Goal: Task Accomplishment & Management: Use online tool/utility

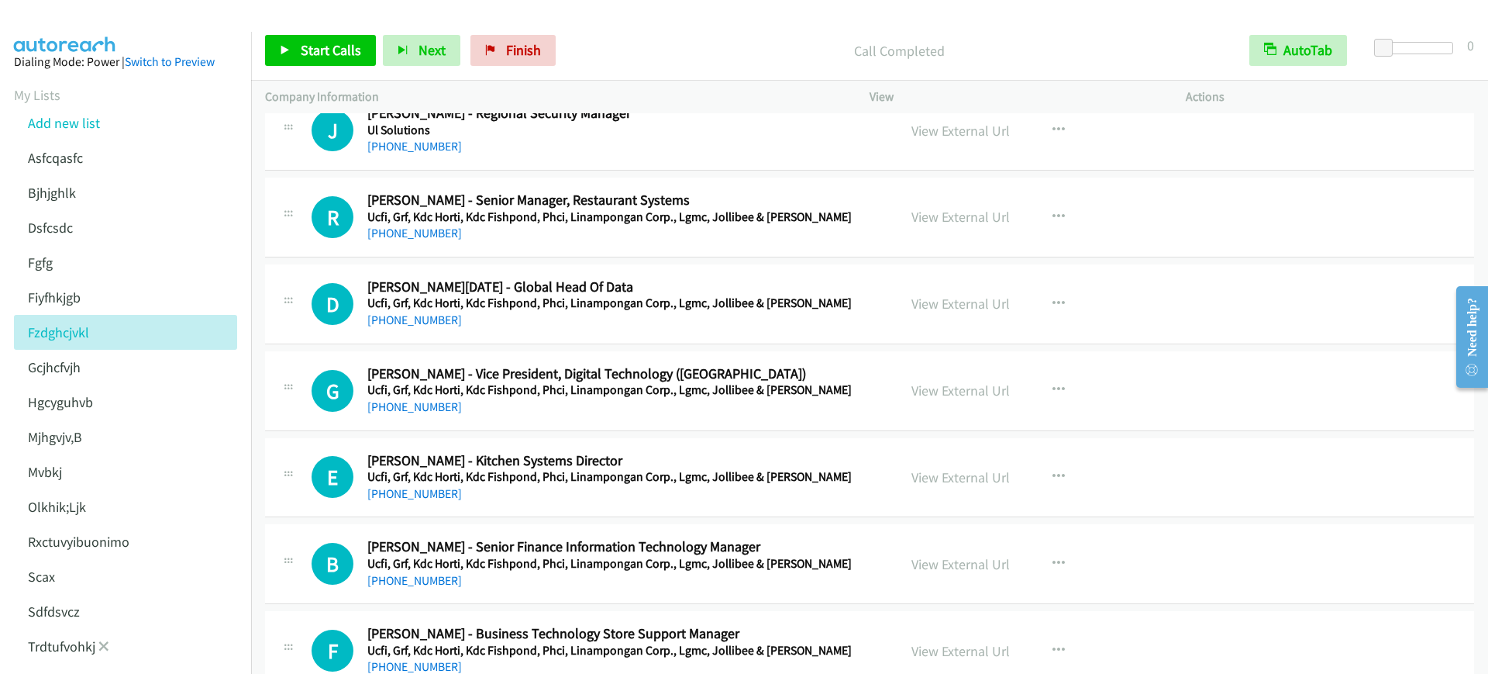
scroll to position [270, 0]
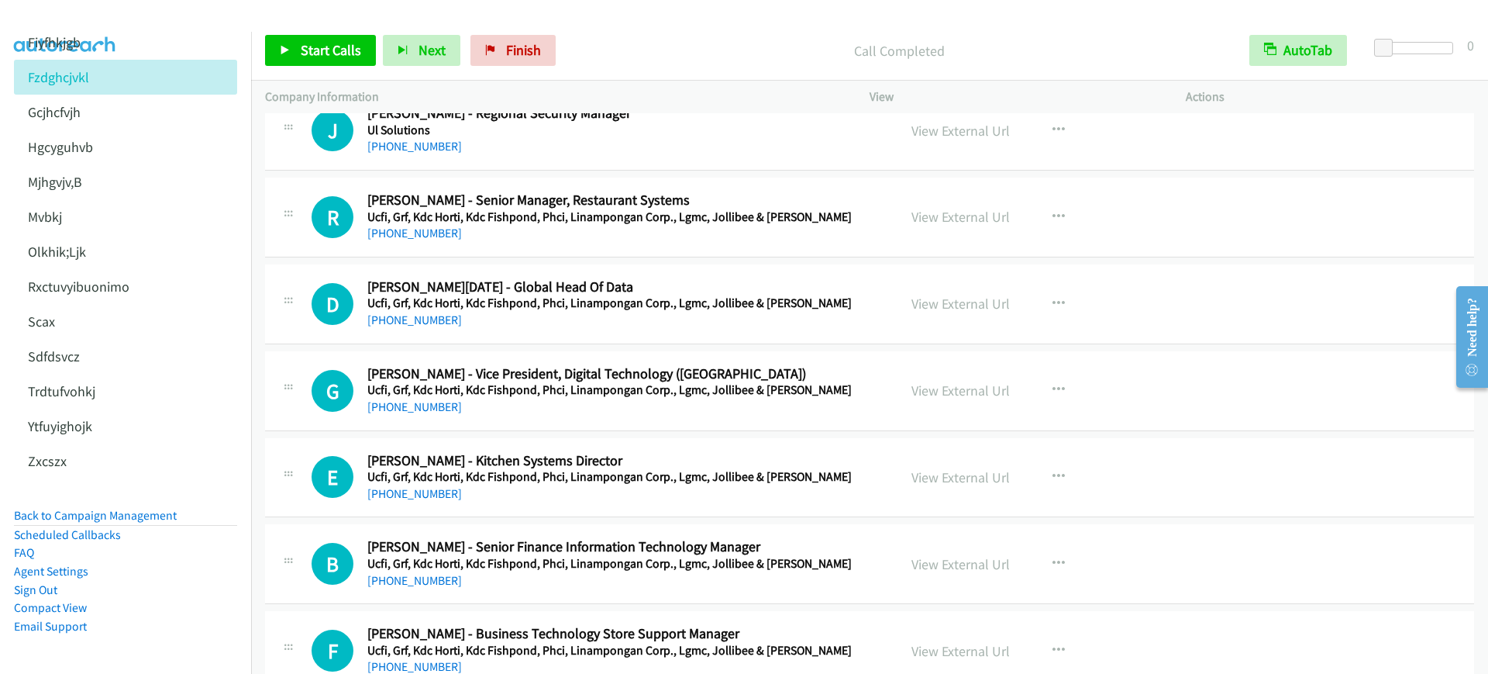
click at [168, 526] on li "Scheduled Callbacks" at bounding box center [125, 535] width 223 height 19
click at [163, 508] on link "Back to Campaign Management" at bounding box center [95, 515] width 163 height 15
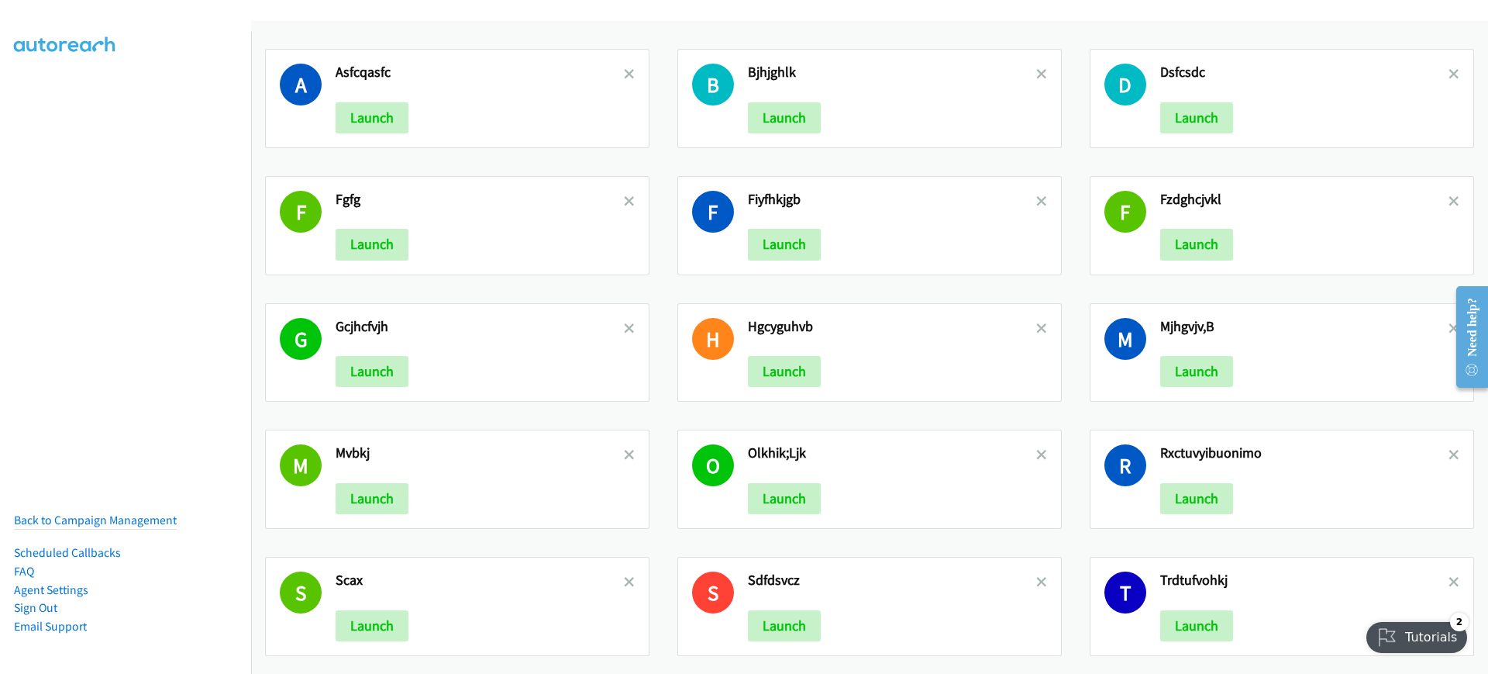
click at [555, 26] on div "A Asfcqasfc Launch B Bjhjghlk Launch D Dsfcsdc Launch F Fgfg Launch F Fiyfhkjgb…" at bounding box center [869, 426] width 1237 height 811
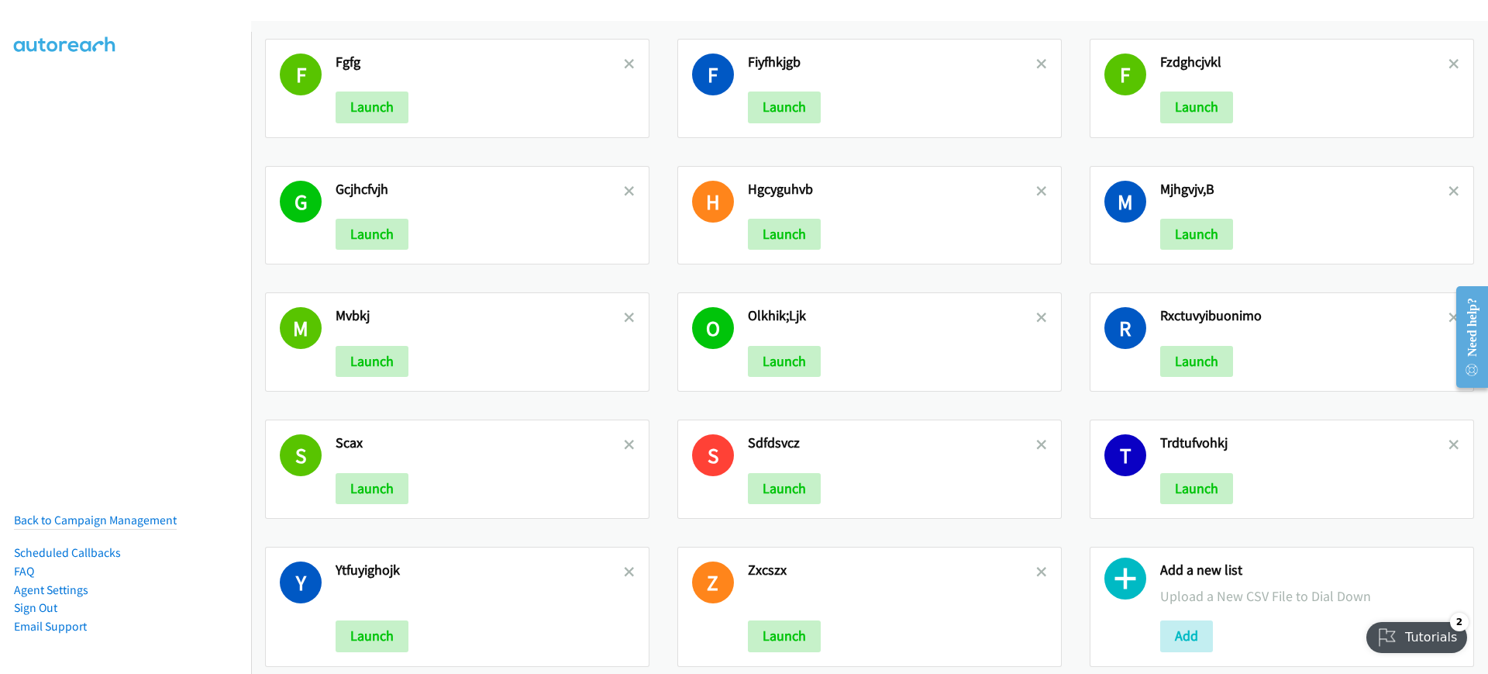
scroll to position [173, 0]
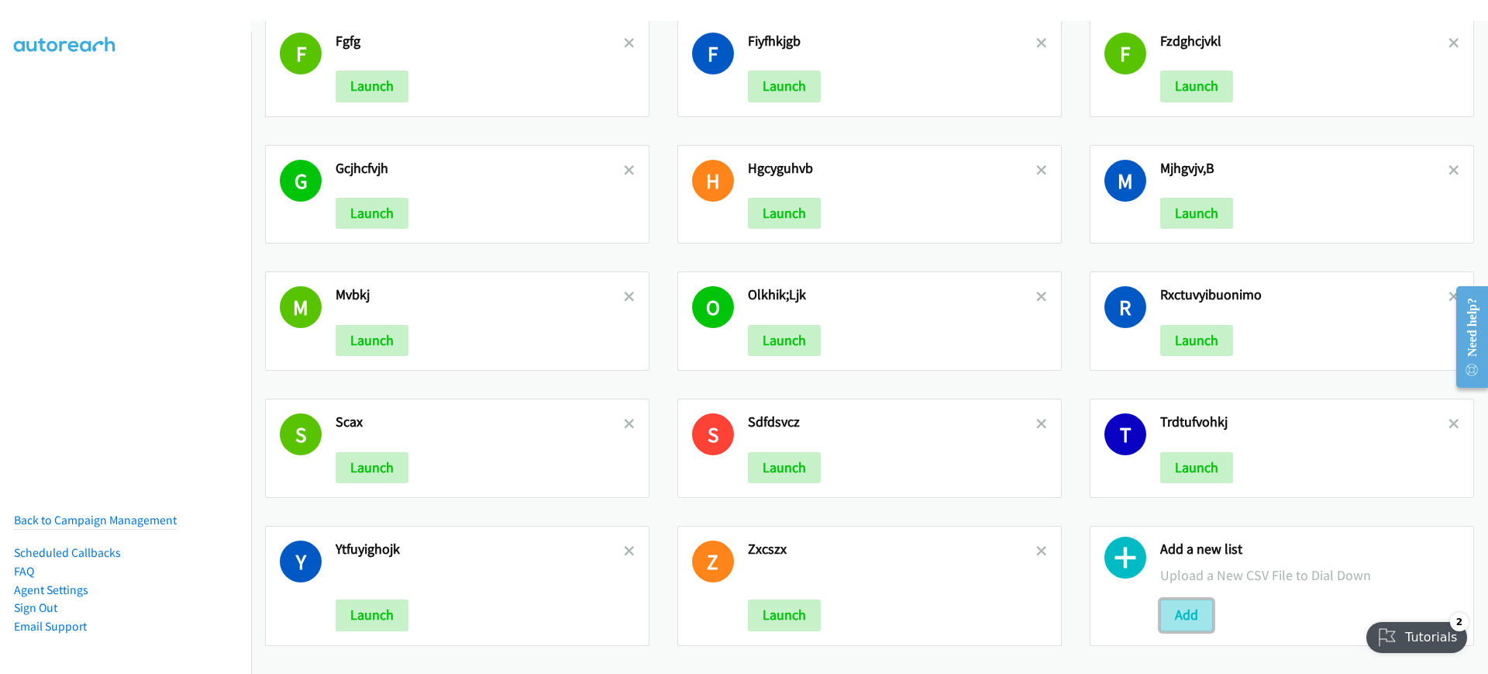
click at [1181, 599] on button "Add" at bounding box center [1187, 614] width 53 height 31
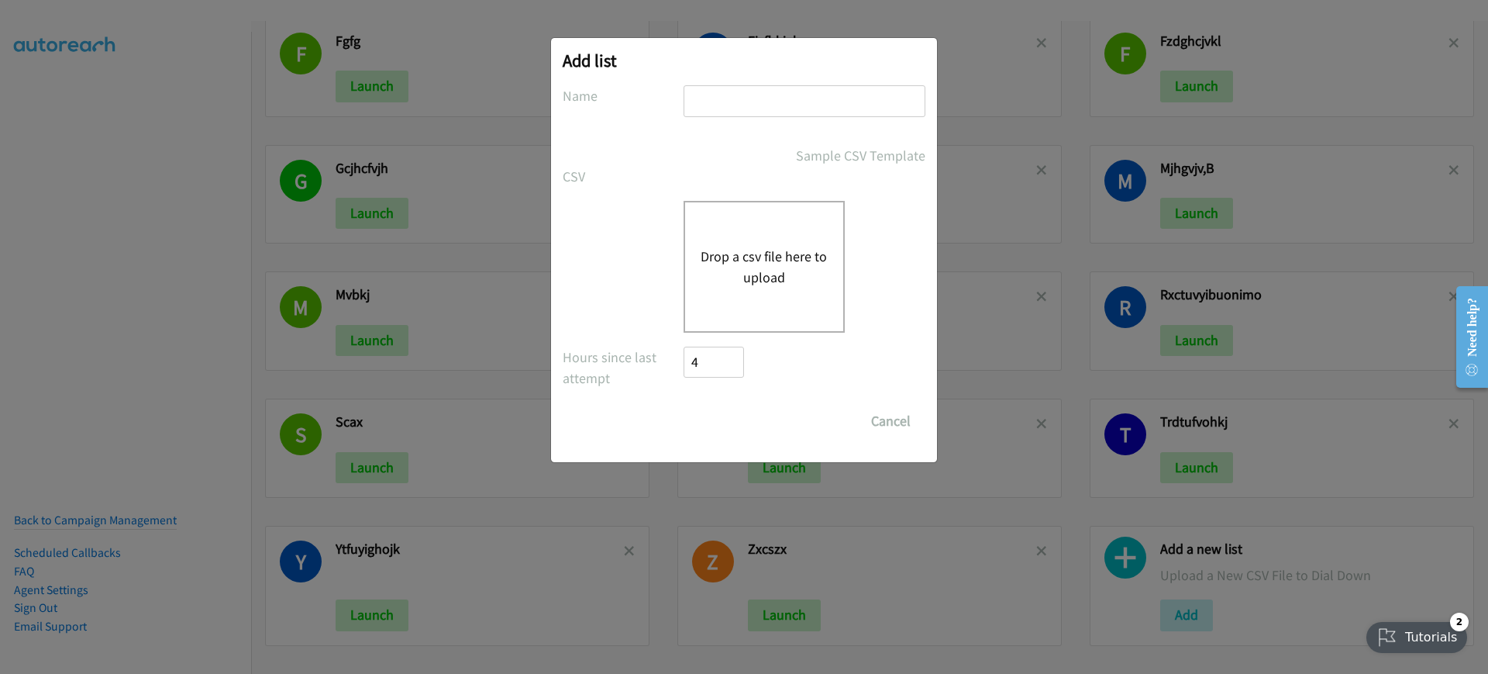
click at [735, 219] on div "Drop a csv file here to upload" at bounding box center [764, 267] width 161 height 132
click at [766, 291] on div "Drop a csv file here to upload" at bounding box center [764, 267] width 161 height 132
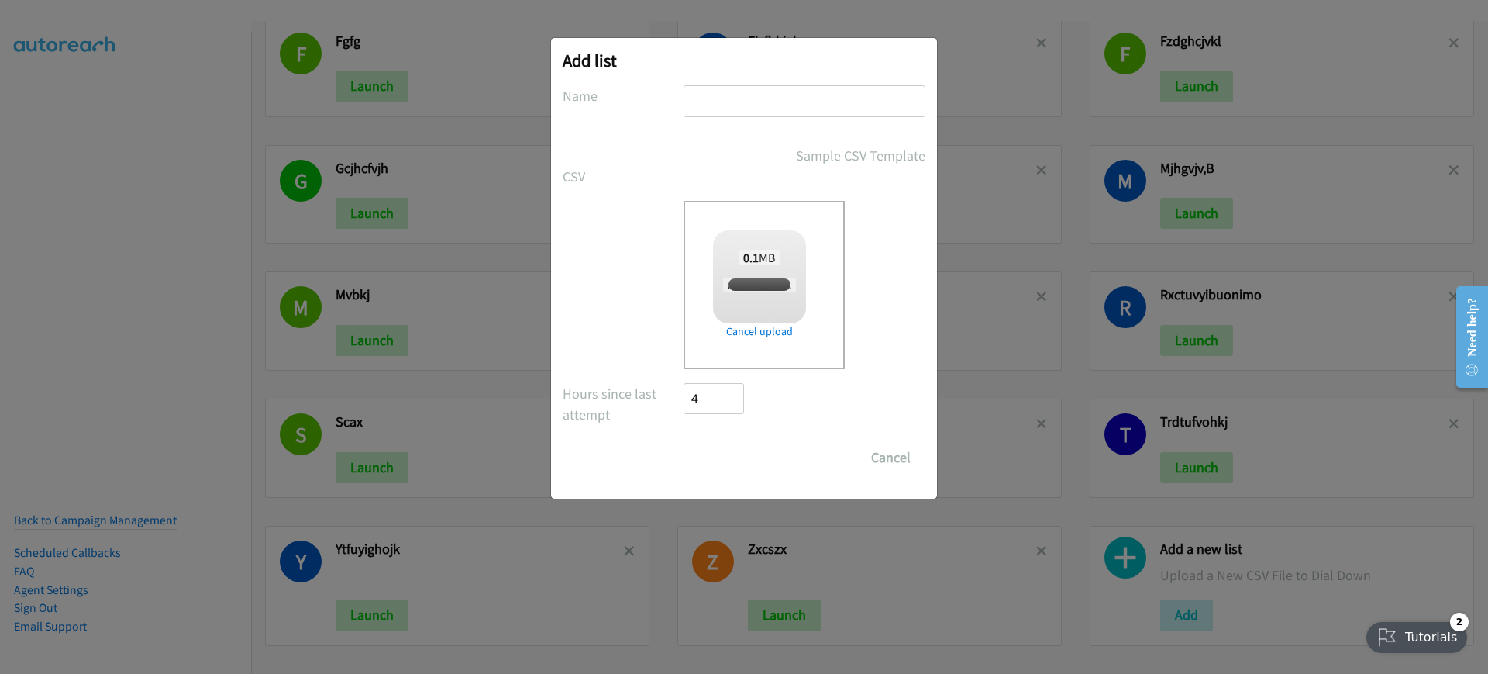
click at [766, 93] on input "text" at bounding box center [805, 101] width 242 height 32
checkbox input "true"
type input "dfghjkl"
click at [733, 472] on input "Save List" at bounding box center [724, 457] width 81 height 31
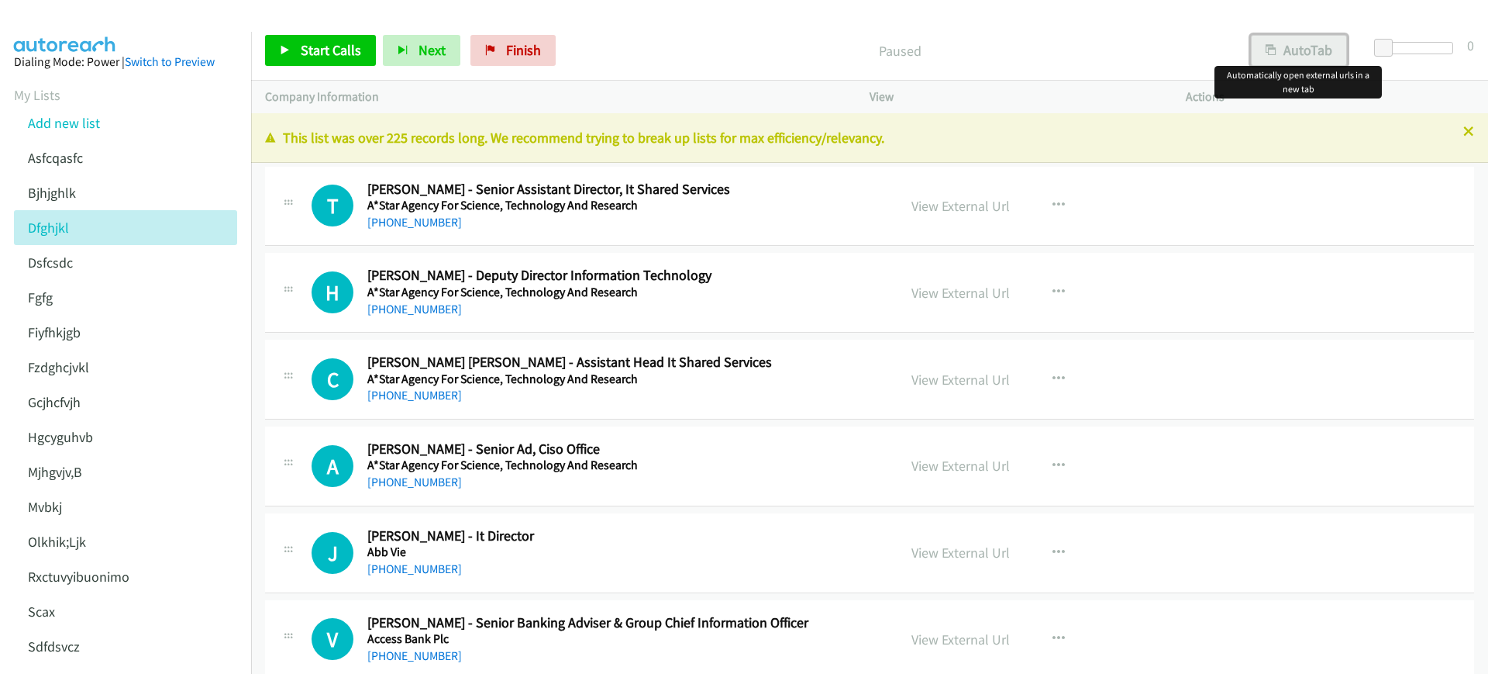
click at [1320, 50] on button "AutoTab" at bounding box center [1299, 50] width 96 height 31
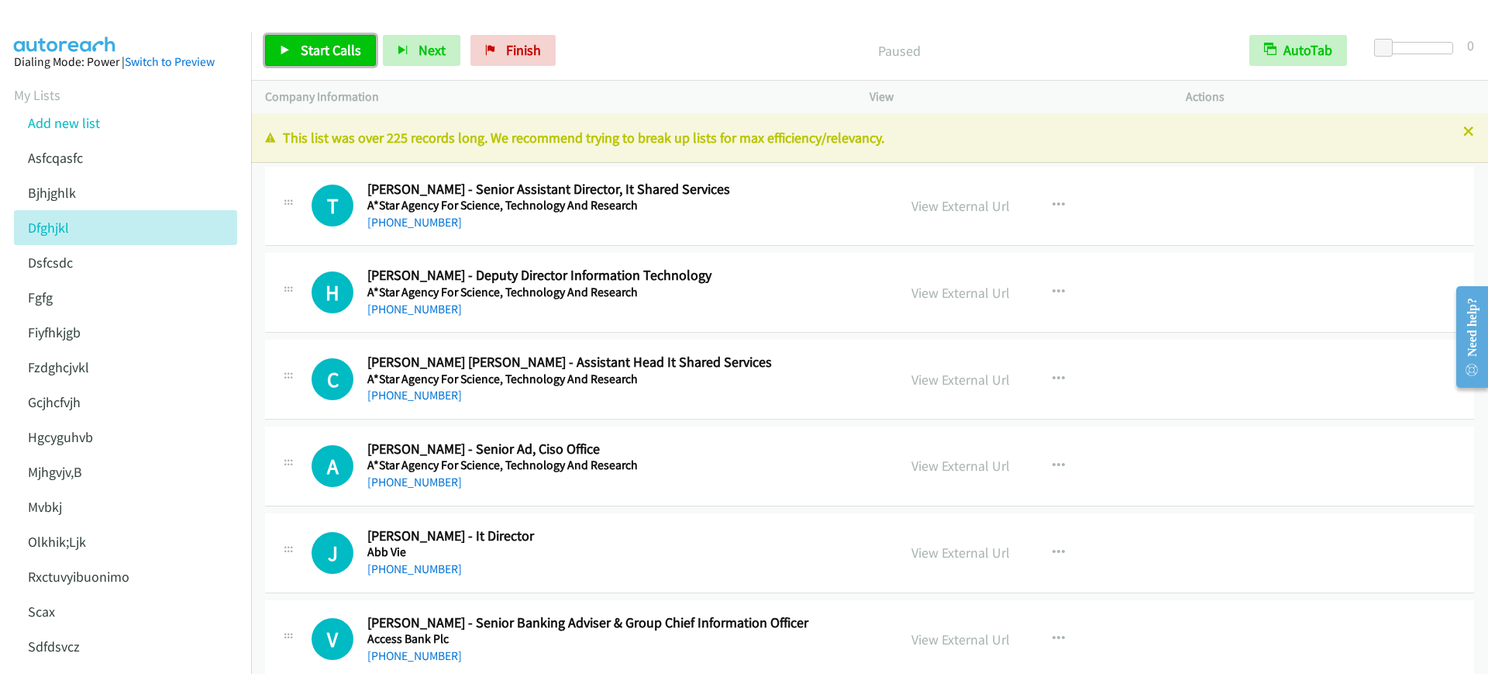
click at [302, 62] on link "Start Calls" at bounding box center [320, 50] width 111 height 31
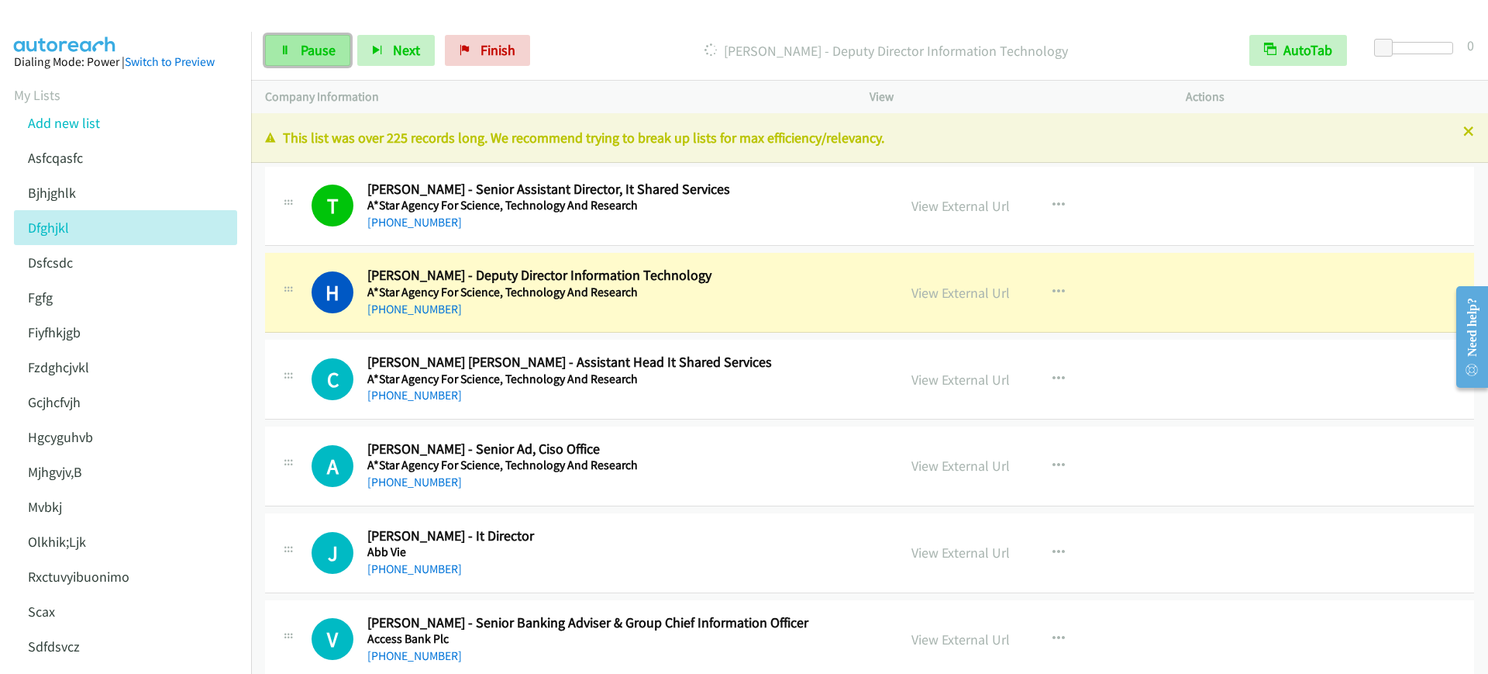
click at [298, 61] on link "Pause" at bounding box center [307, 50] width 85 height 31
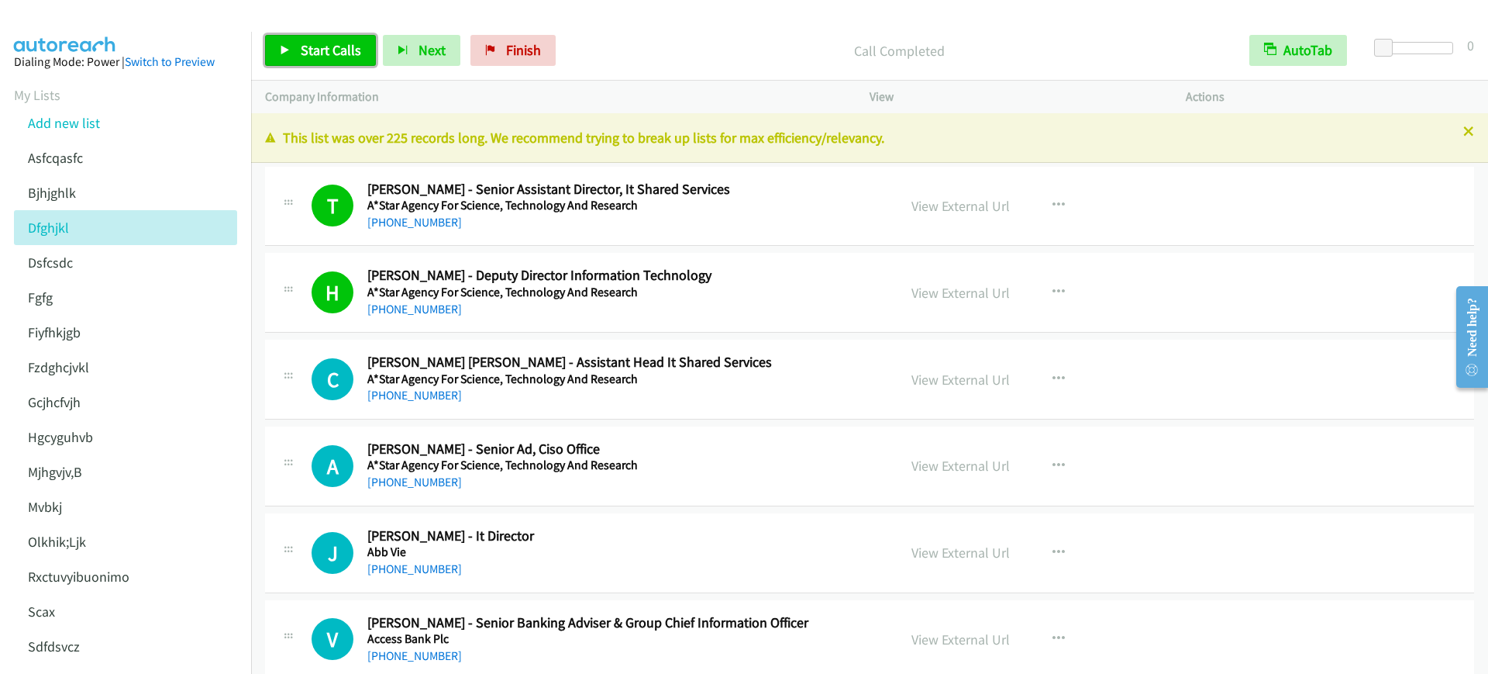
click at [347, 46] on span "Start Calls" at bounding box center [331, 50] width 60 height 18
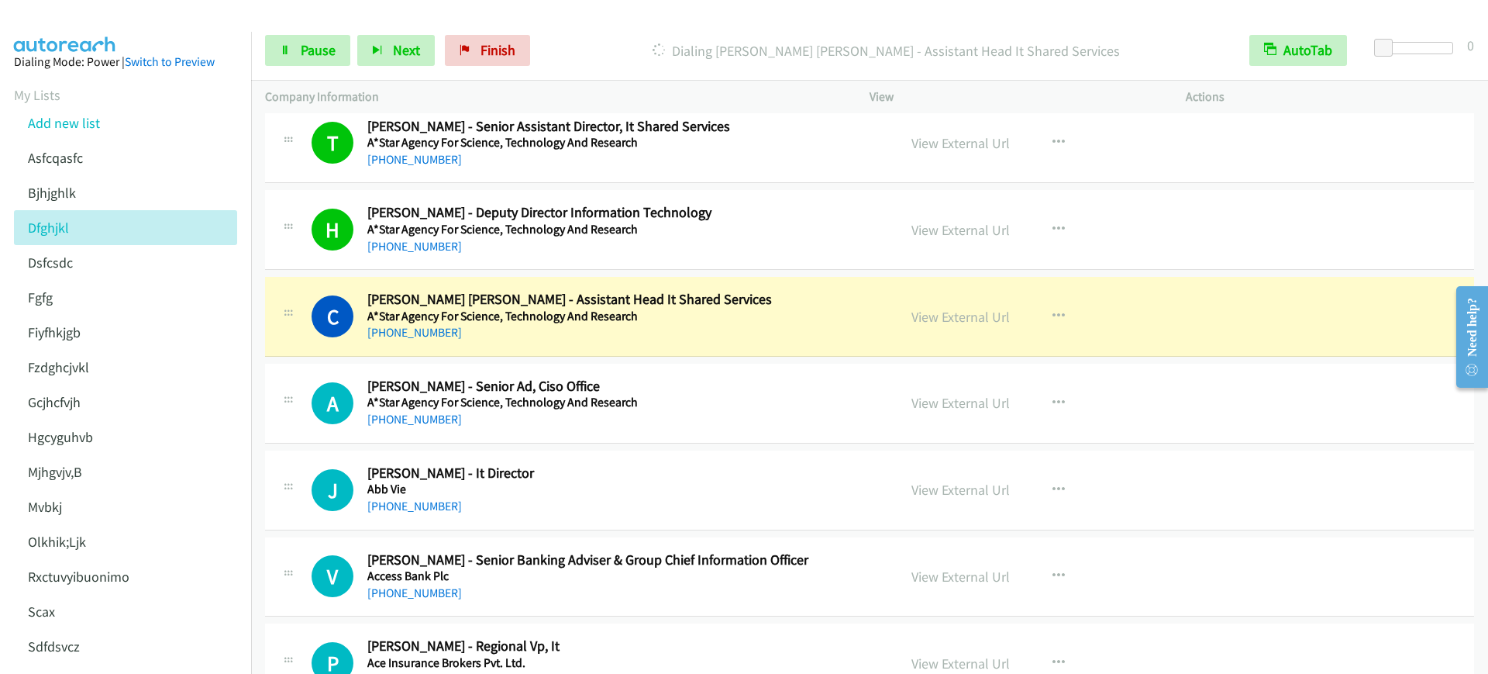
scroll to position [97, 0]
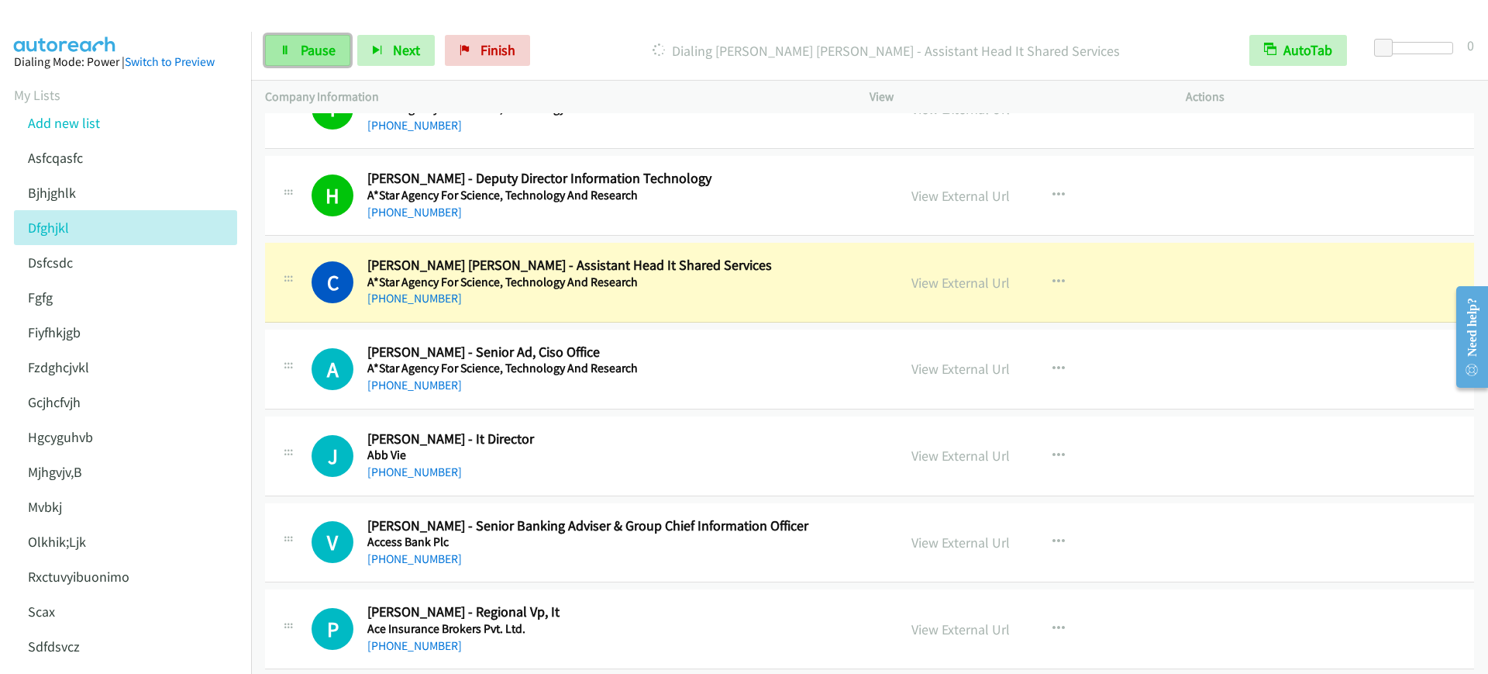
click at [302, 60] on link "Pause" at bounding box center [307, 50] width 85 height 31
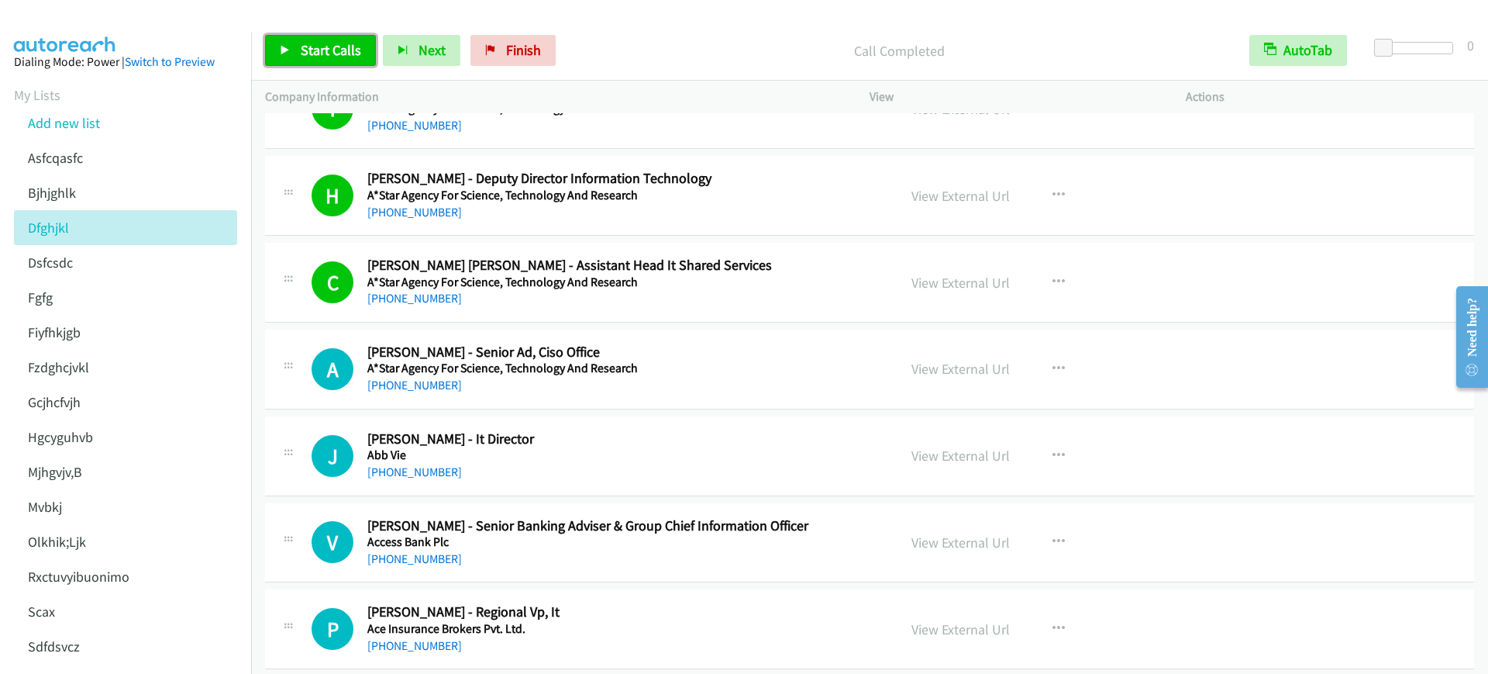
click at [346, 53] on span "Start Calls" at bounding box center [331, 50] width 60 height 18
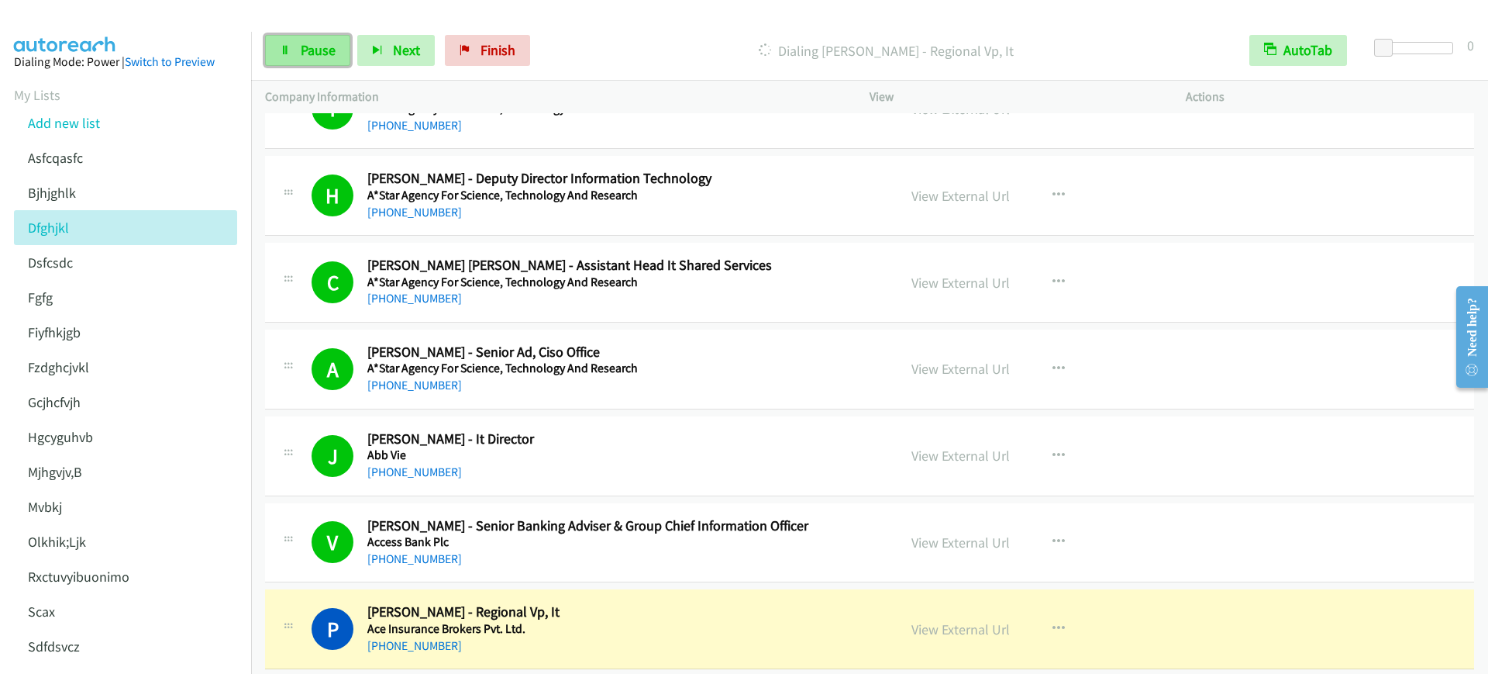
click at [312, 50] on span "Pause" at bounding box center [318, 50] width 35 height 18
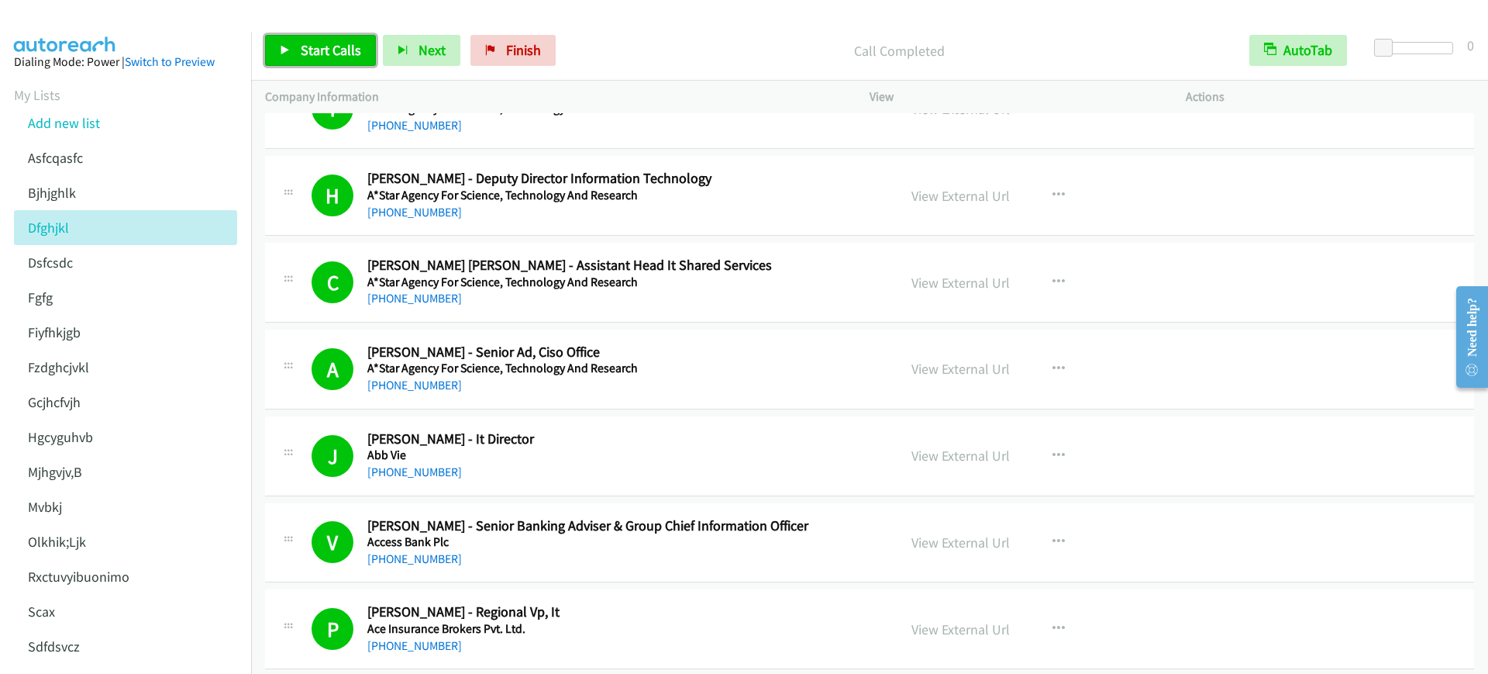
click at [347, 60] on link "Start Calls" at bounding box center [320, 50] width 111 height 31
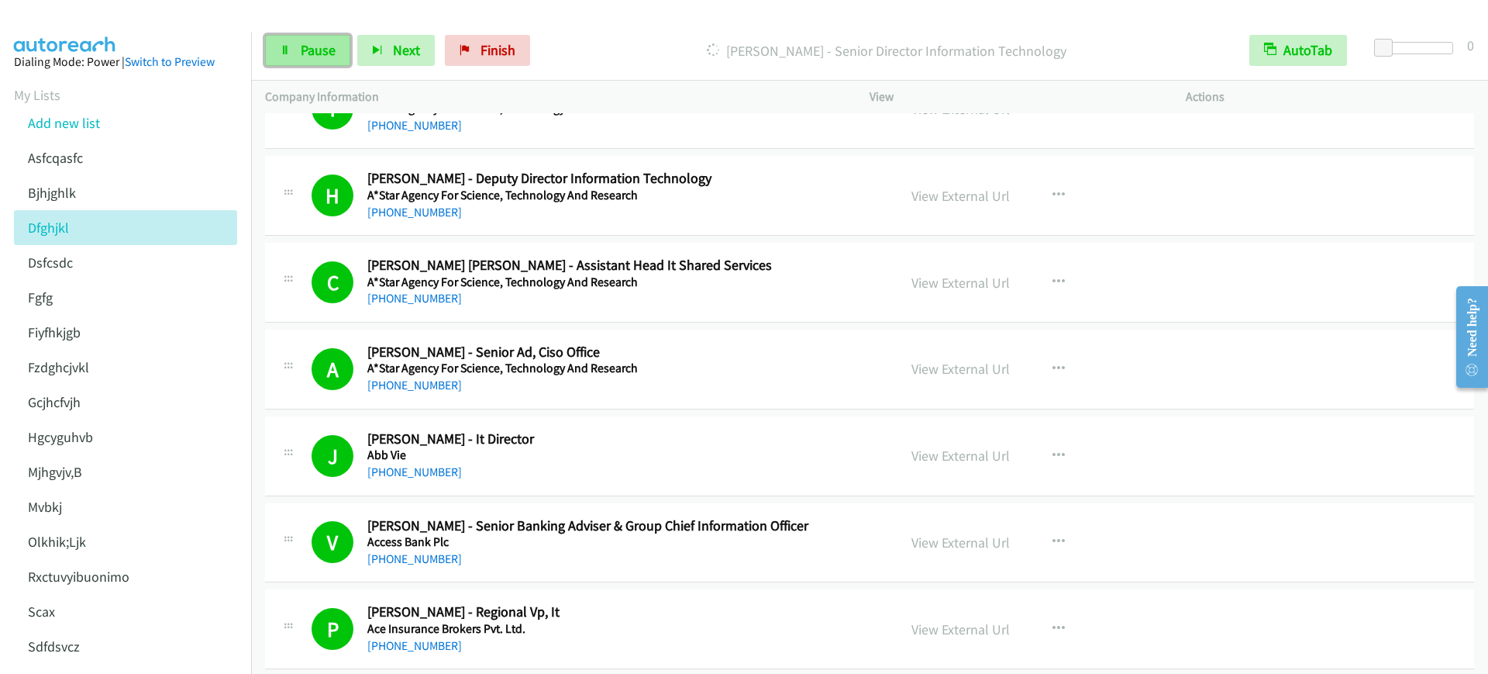
click at [320, 51] on span "Pause" at bounding box center [318, 50] width 35 height 18
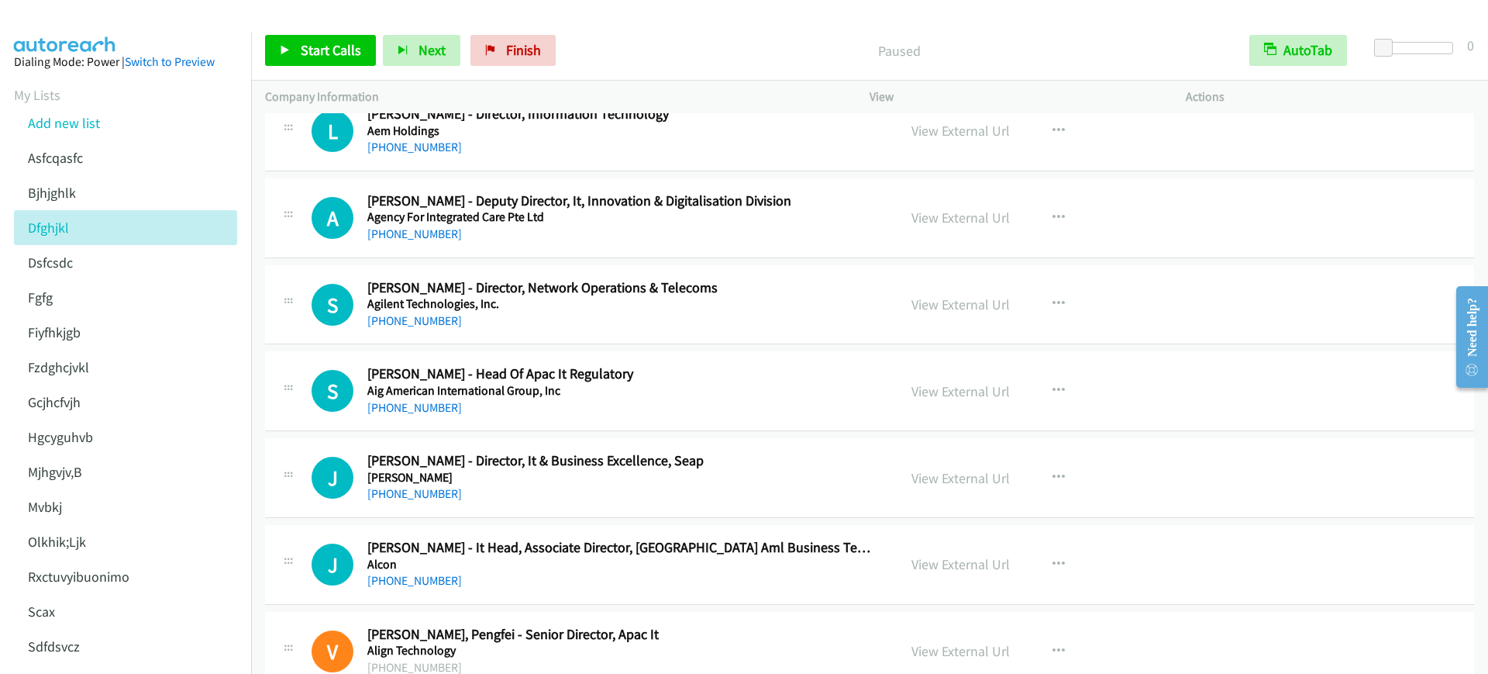
scroll to position [581, 0]
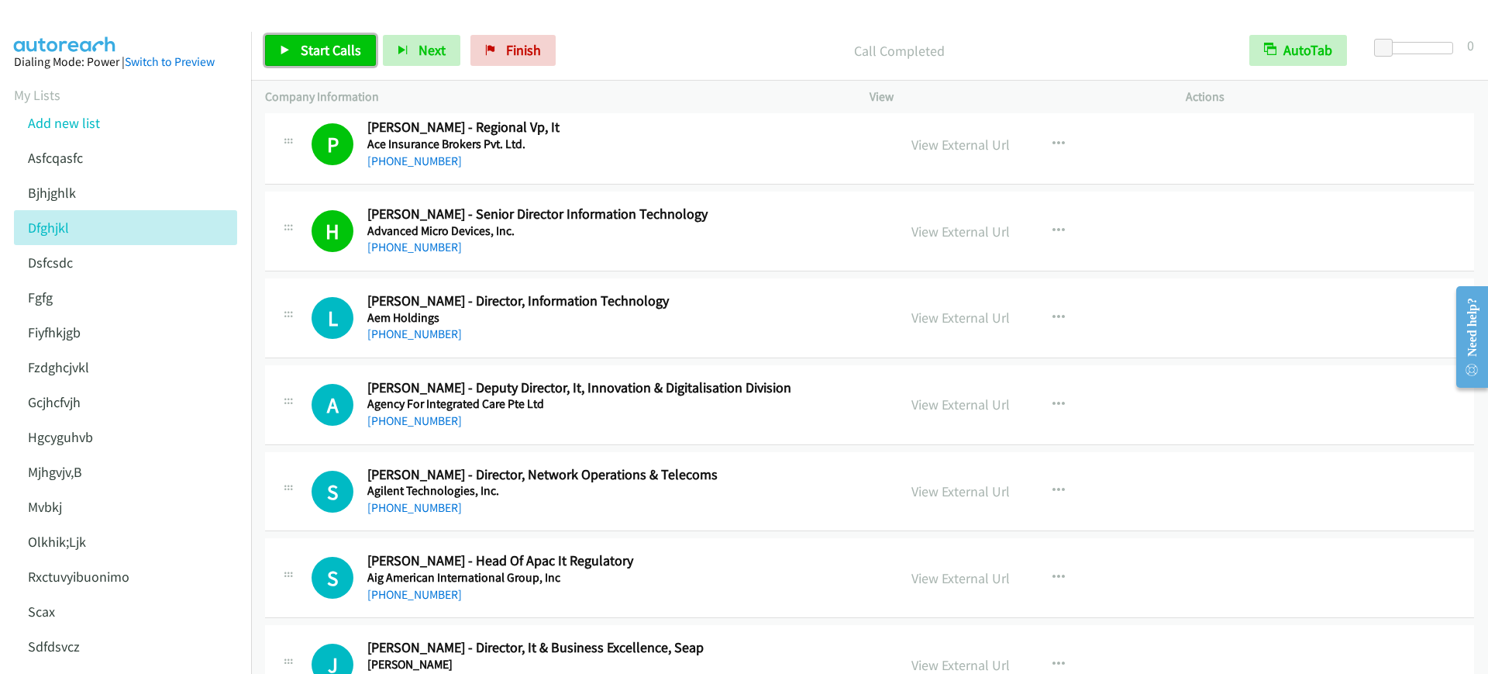
click at [313, 50] on span "Start Calls" at bounding box center [331, 50] width 60 height 18
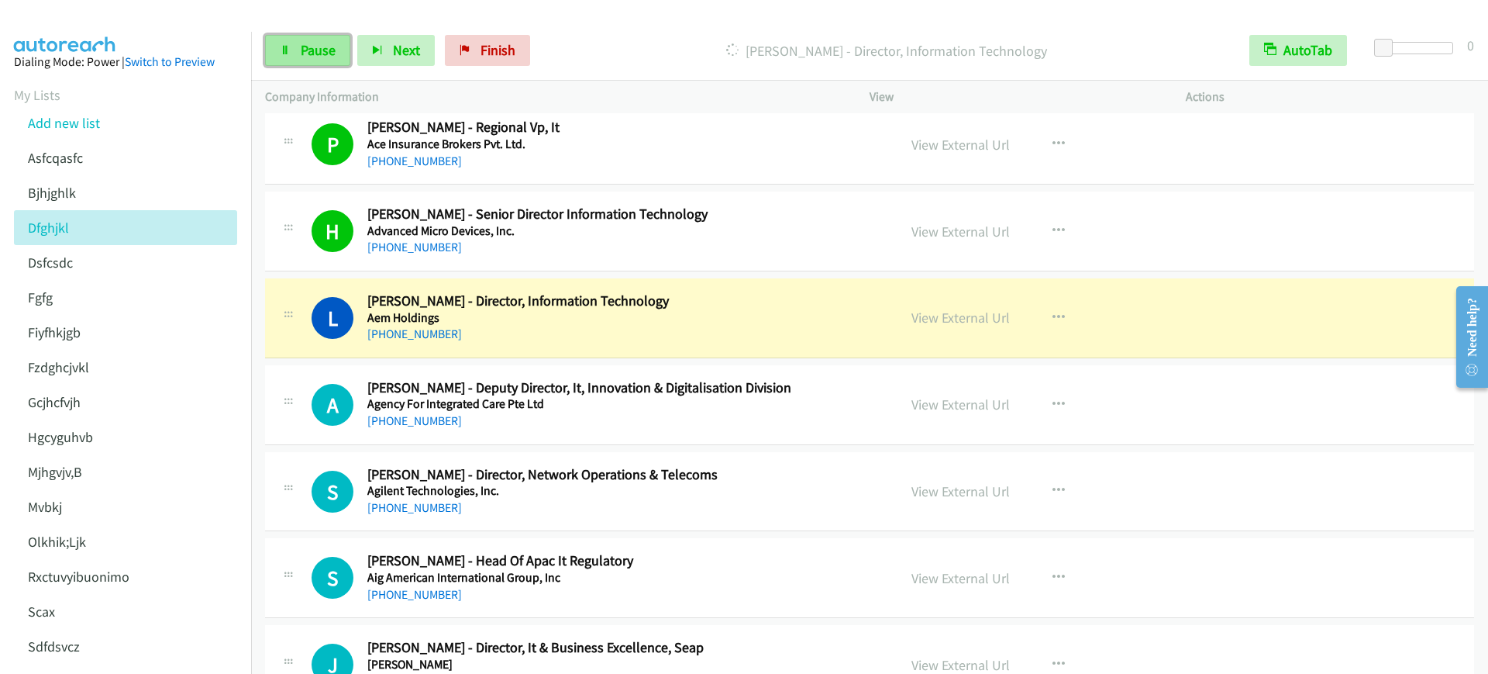
click at [313, 50] on span "Pause" at bounding box center [318, 50] width 35 height 18
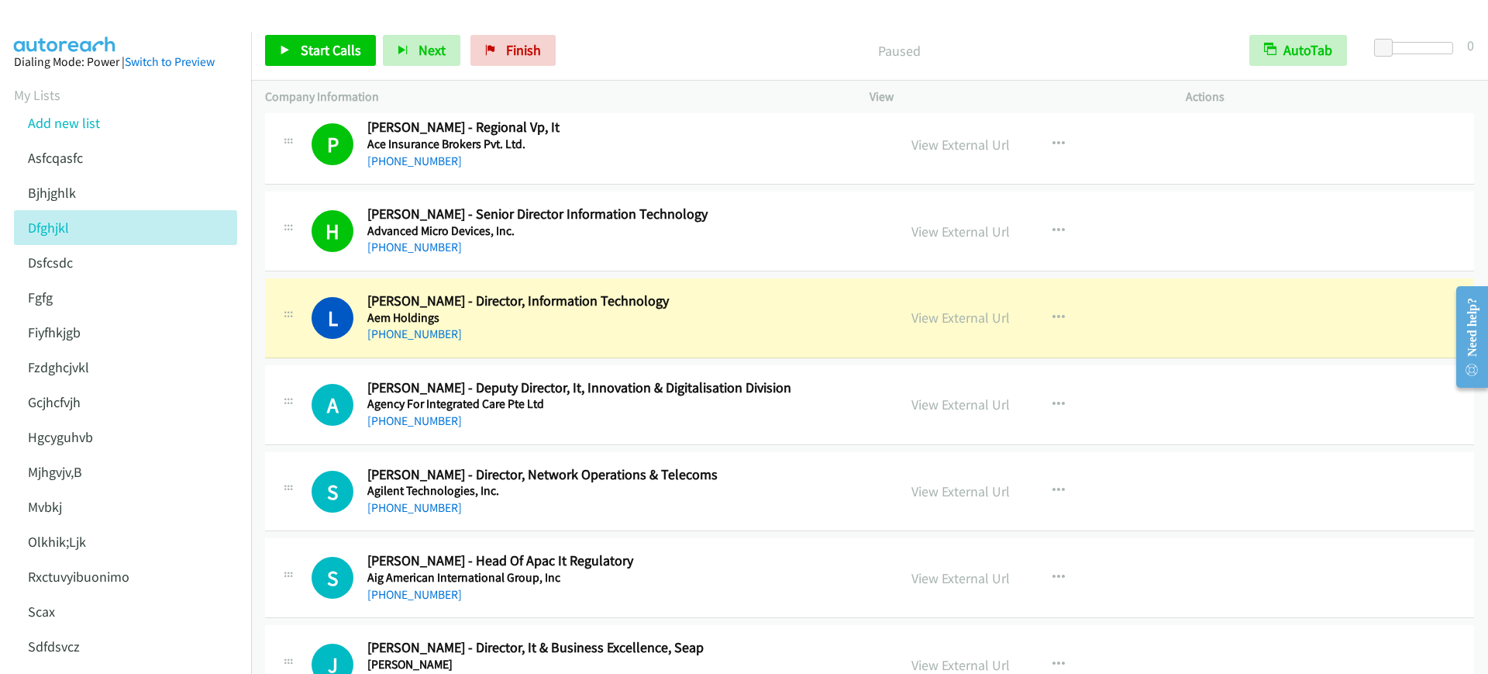
scroll to position [678, 0]
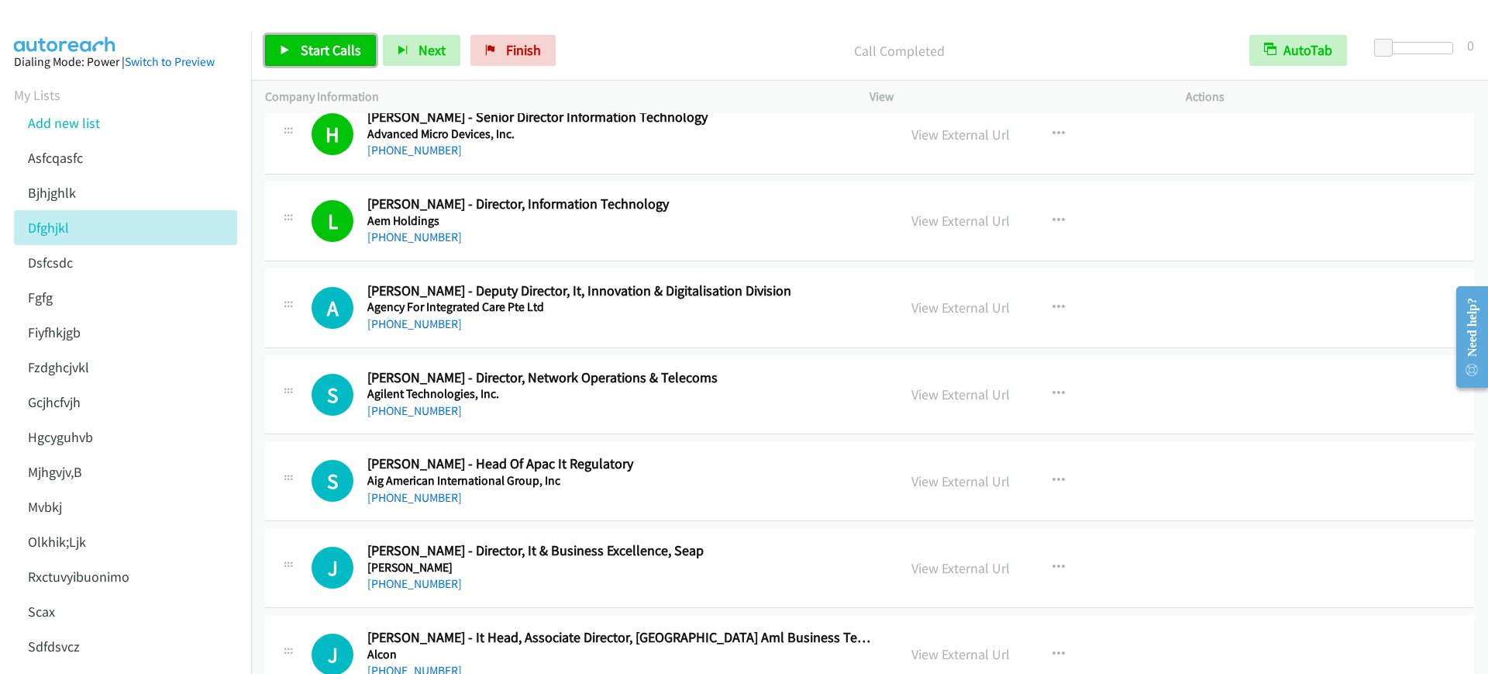
click at [330, 49] on span "Start Calls" at bounding box center [331, 50] width 60 height 18
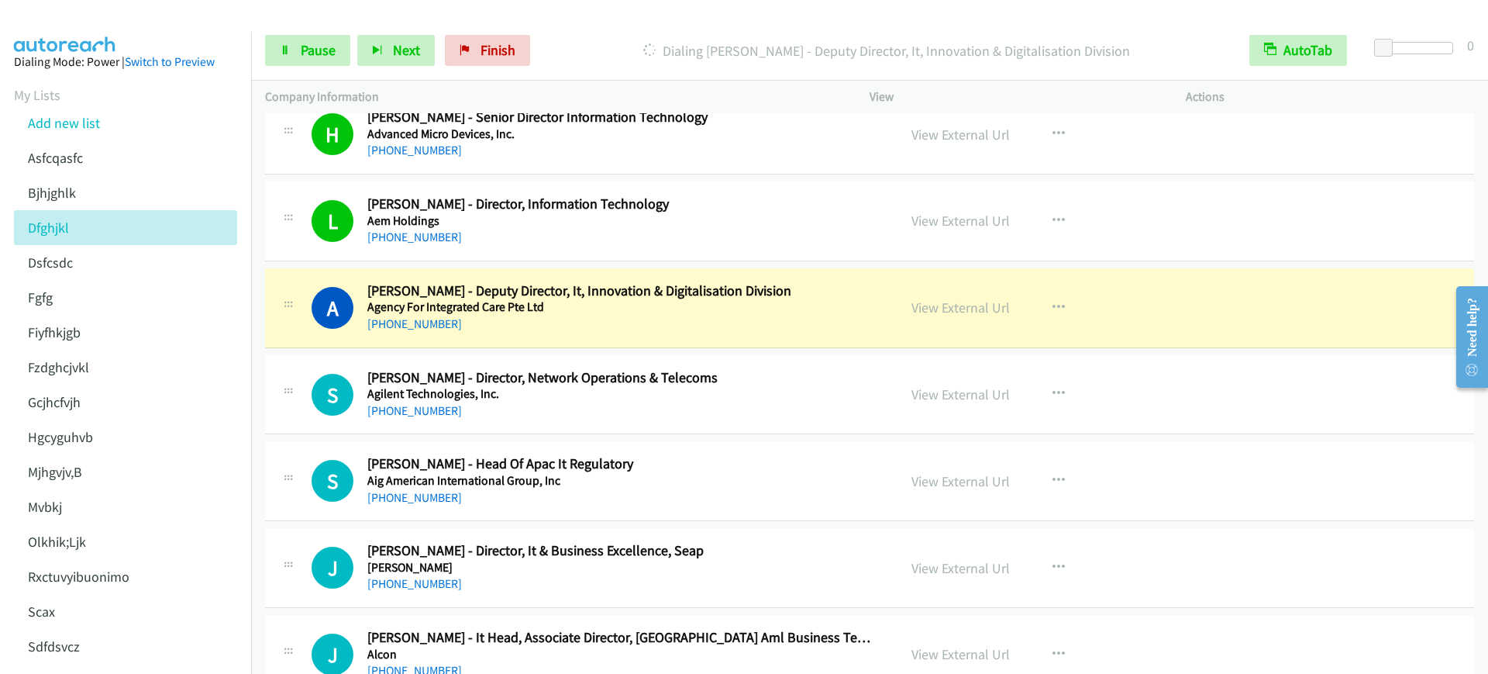
scroll to position [775, 0]
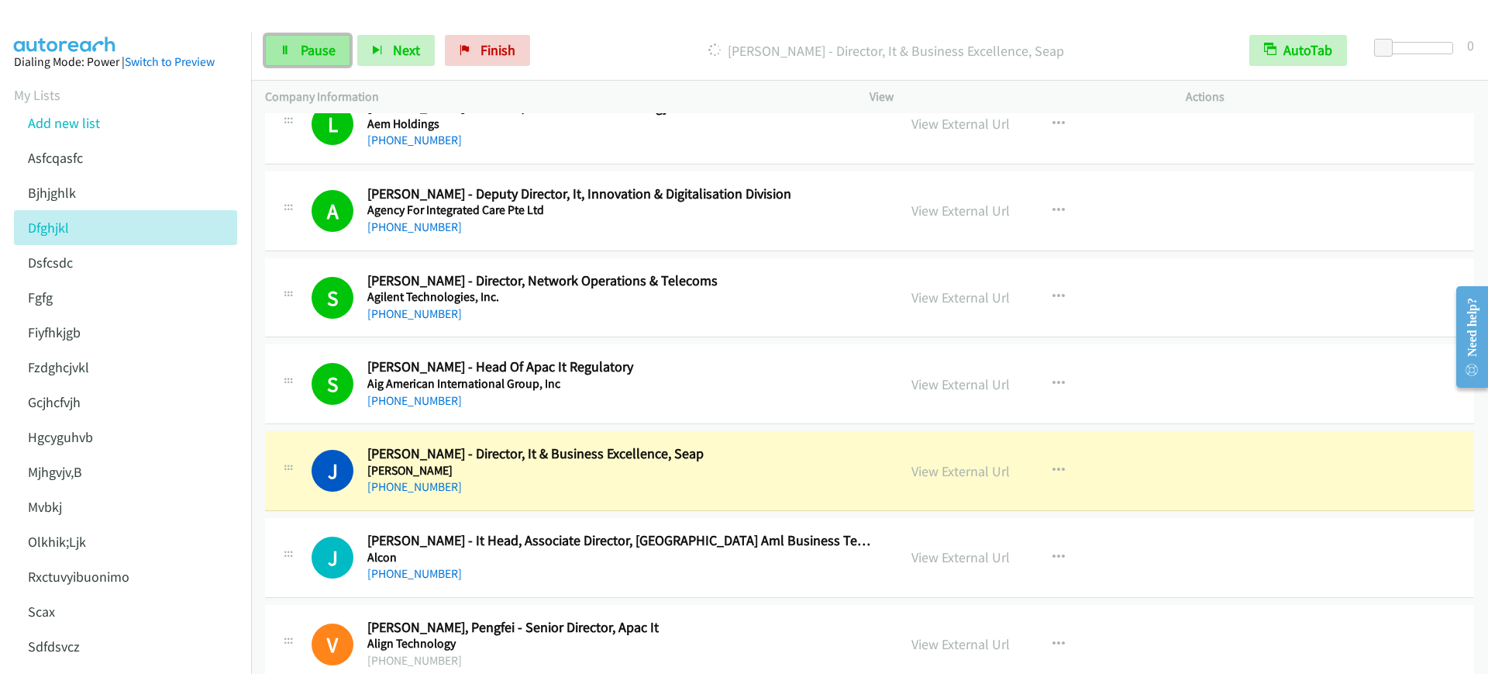
click at [301, 48] on span "Pause" at bounding box center [318, 50] width 35 height 18
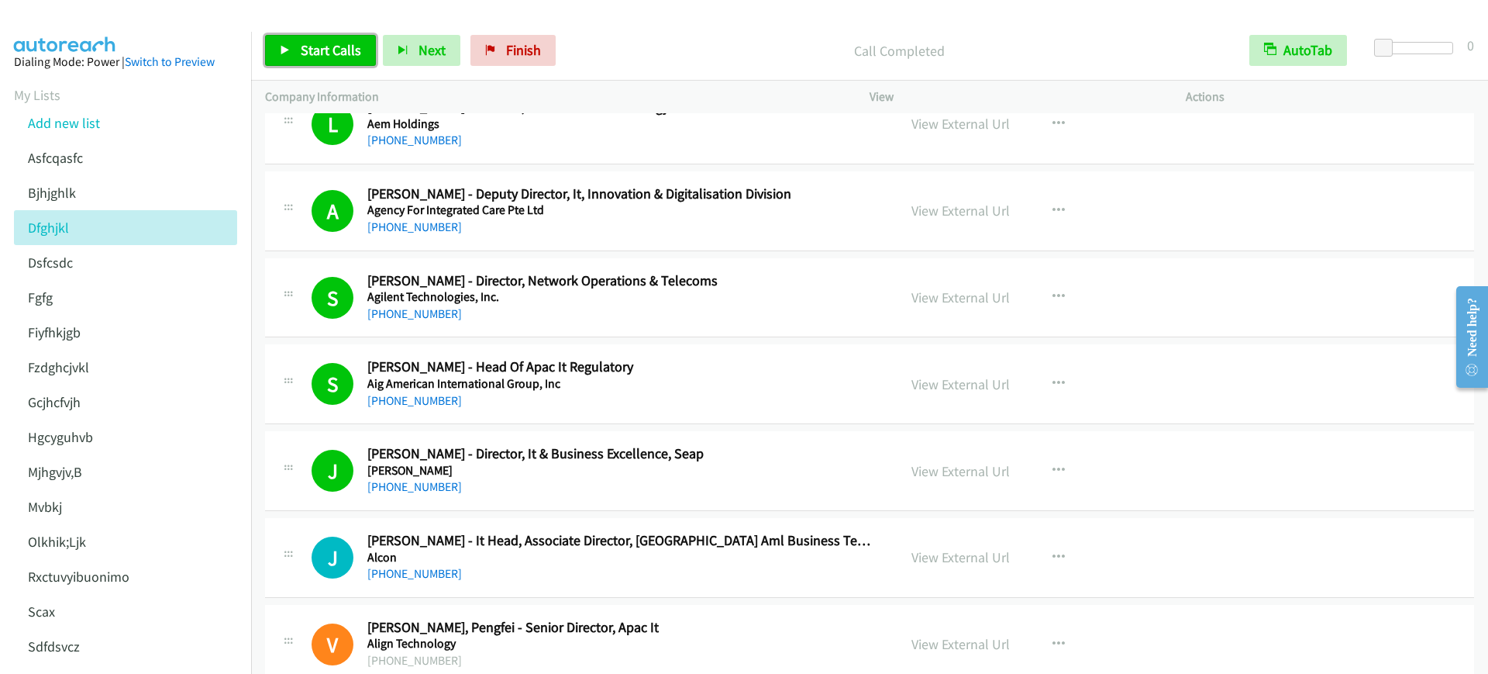
click at [326, 57] on span "Start Calls" at bounding box center [331, 50] width 60 height 18
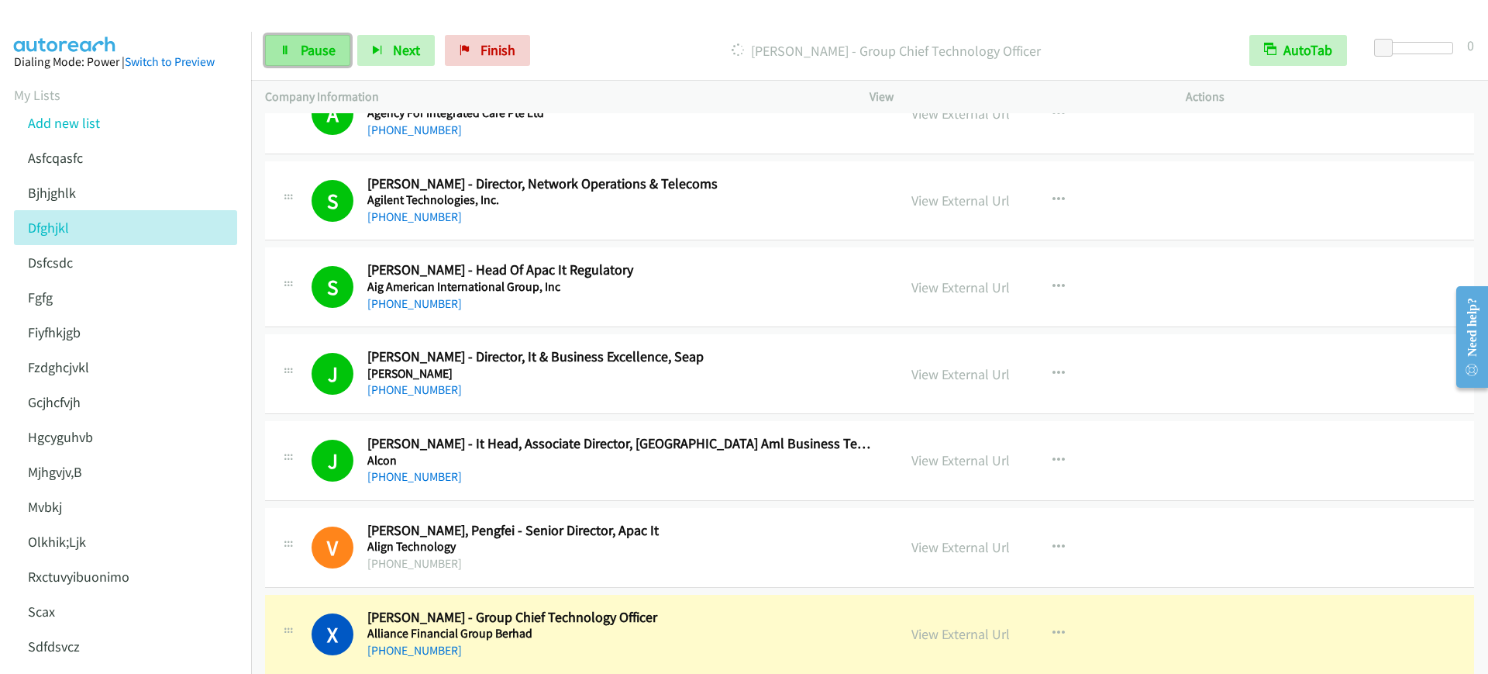
click at [276, 38] on link "Pause" at bounding box center [307, 50] width 85 height 31
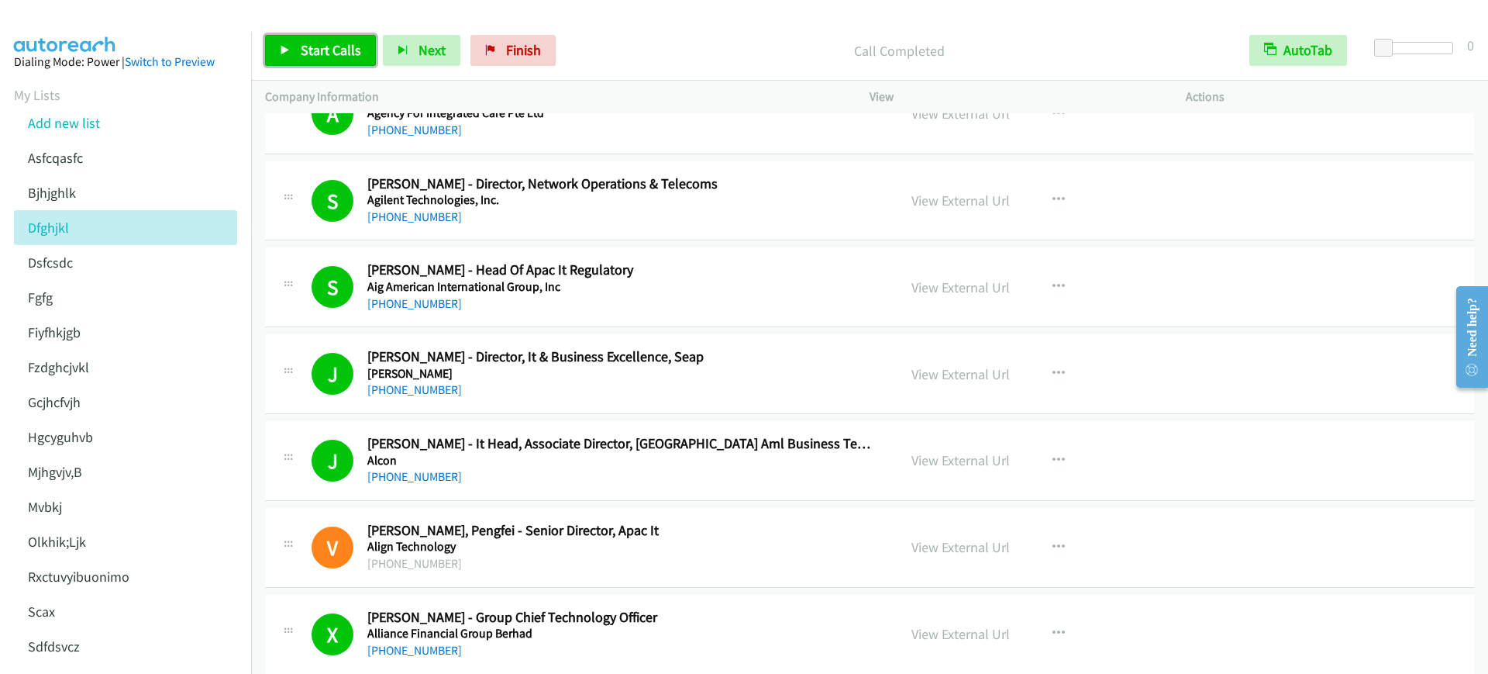
click at [329, 43] on span "Start Calls" at bounding box center [331, 50] width 60 height 18
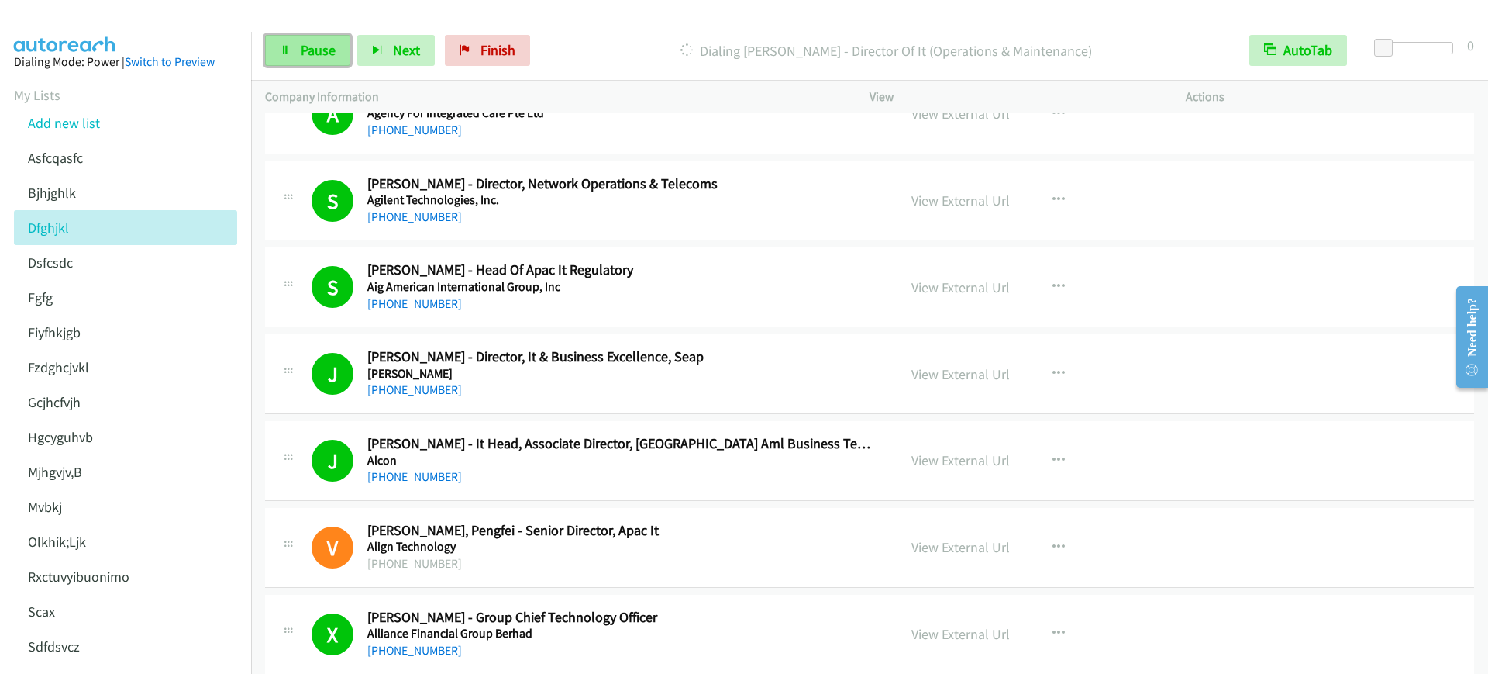
click at [329, 41] on link "Pause" at bounding box center [307, 50] width 85 height 31
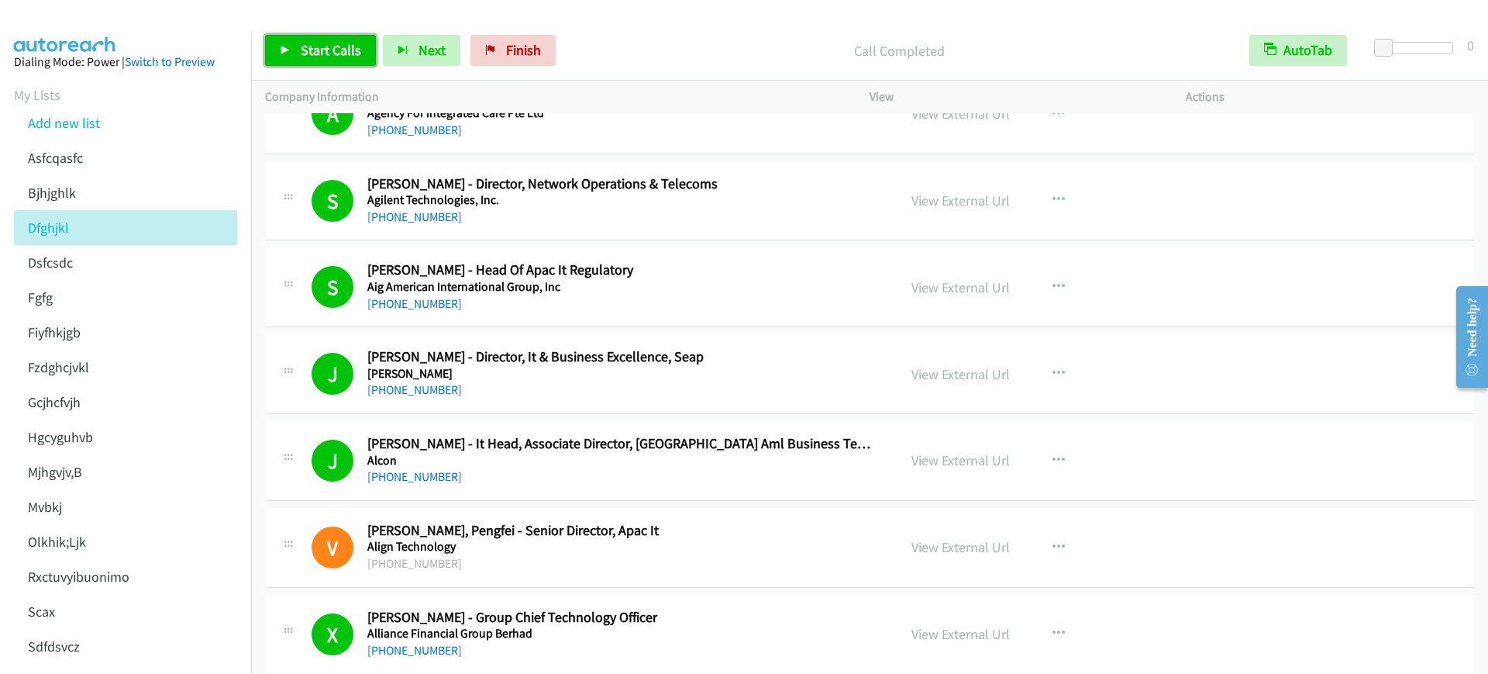
click at [343, 52] on span "Start Calls" at bounding box center [331, 50] width 60 height 18
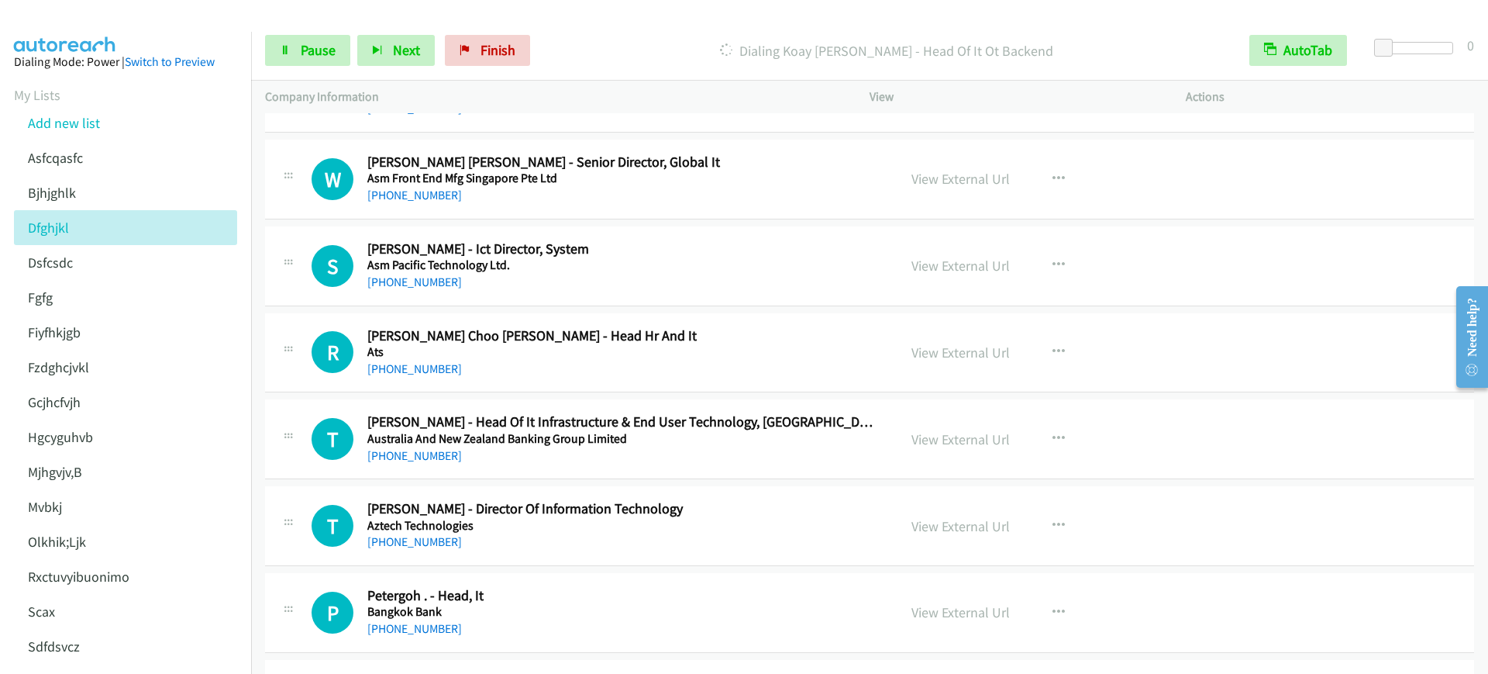
scroll to position [2616, 0]
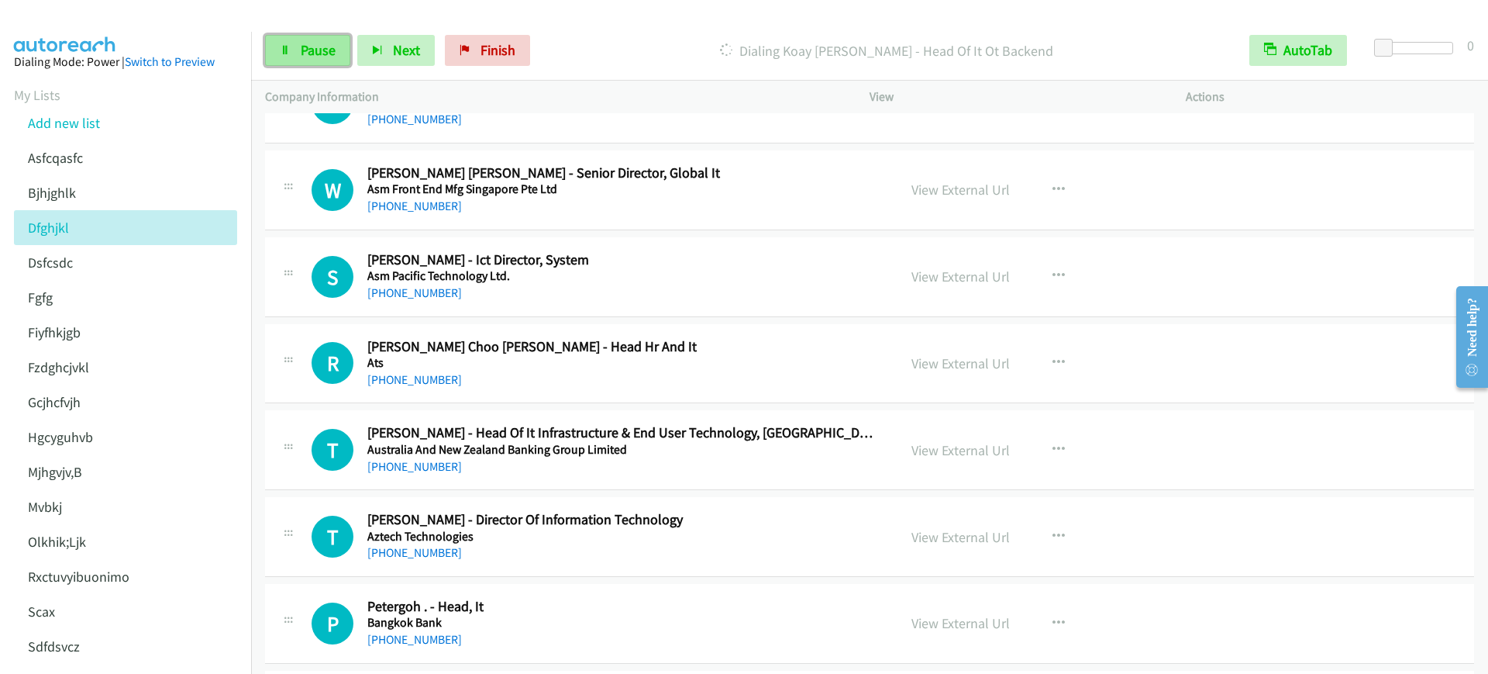
click at [294, 45] on link "Pause" at bounding box center [307, 50] width 85 height 31
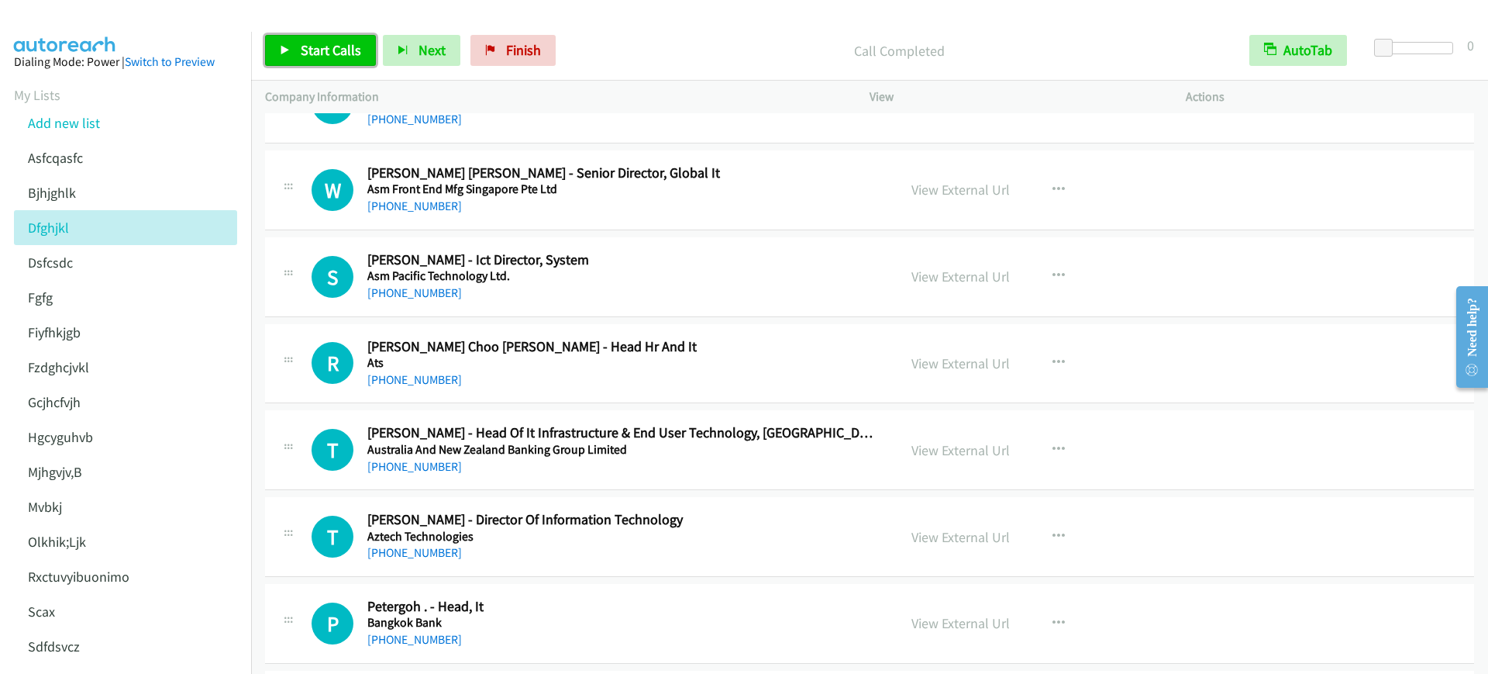
click at [310, 62] on link "Start Calls" at bounding box center [320, 50] width 111 height 31
click at [308, 50] on span "Pause" at bounding box center [318, 50] width 35 height 18
click at [332, 47] on span "Start Calls" at bounding box center [331, 50] width 60 height 18
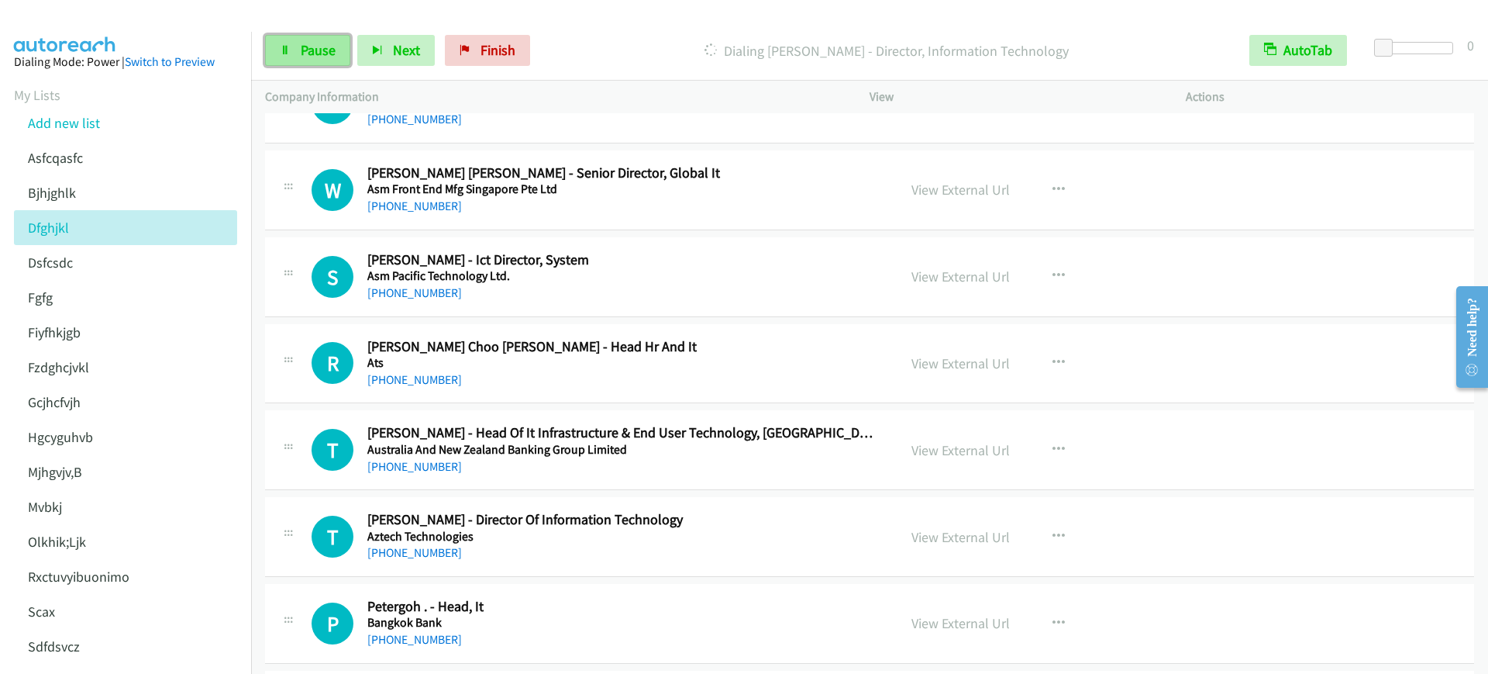
click at [305, 44] on span "Pause" at bounding box center [318, 50] width 35 height 18
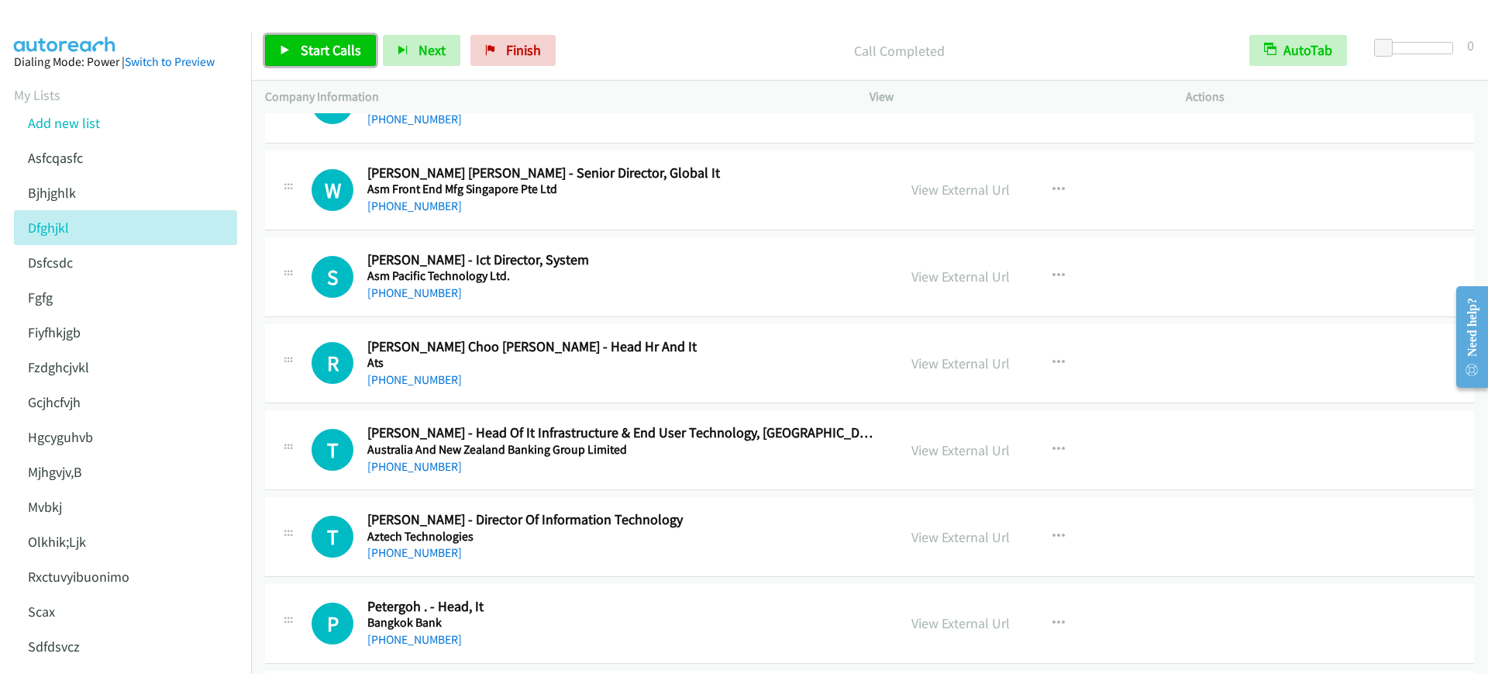
click at [328, 53] on span "Start Calls" at bounding box center [331, 50] width 60 height 18
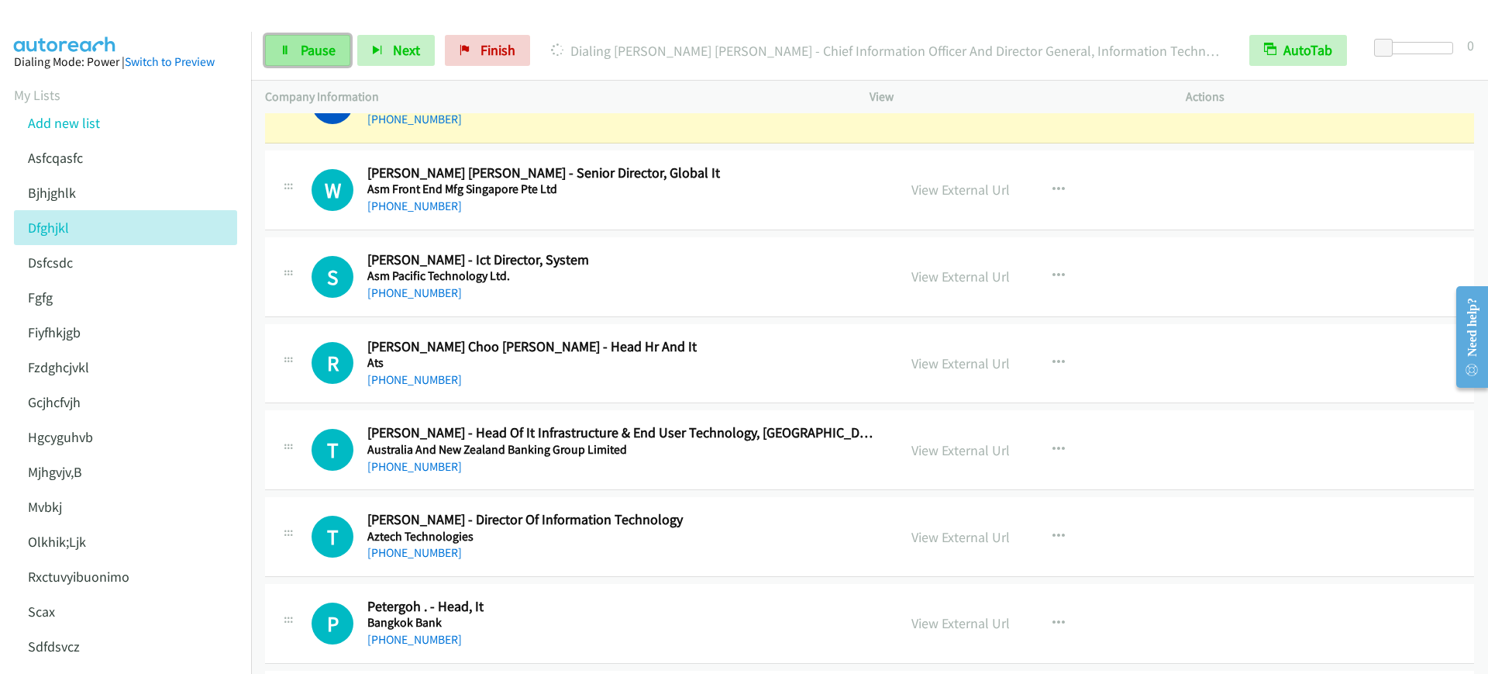
click at [328, 53] on span "Pause" at bounding box center [318, 50] width 35 height 18
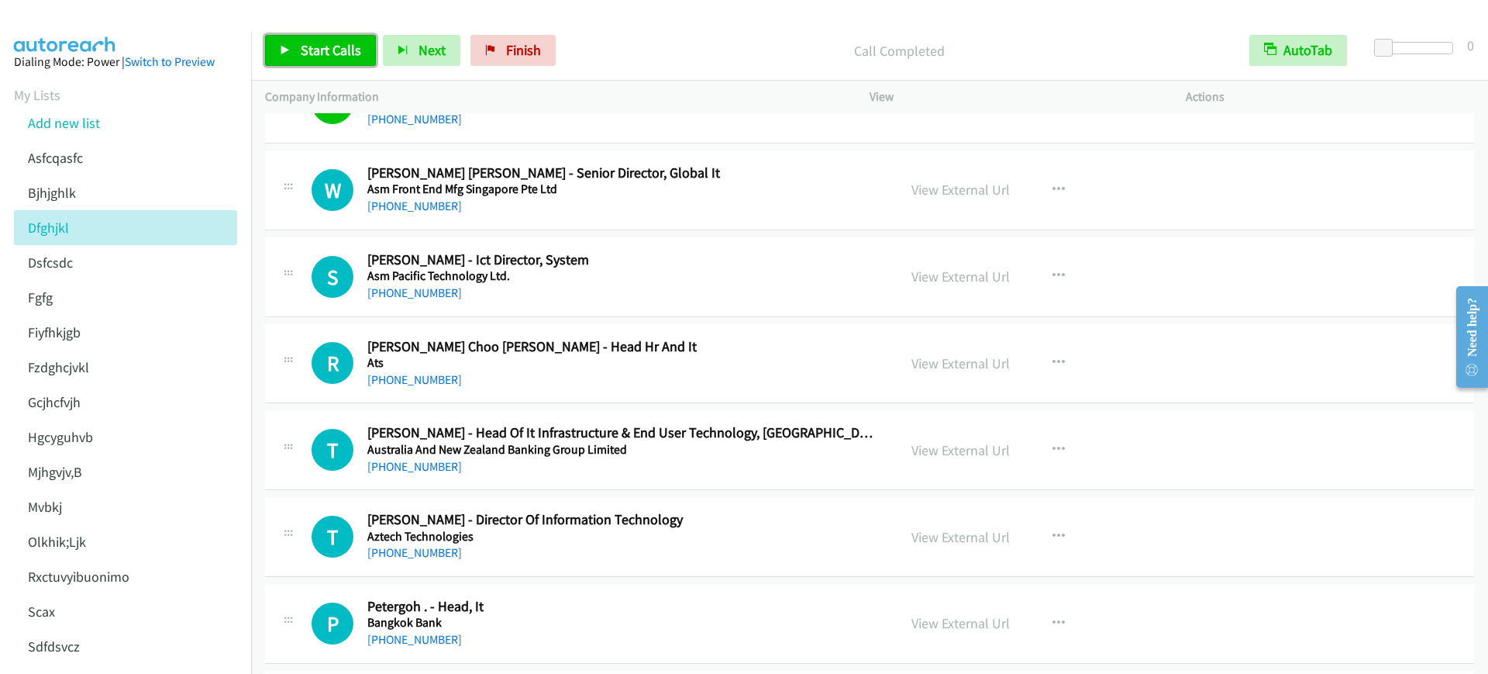
click at [281, 50] on icon at bounding box center [285, 51] width 11 height 11
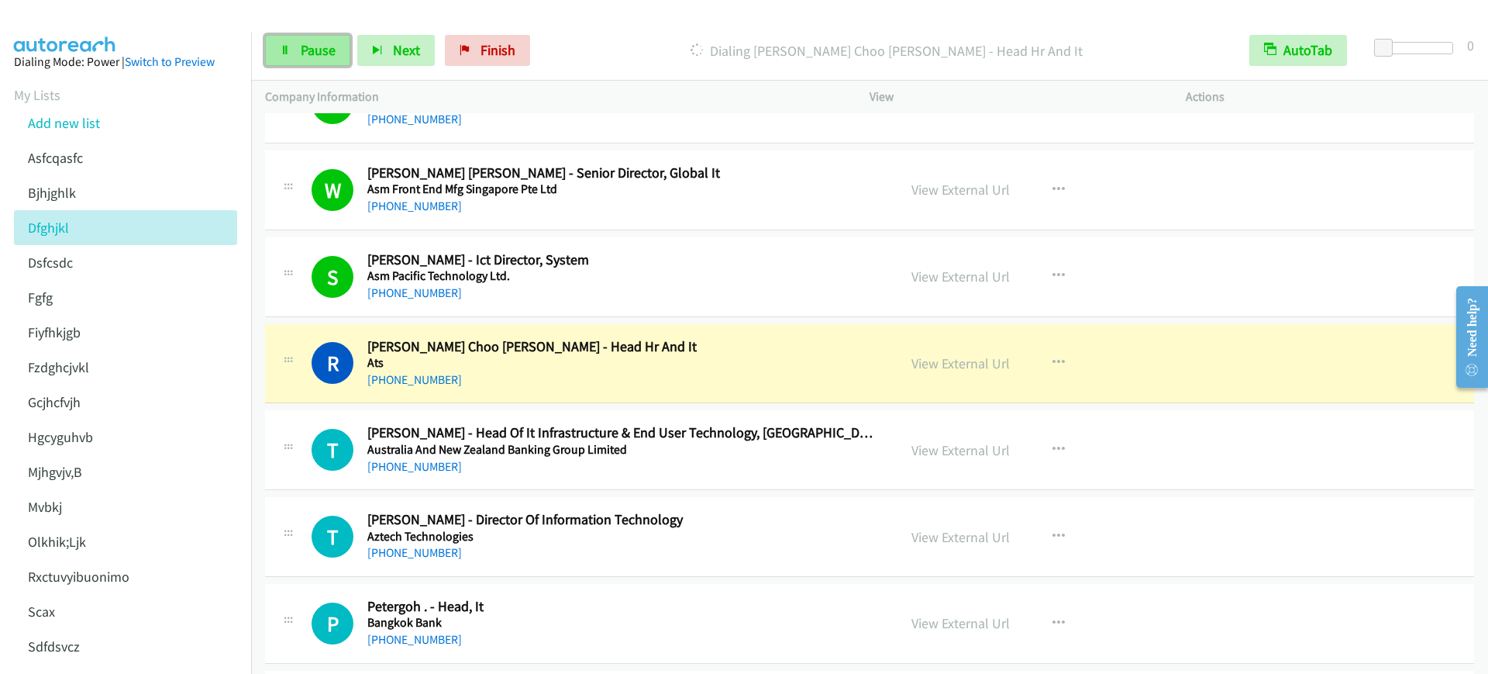
click at [336, 35] on link "Pause" at bounding box center [307, 50] width 85 height 31
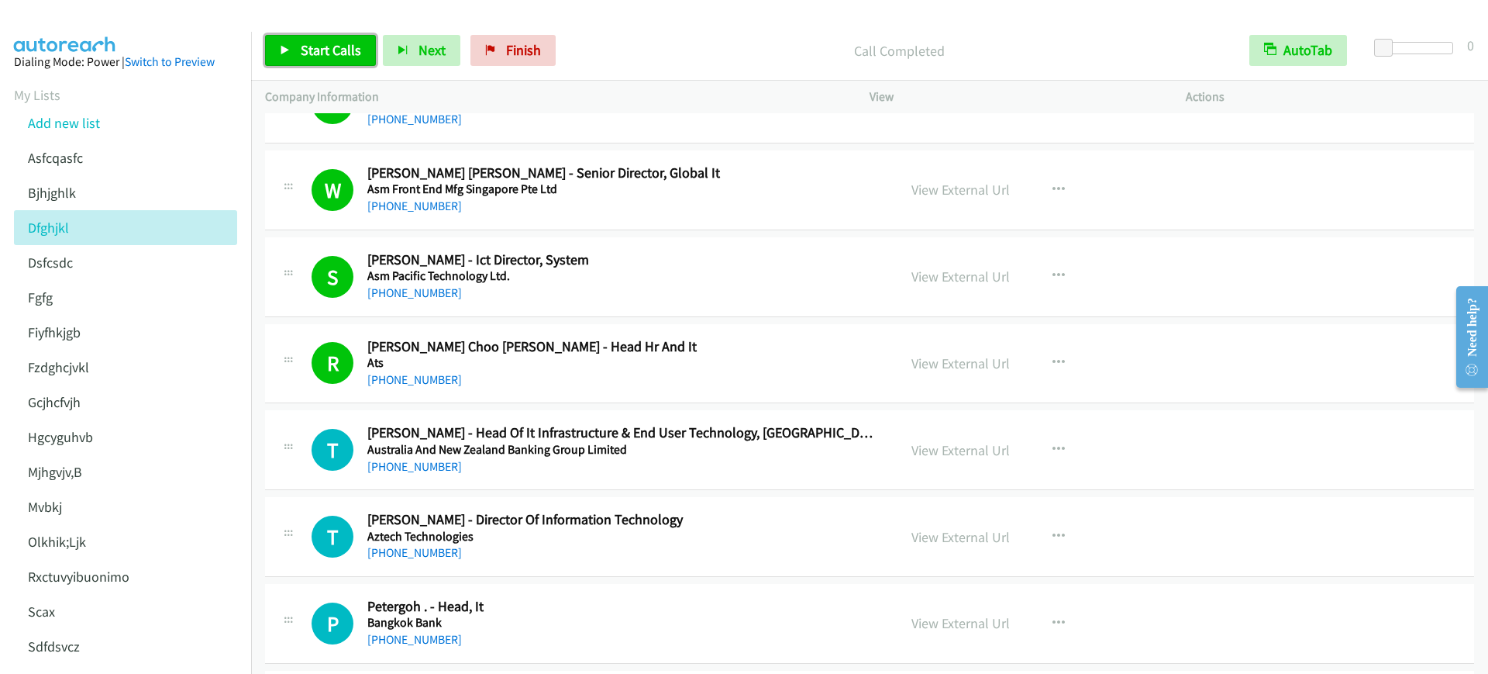
click at [319, 51] on span "Start Calls" at bounding box center [331, 50] width 60 height 18
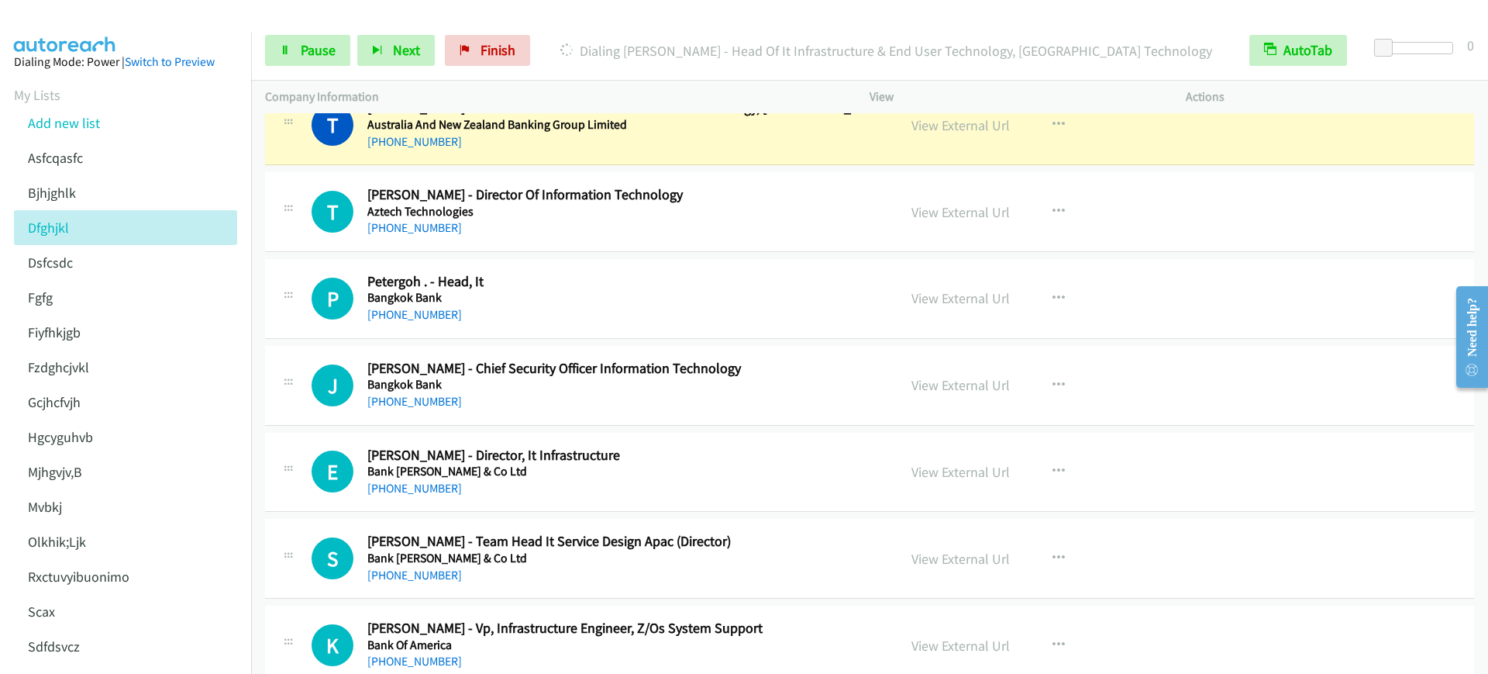
scroll to position [2907, 0]
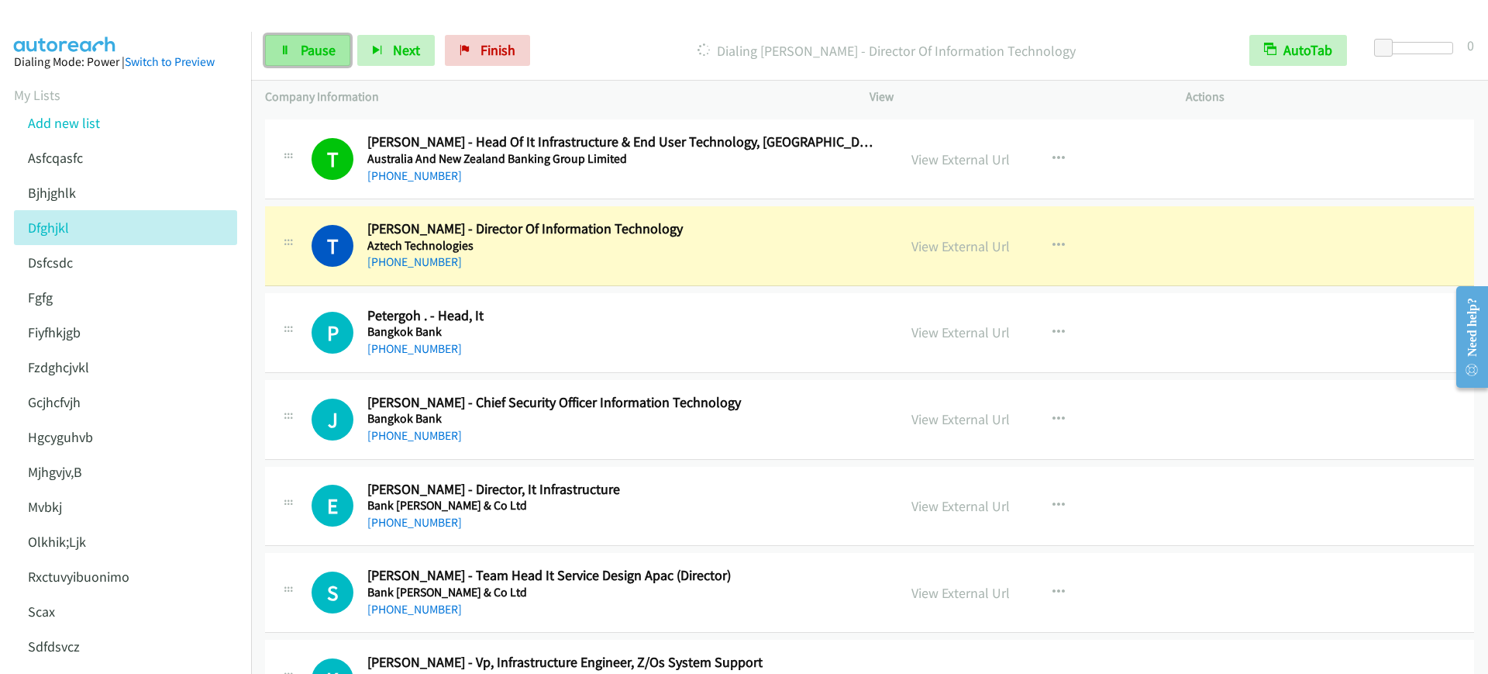
click at [303, 60] on link "Pause" at bounding box center [307, 50] width 85 height 31
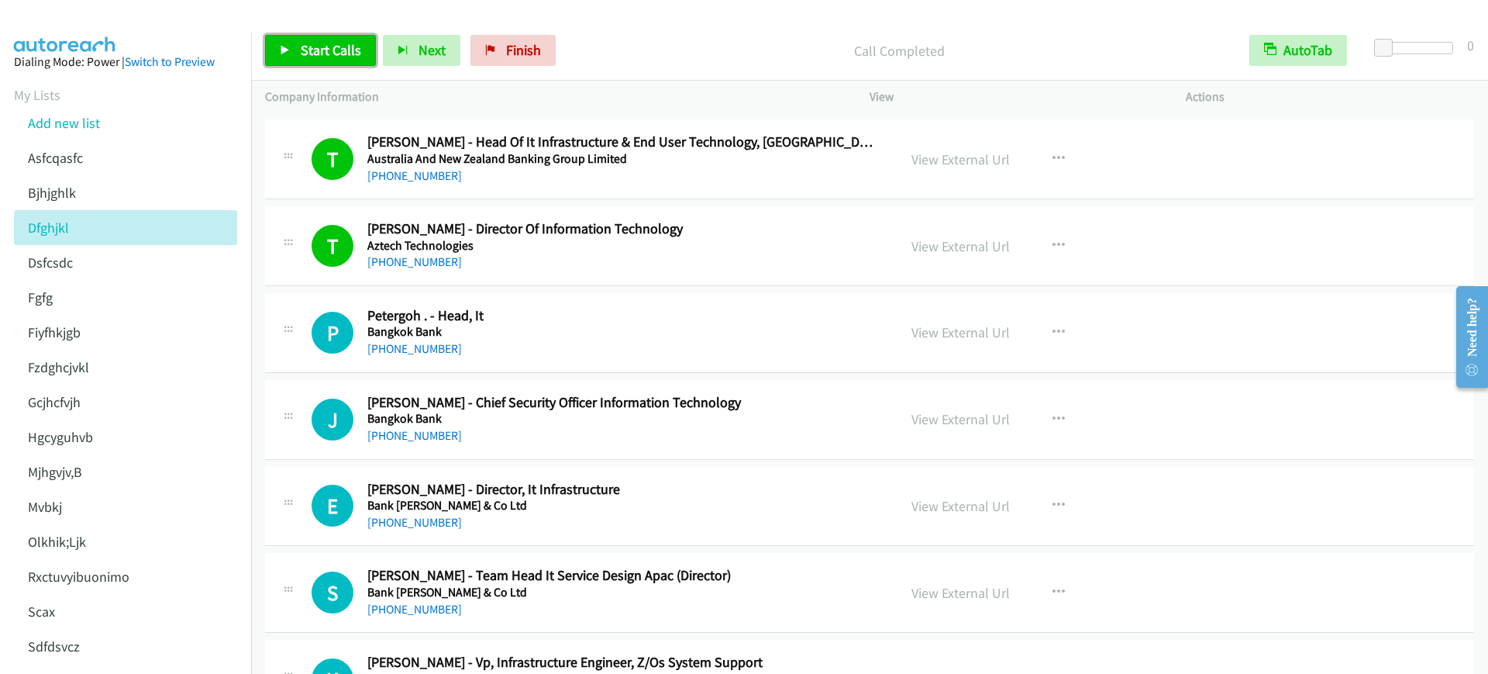
click at [353, 53] on span "Start Calls" at bounding box center [331, 50] width 60 height 18
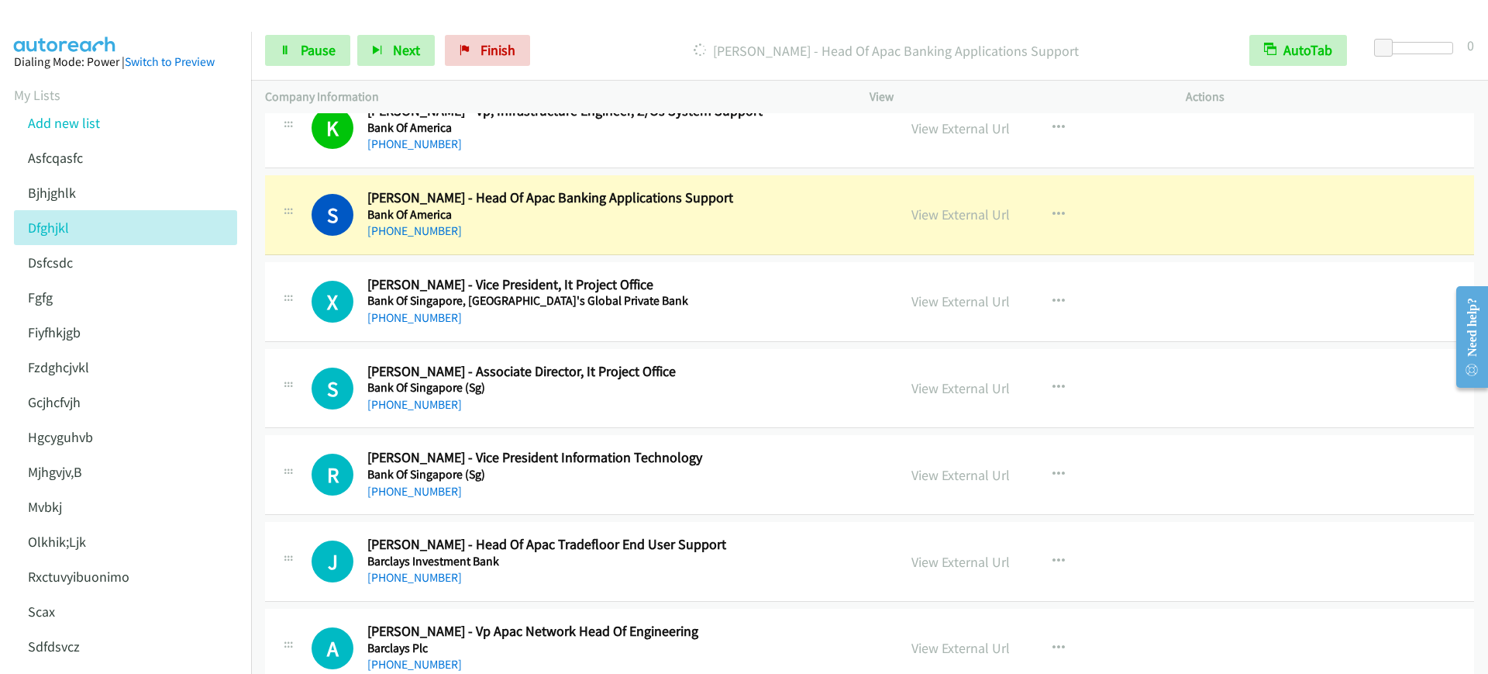
scroll to position [3489, 0]
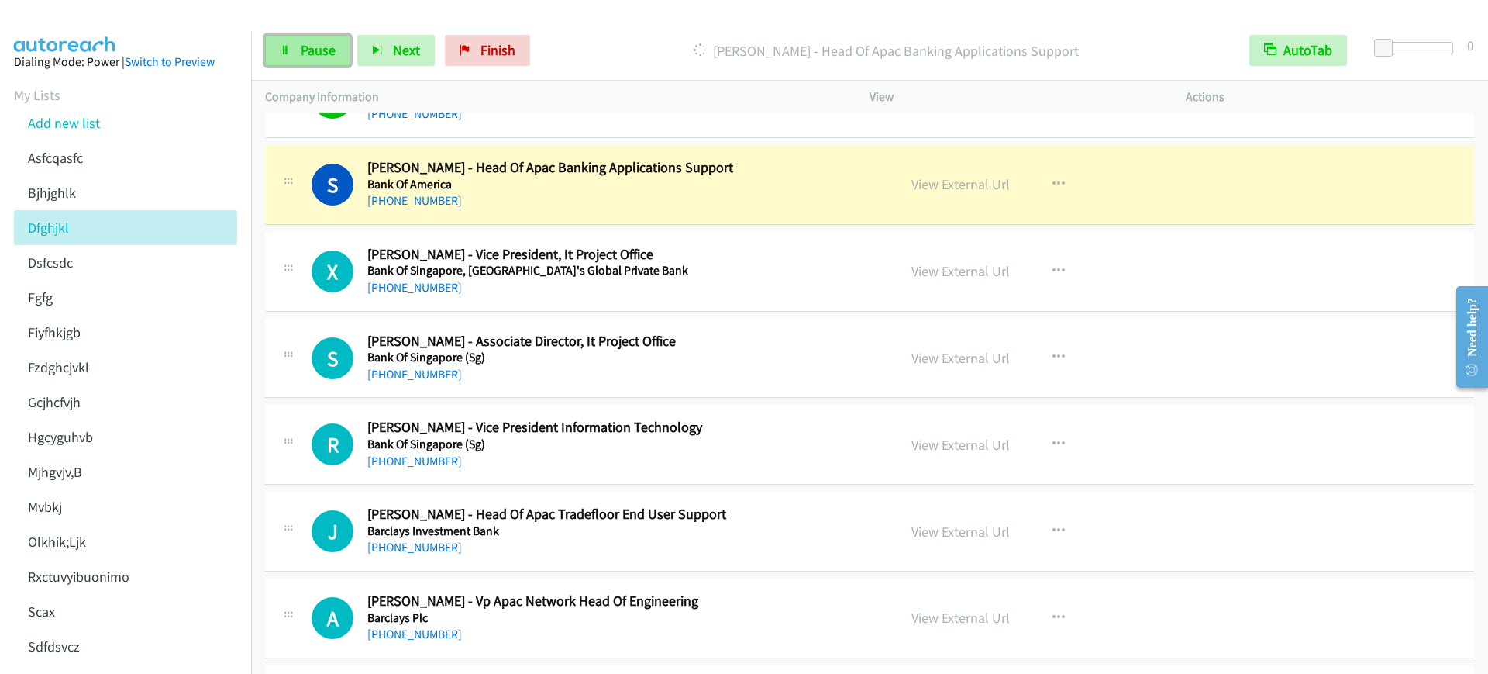
click at [319, 50] on span "Pause" at bounding box center [318, 50] width 35 height 18
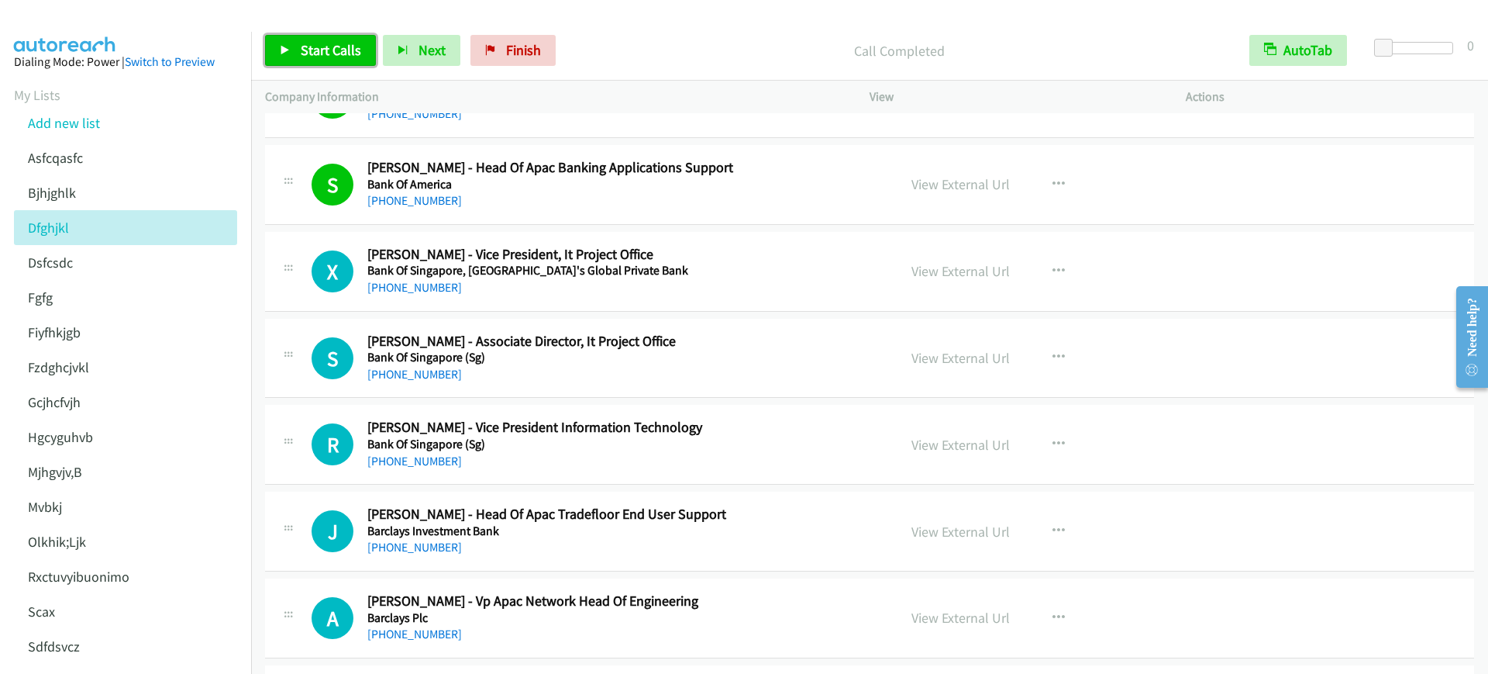
click at [345, 43] on span "Start Calls" at bounding box center [331, 50] width 60 height 18
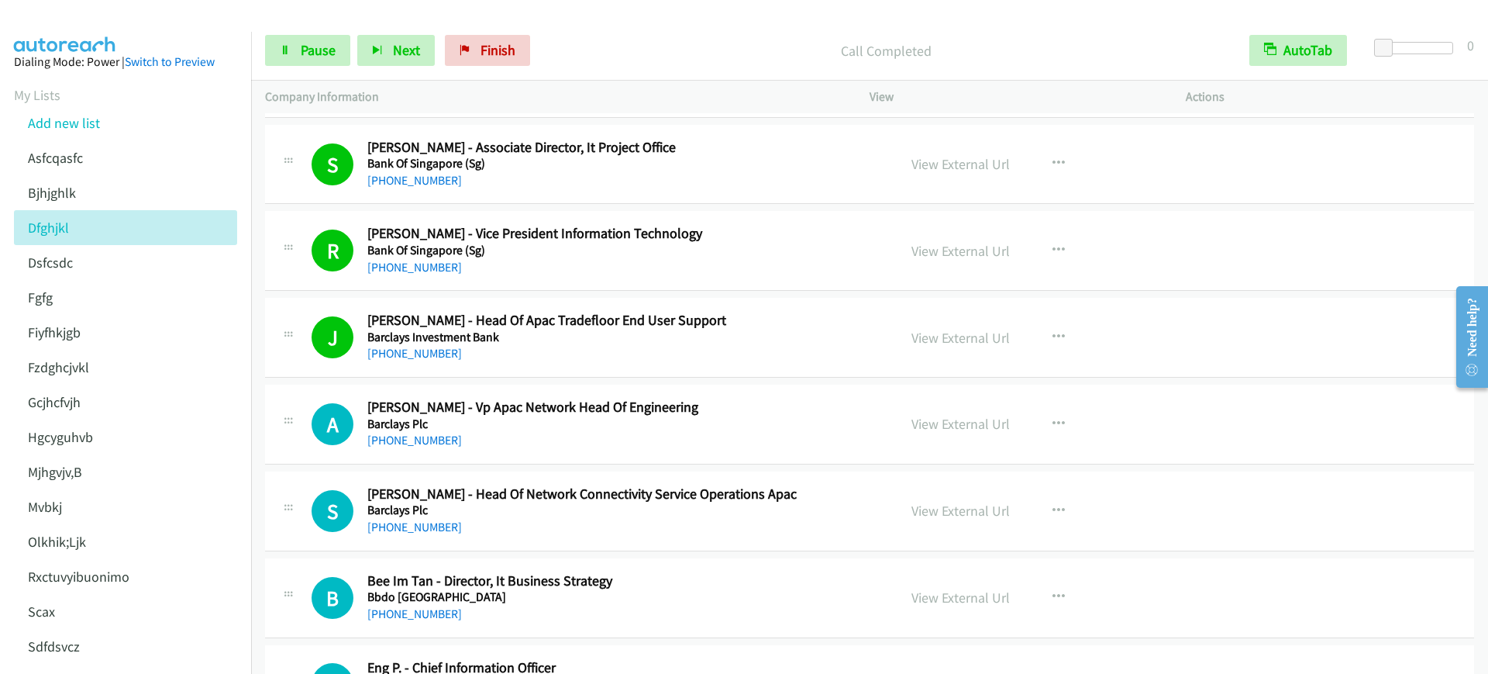
scroll to position [3876, 0]
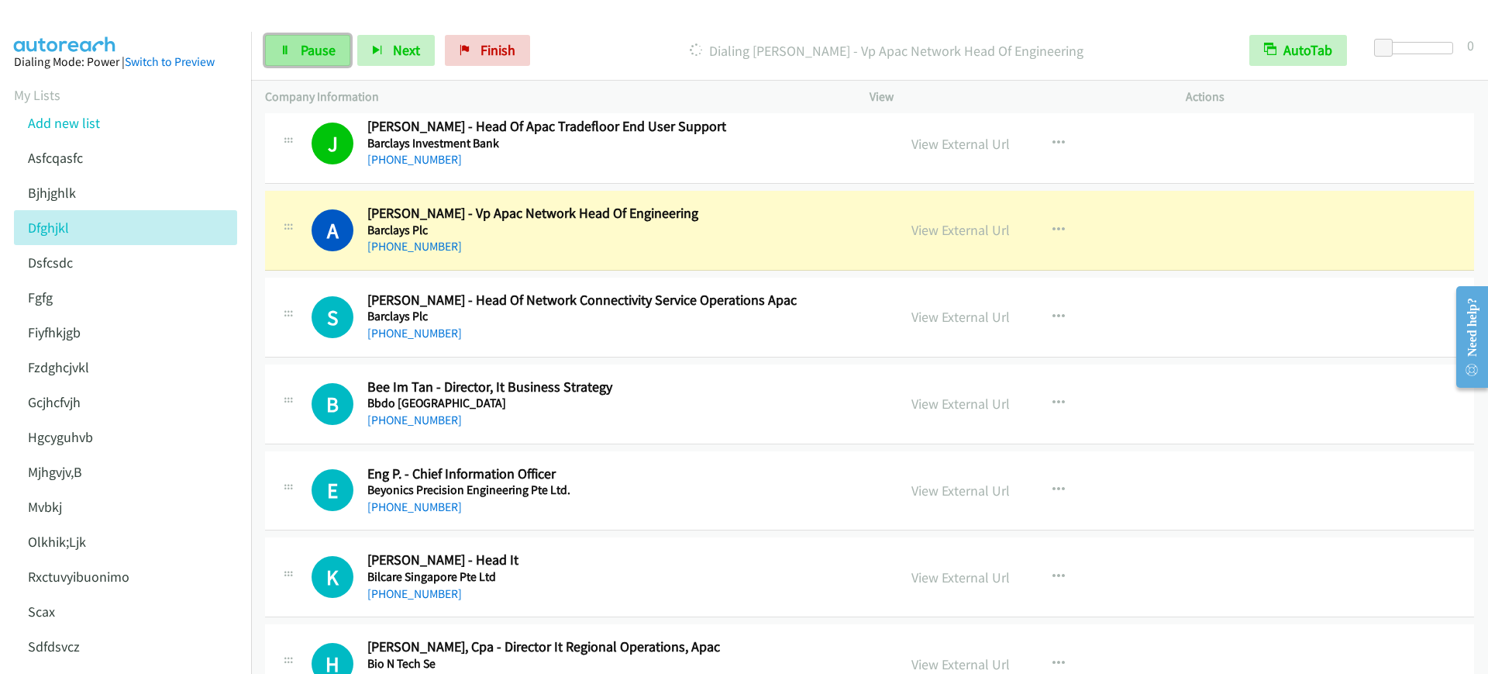
click at [285, 52] on icon at bounding box center [285, 51] width 11 height 11
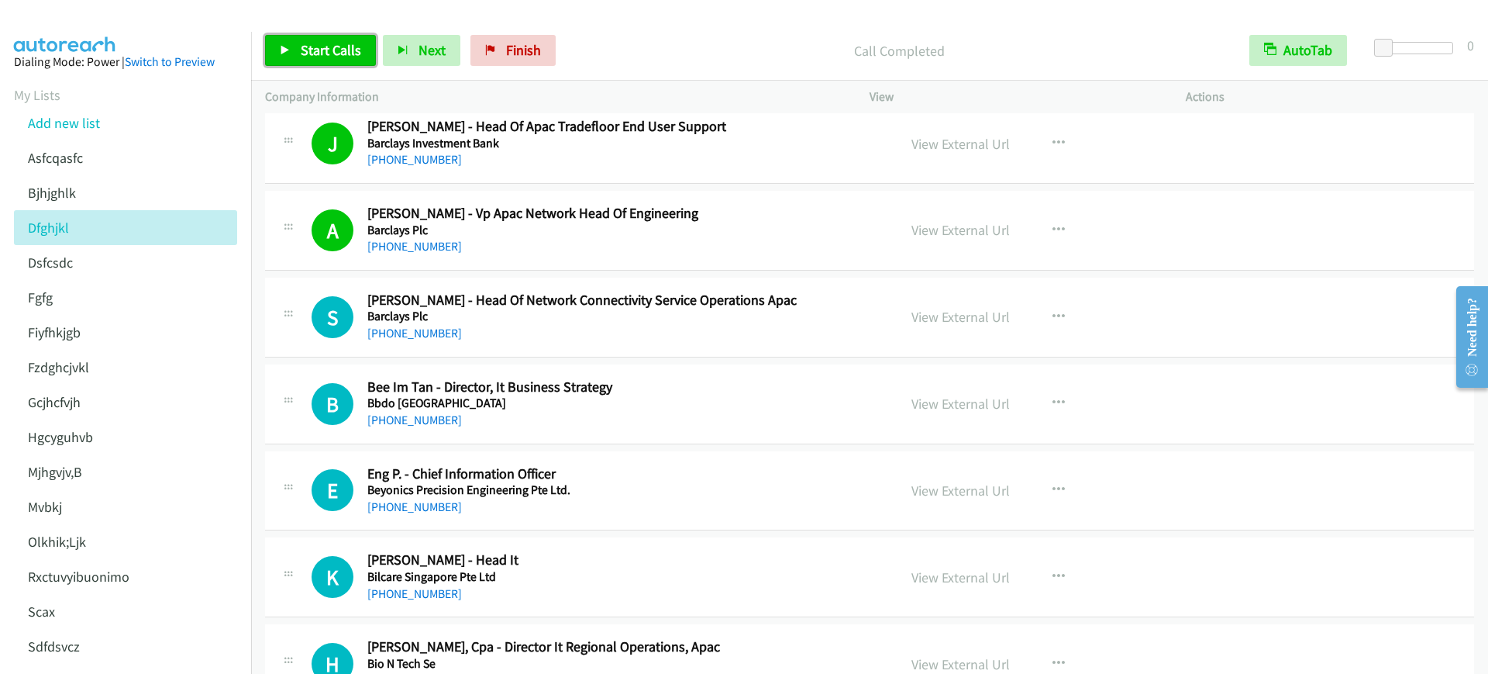
click at [321, 48] on span "Start Calls" at bounding box center [331, 50] width 60 height 18
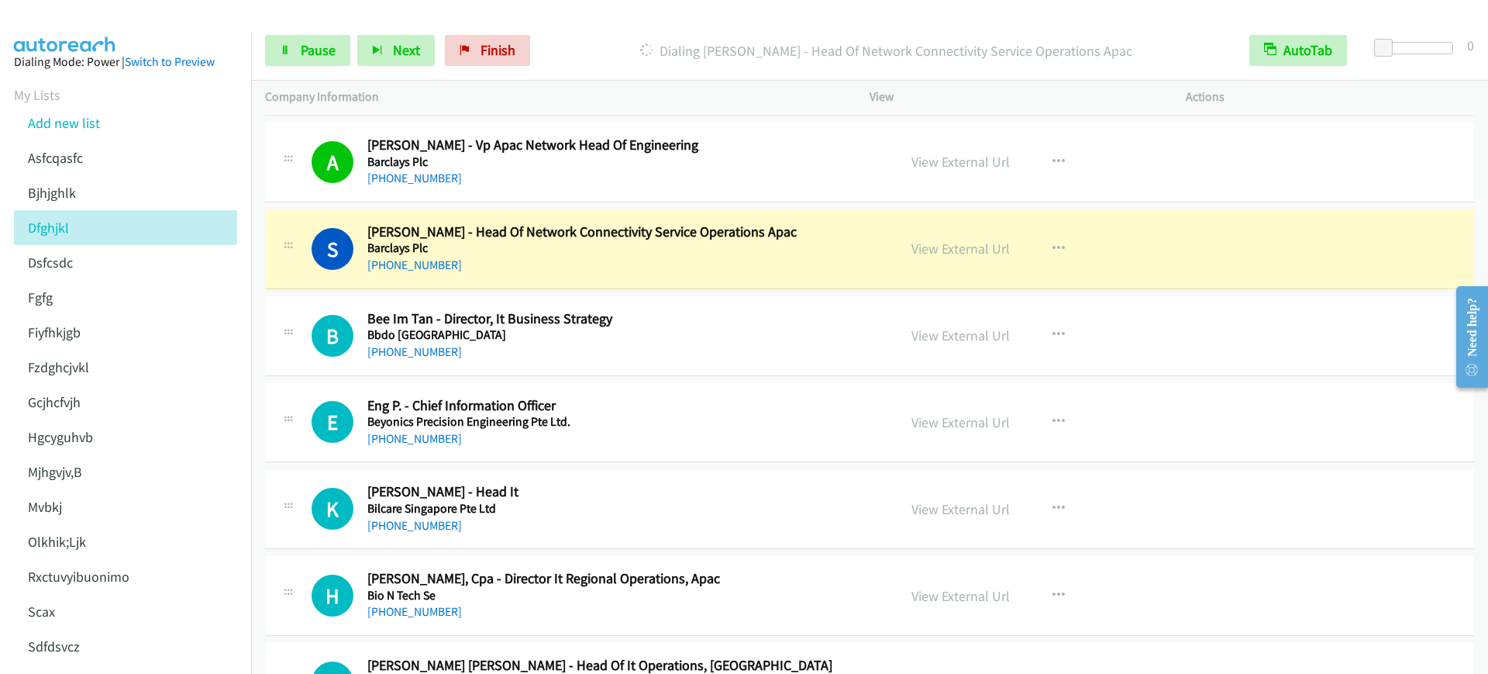
scroll to position [3973, 0]
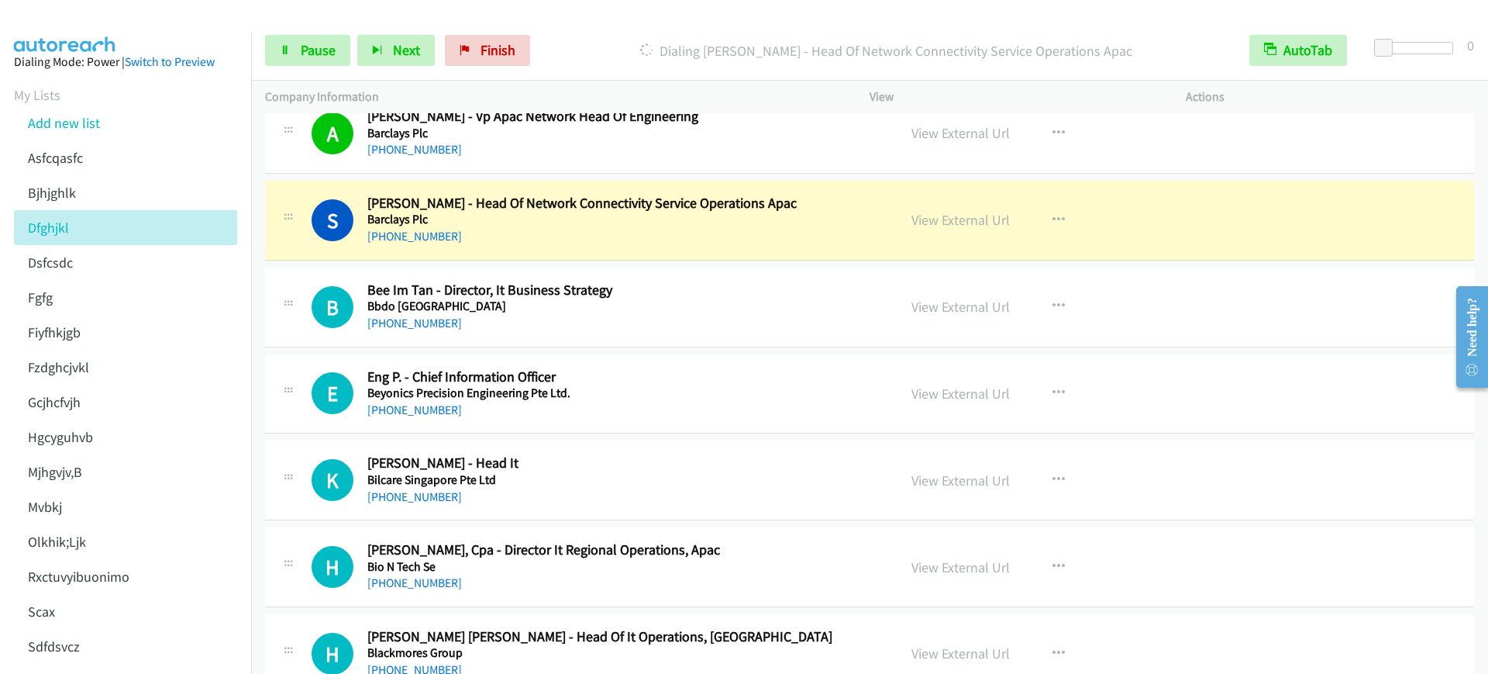
click at [614, 251] on div "S Callback Scheduled [PERSON_NAME] - Head Of Network Connectivity Service Opera…" at bounding box center [869, 221] width 1209 height 80
click at [281, 46] on icon at bounding box center [285, 51] width 11 height 11
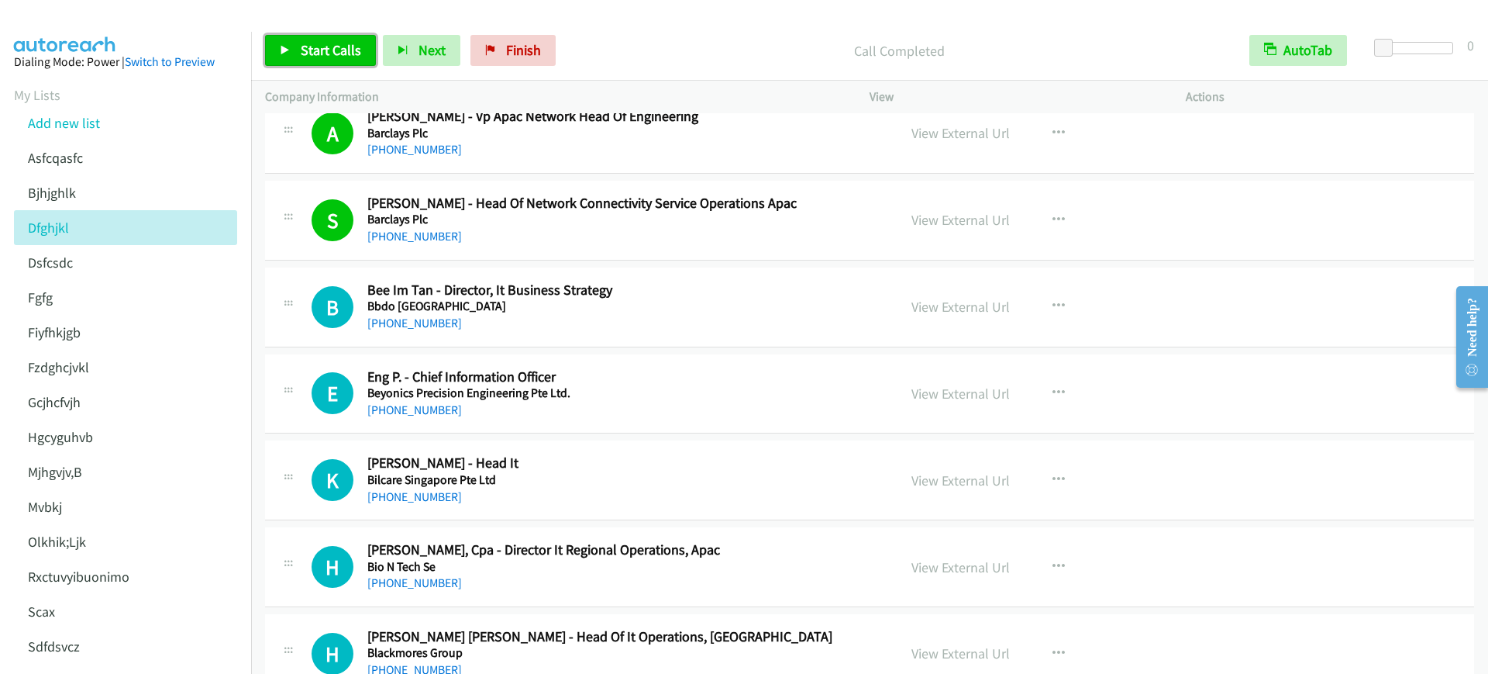
click at [335, 50] on span "Start Calls" at bounding box center [331, 50] width 60 height 18
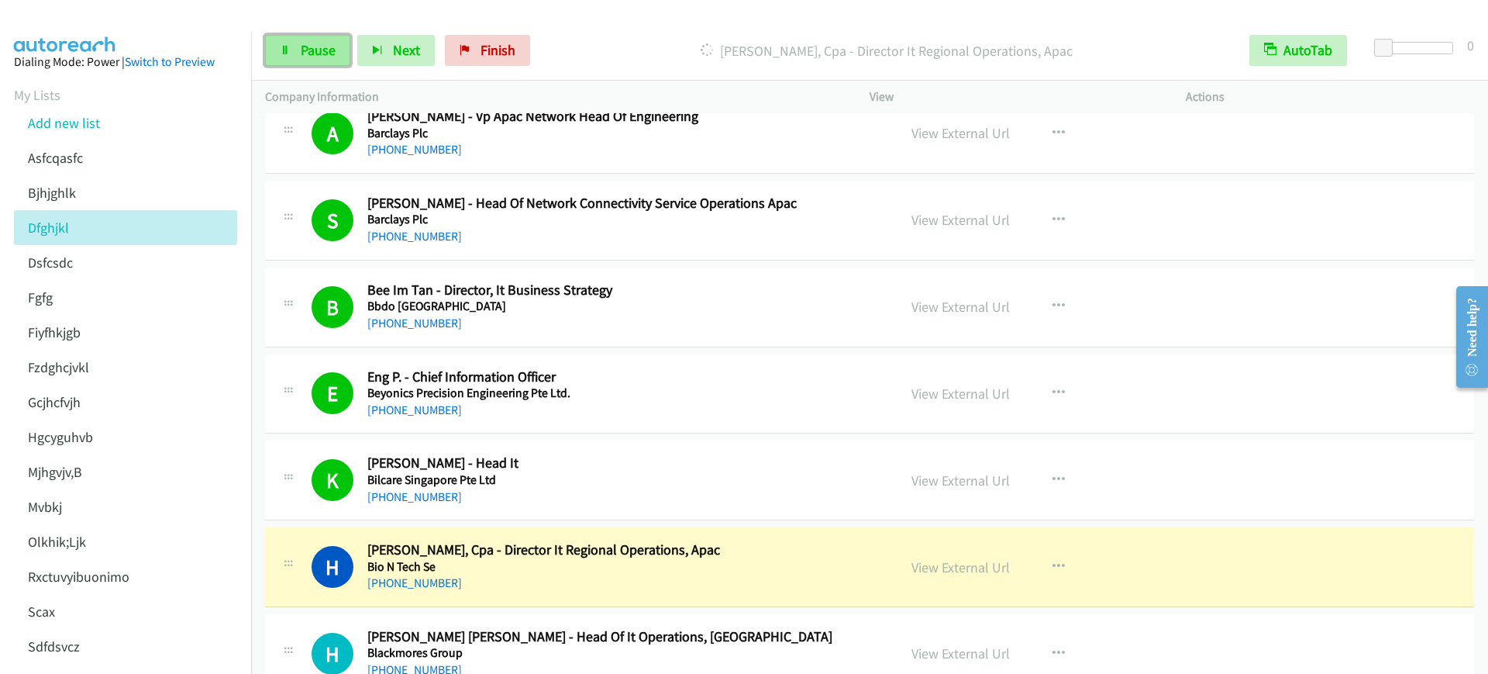
click at [306, 57] on span "Pause" at bounding box center [318, 50] width 35 height 18
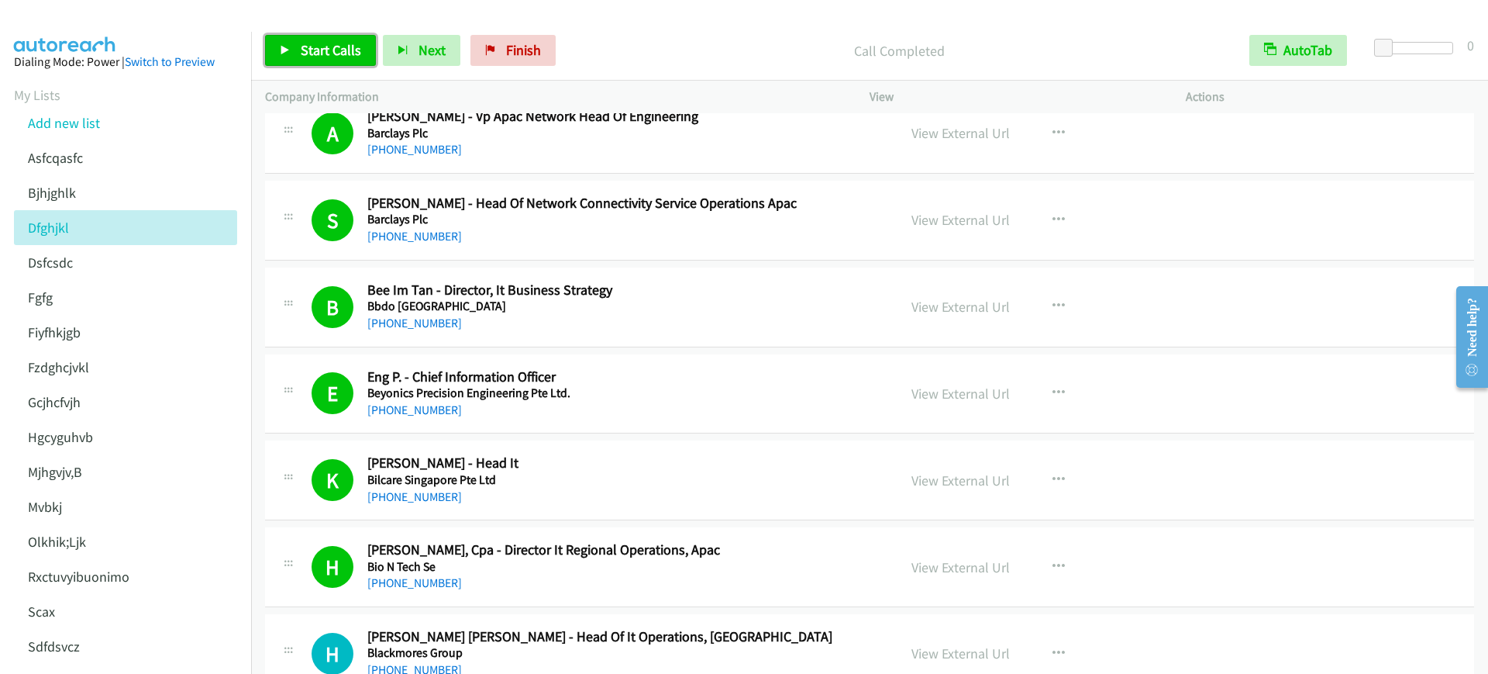
click at [293, 43] on link "Start Calls" at bounding box center [320, 50] width 111 height 31
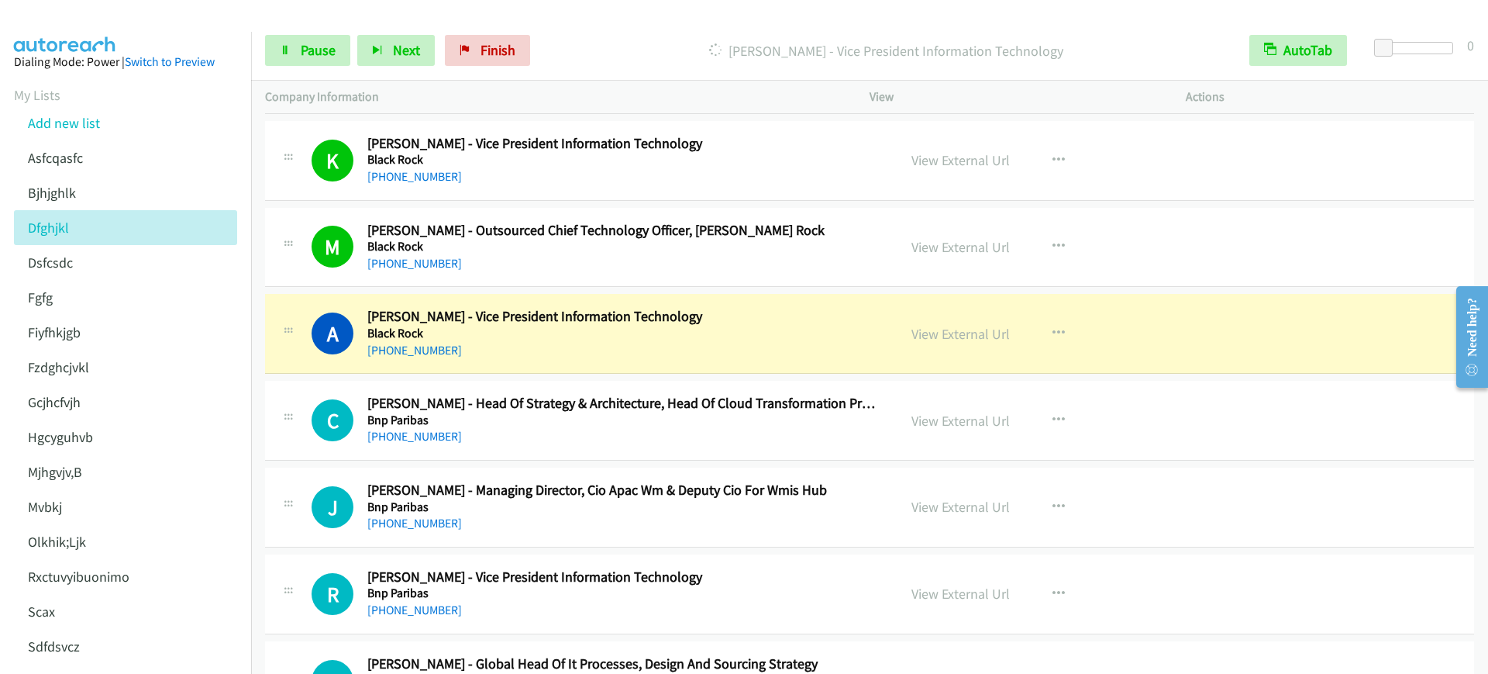
scroll to position [4651, 0]
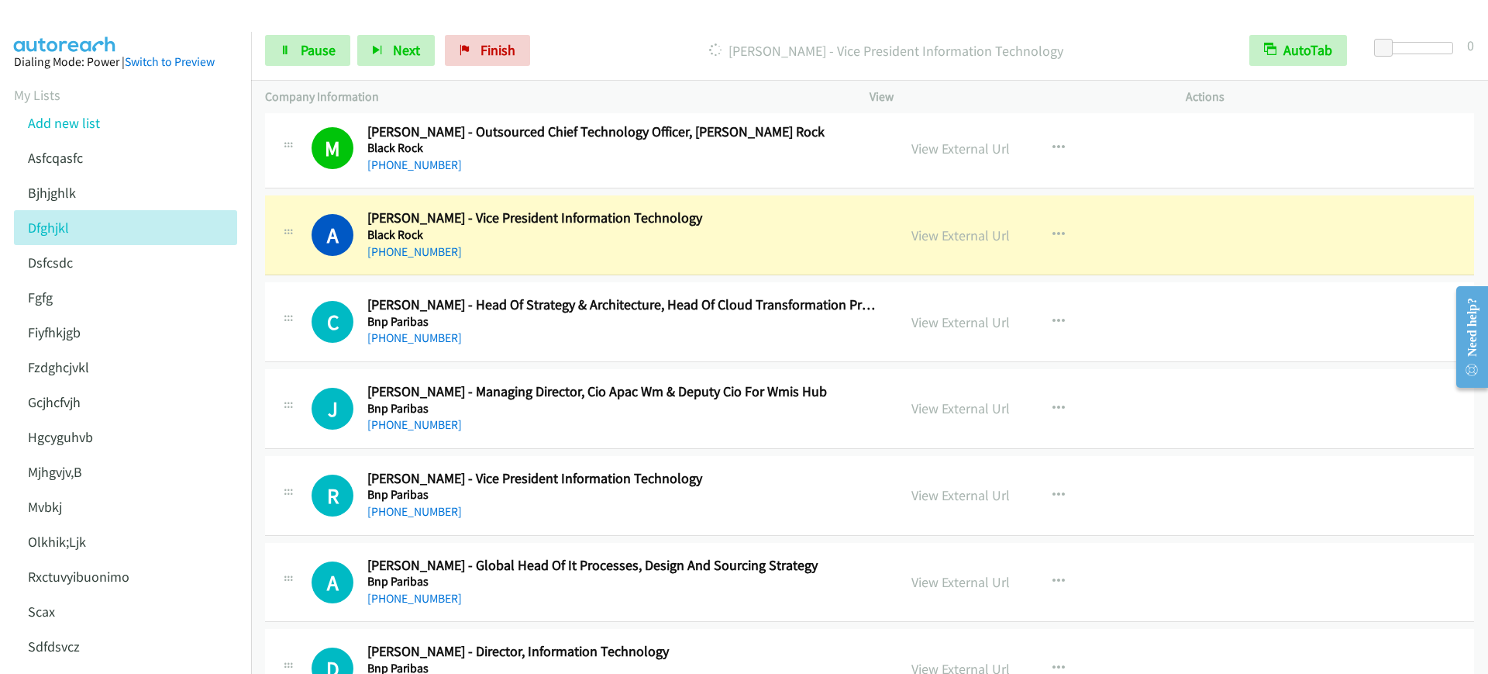
click at [623, 254] on div "[PHONE_NUMBER]" at bounding box center [621, 252] width 509 height 19
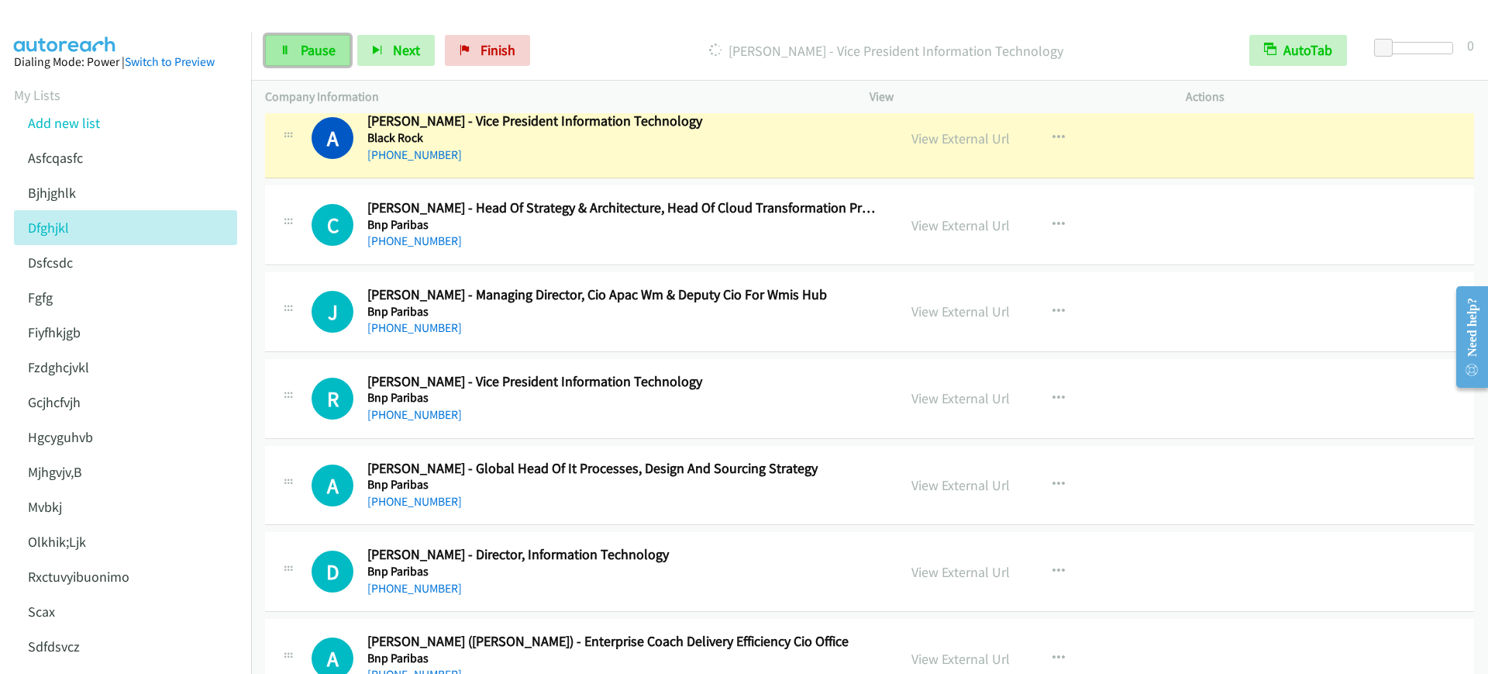
click at [319, 50] on span "Pause" at bounding box center [318, 50] width 35 height 18
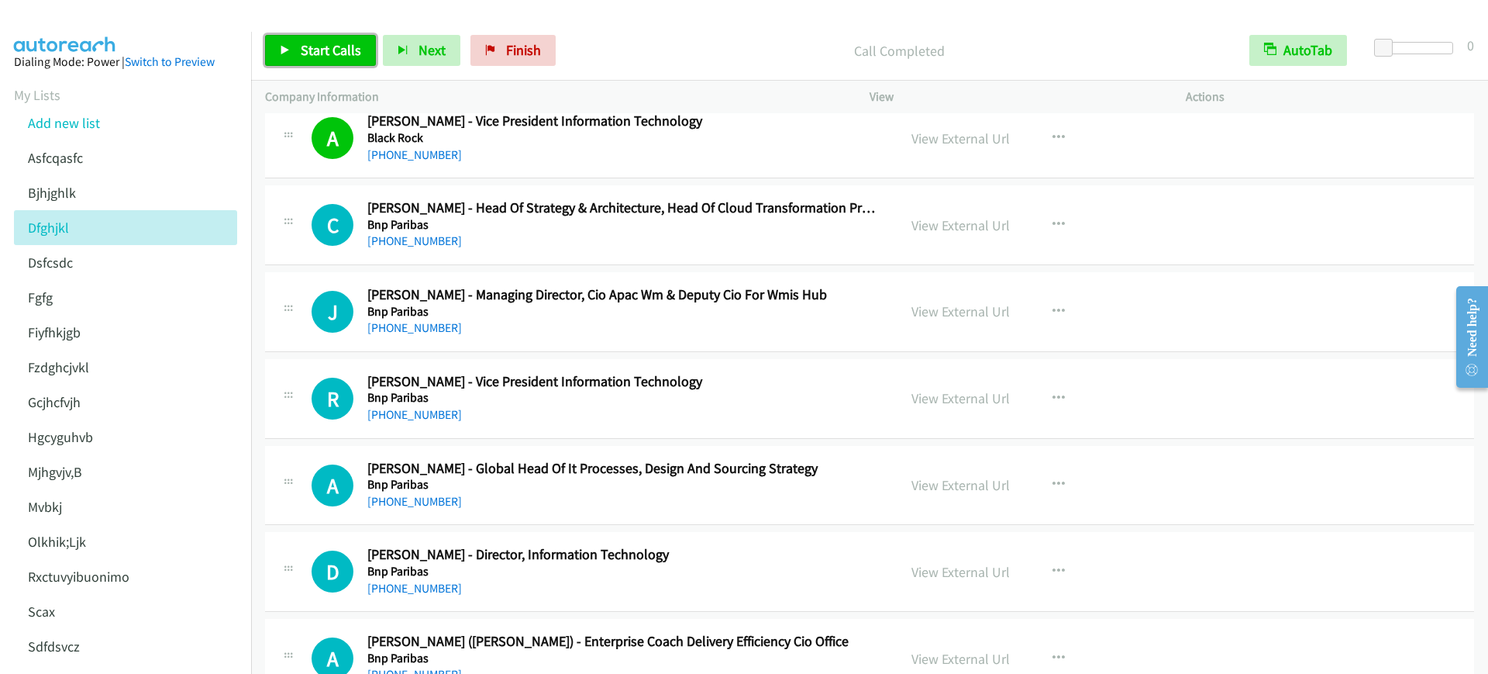
click at [330, 48] on span "Start Calls" at bounding box center [331, 50] width 60 height 18
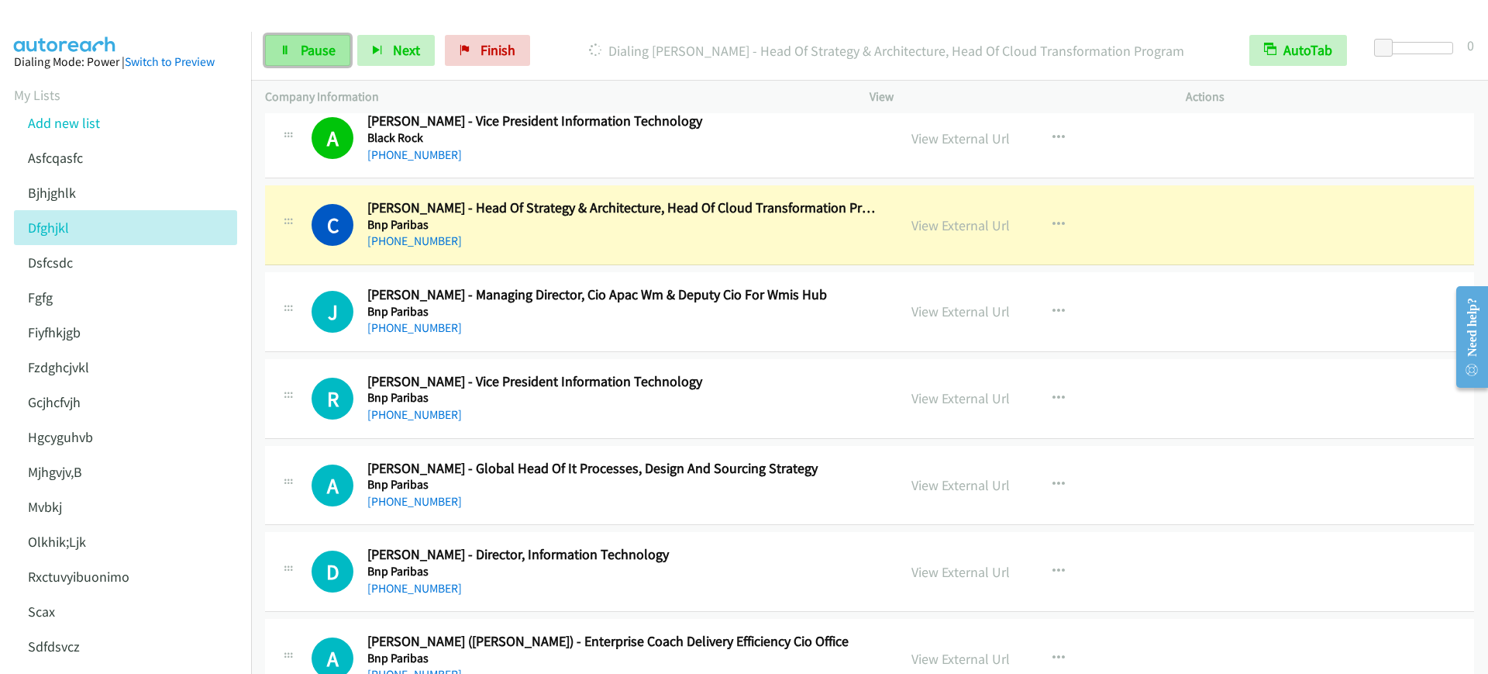
click at [319, 40] on link "Pause" at bounding box center [307, 50] width 85 height 31
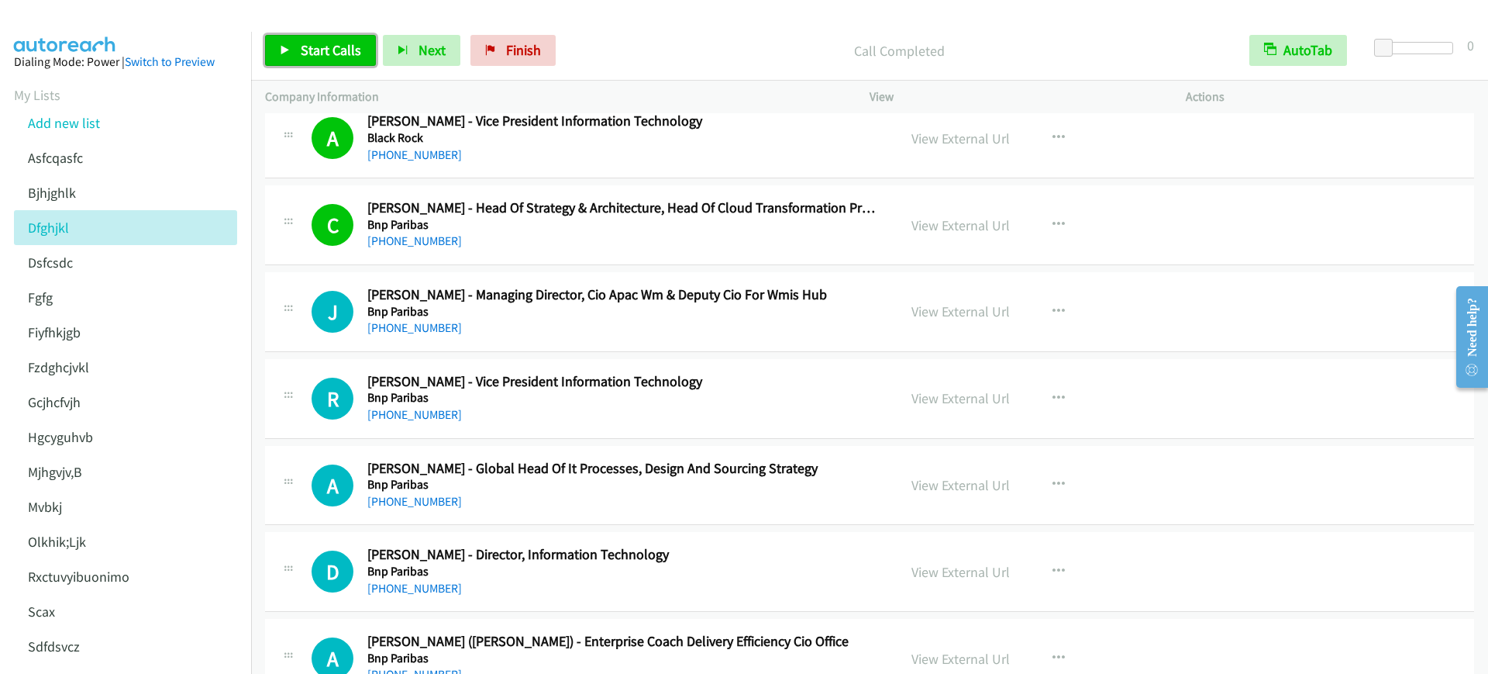
click at [319, 41] on span "Start Calls" at bounding box center [331, 50] width 60 height 18
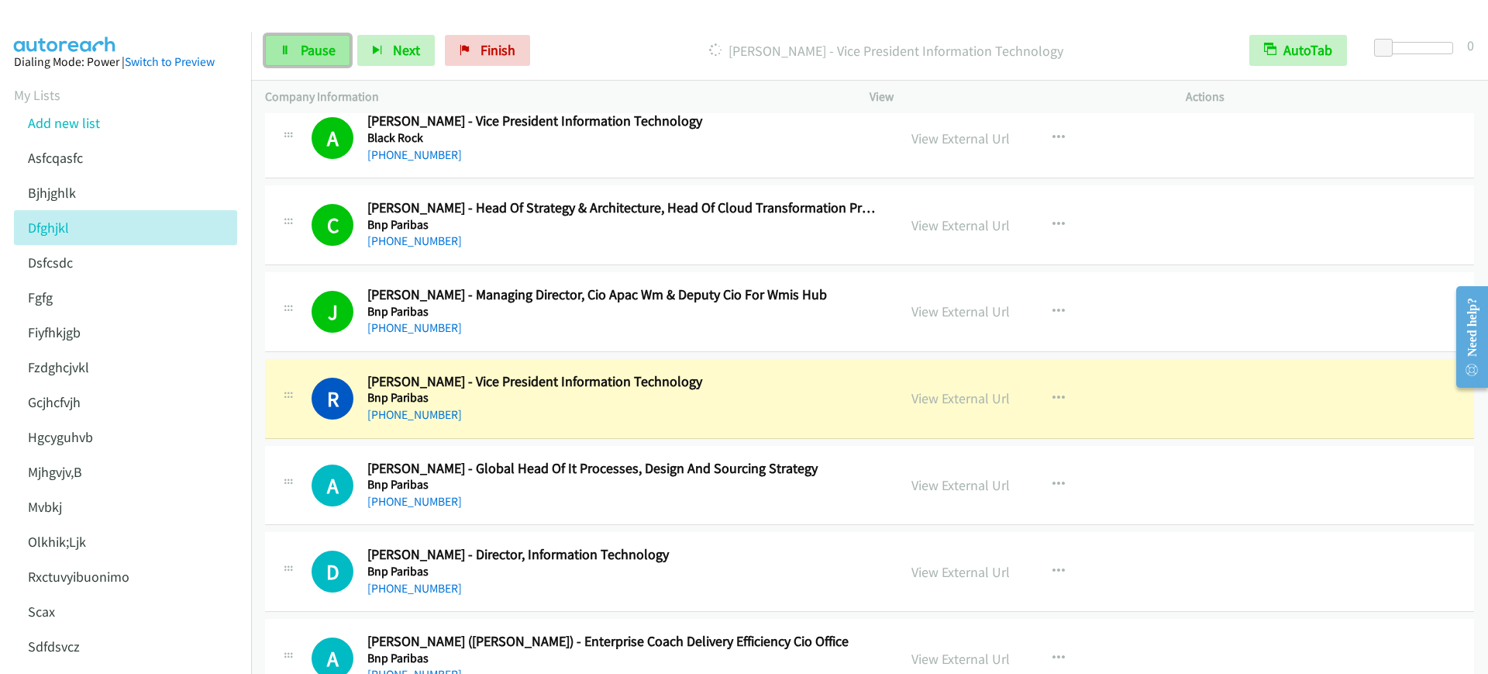
click at [323, 53] on span "Pause" at bounding box center [318, 50] width 35 height 18
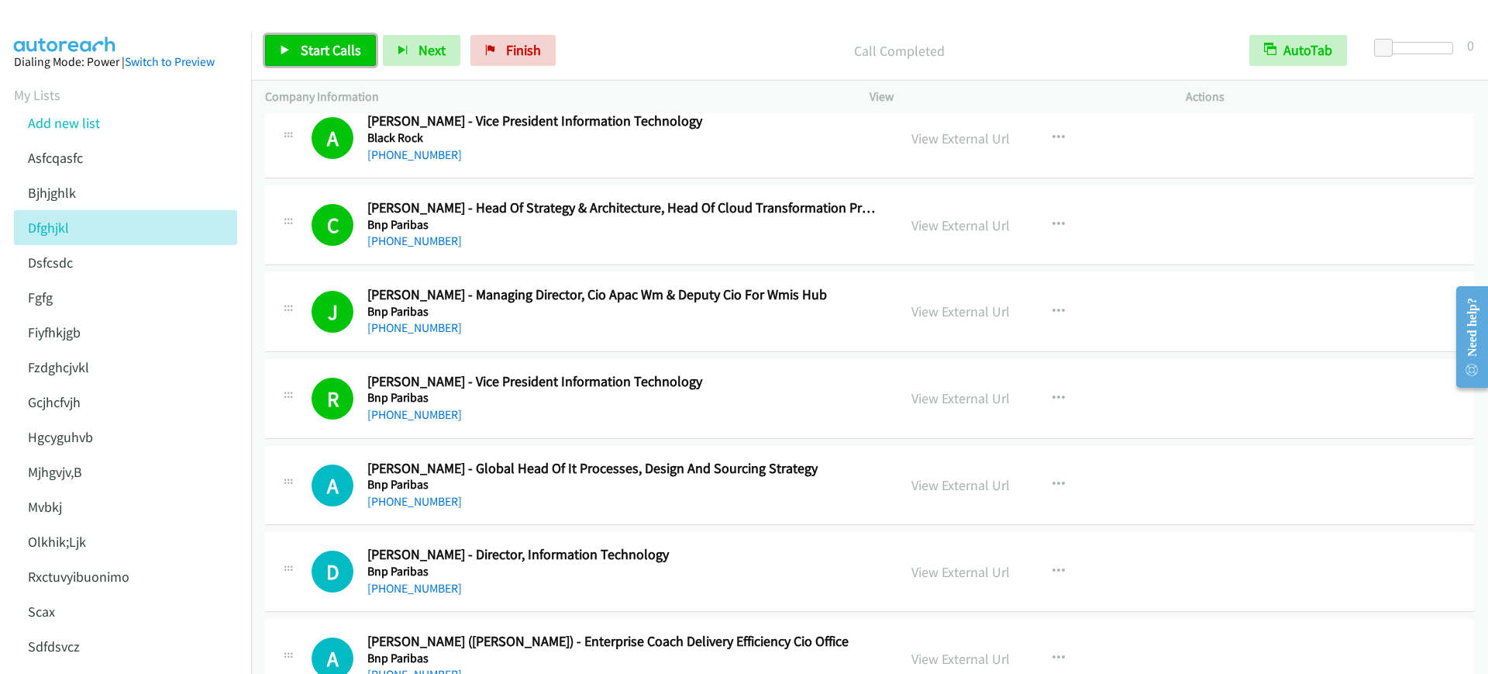
click at [354, 46] on span "Start Calls" at bounding box center [331, 50] width 60 height 18
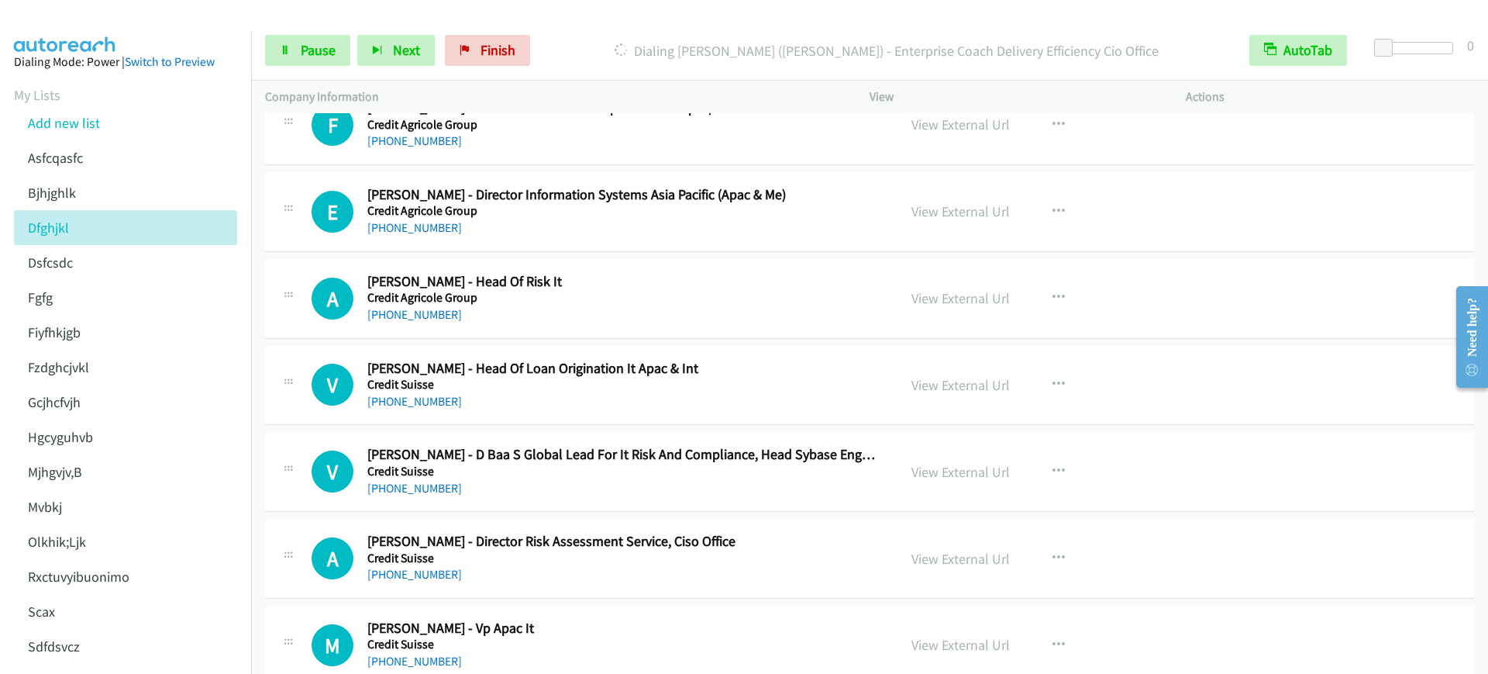
scroll to position [12598, 0]
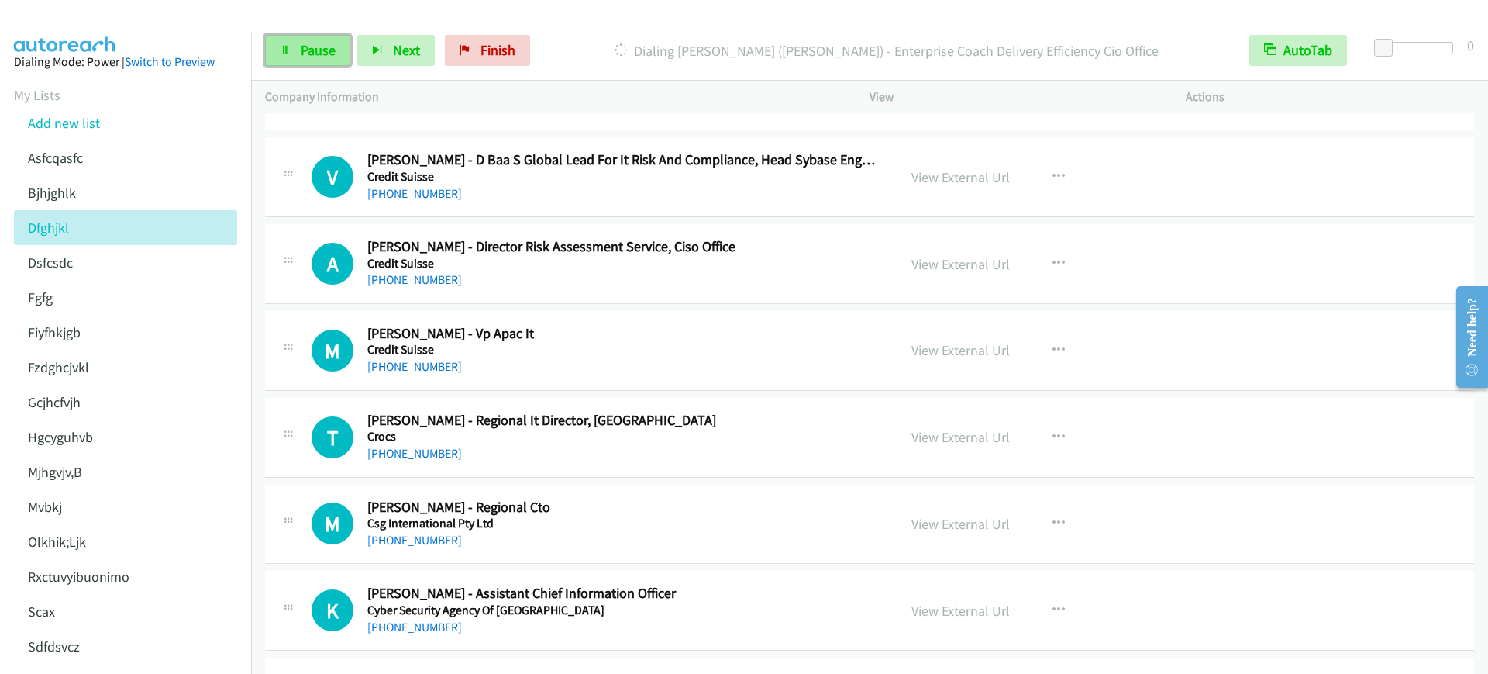
click at [282, 47] on icon at bounding box center [285, 51] width 11 height 11
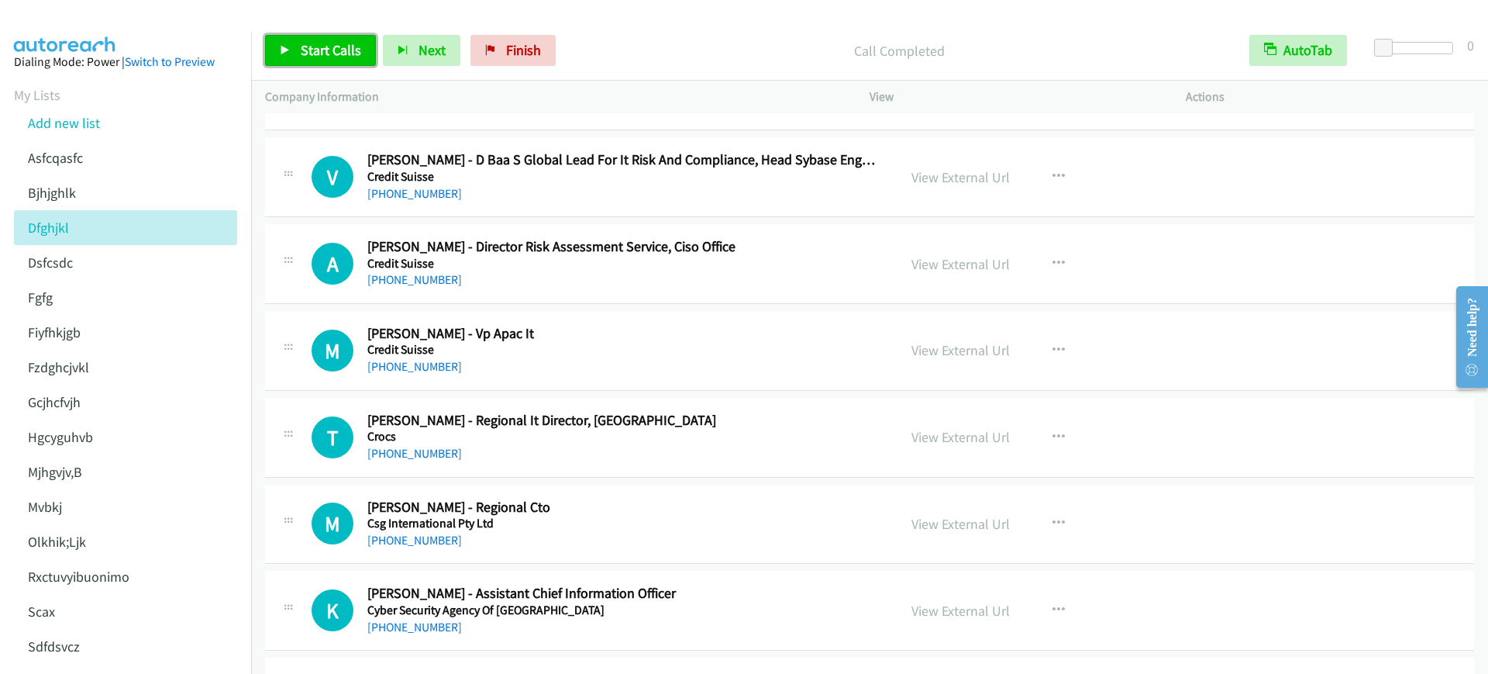
click at [352, 58] on span "Start Calls" at bounding box center [331, 50] width 60 height 18
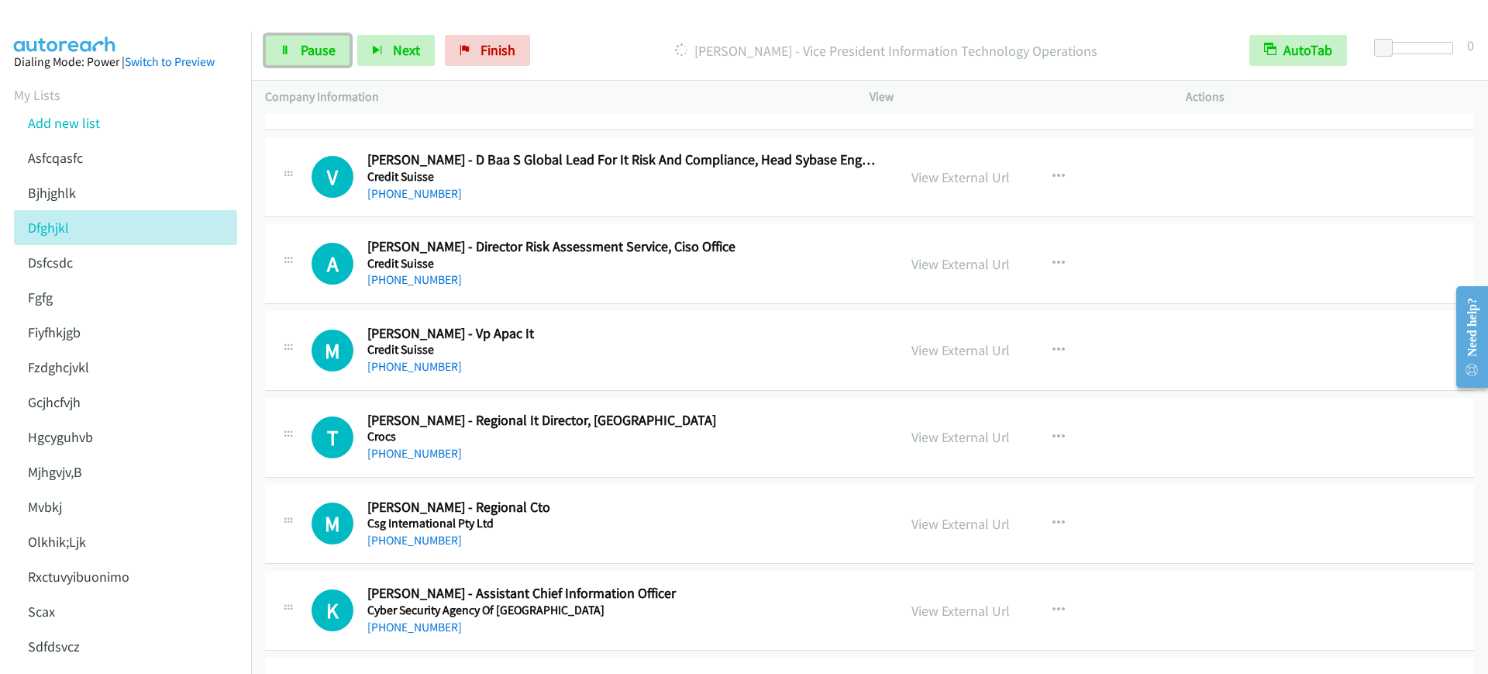
drag, startPoint x: 323, startPoint y: 55, endPoint x: 529, endPoint y: 219, distance: 262.6
click at [323, 55] on span "Pause" at bounding box center [318, 50] width 35 height 18
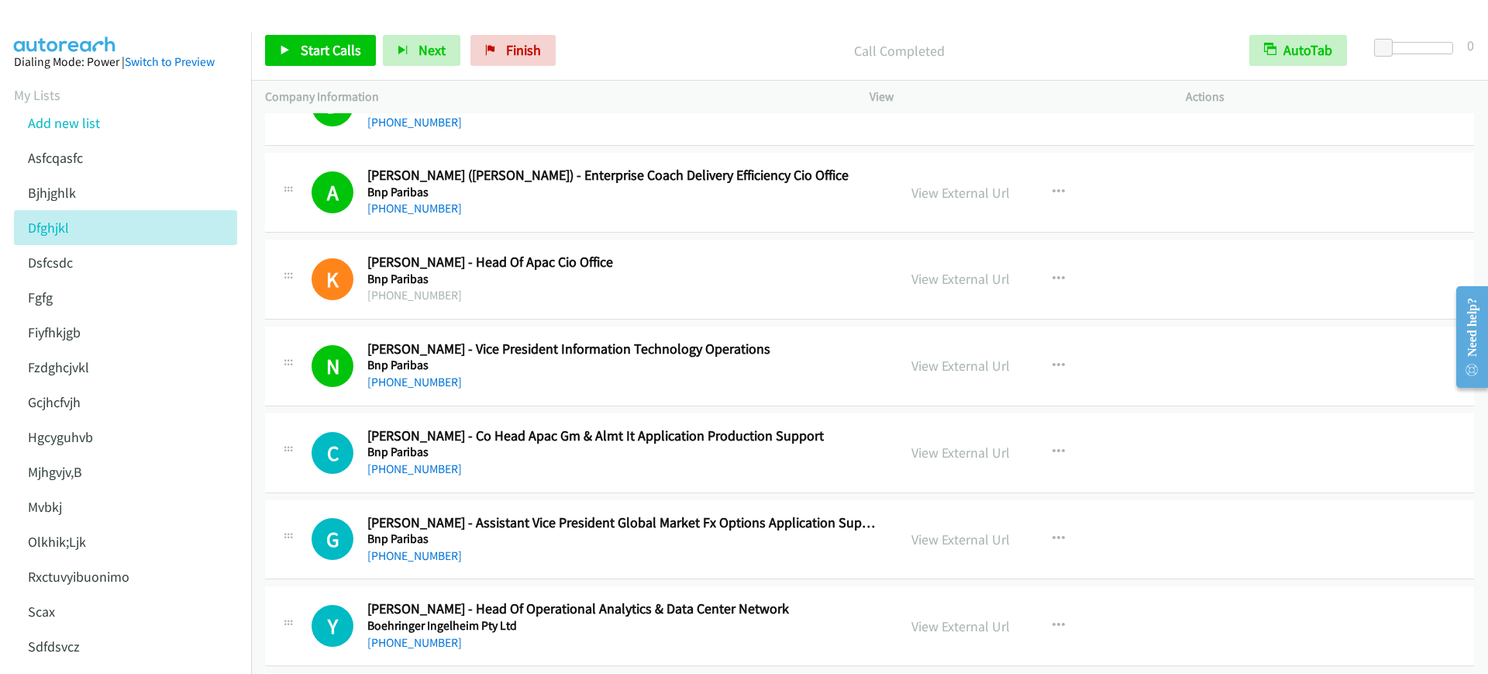
scroll to position [5233, 0]
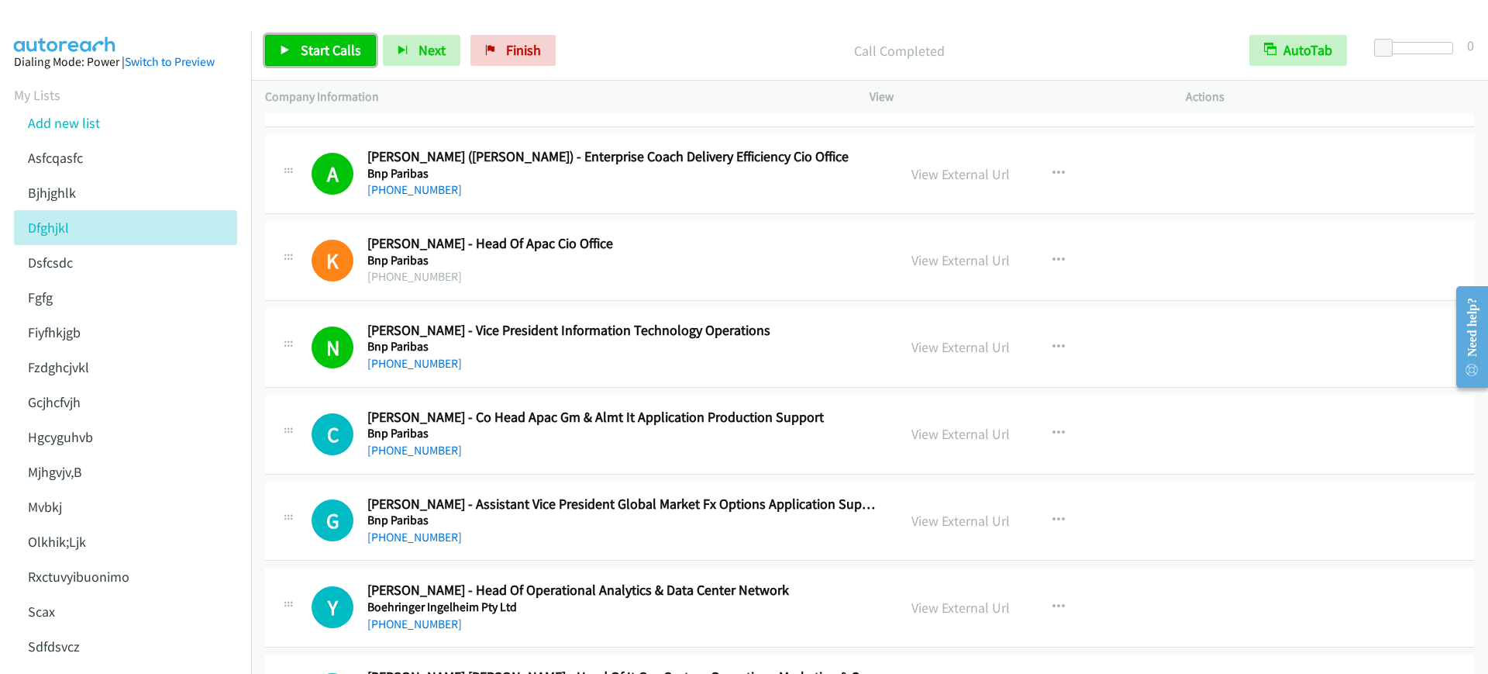
click at [315, 49] on span "Start Calls" at bounding box center [331, 50] width 60 height 18
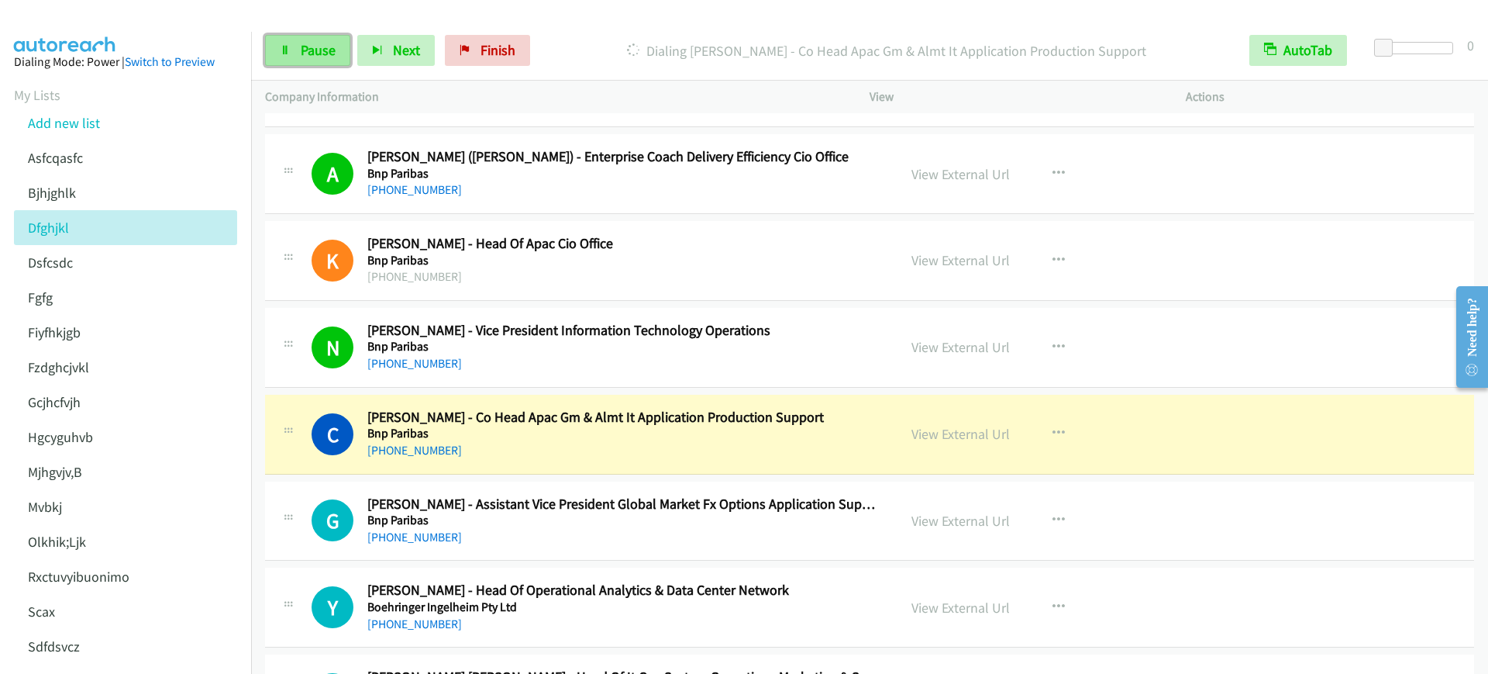
click at [268, 58] on link "Pause" at bounding box center [307, 50] width 85 height 31
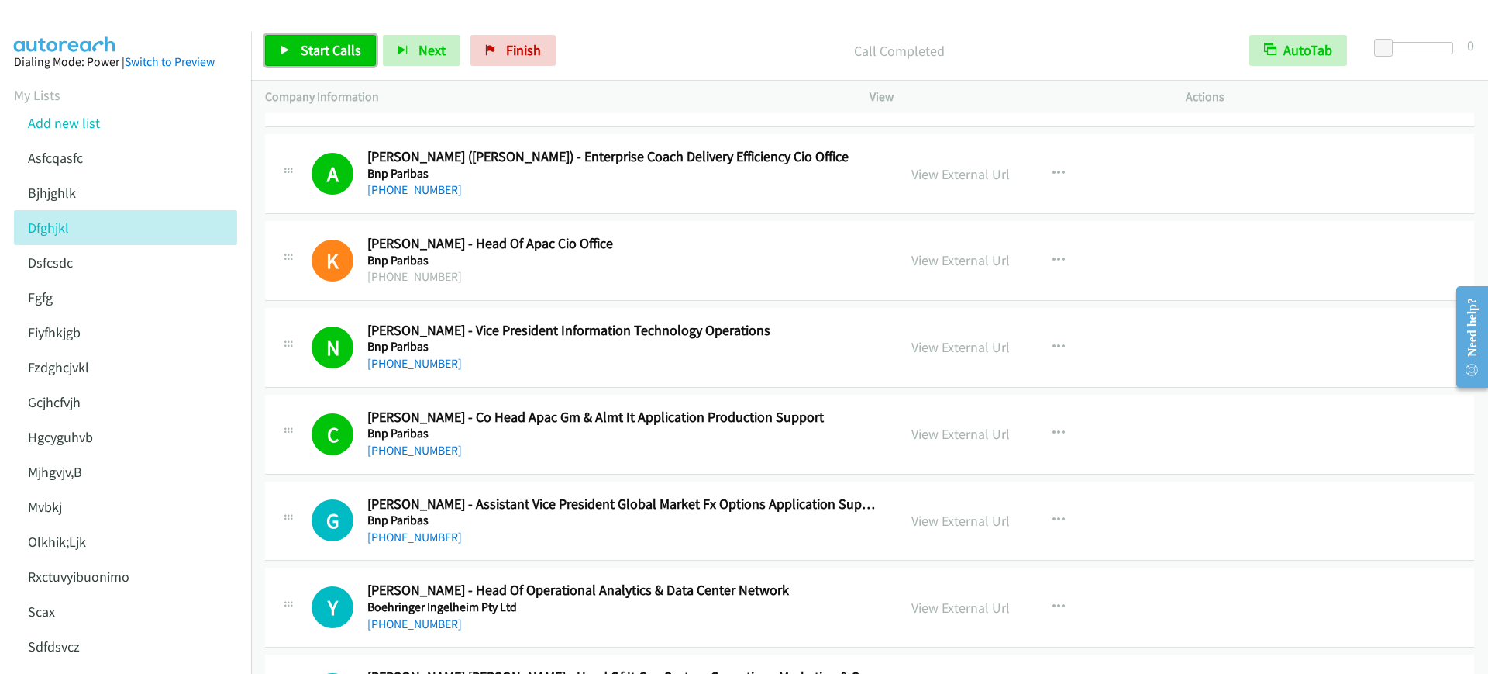
click at [285, 57] on link "Start Calls" at bounding box center [320, 50] width 111 height 31
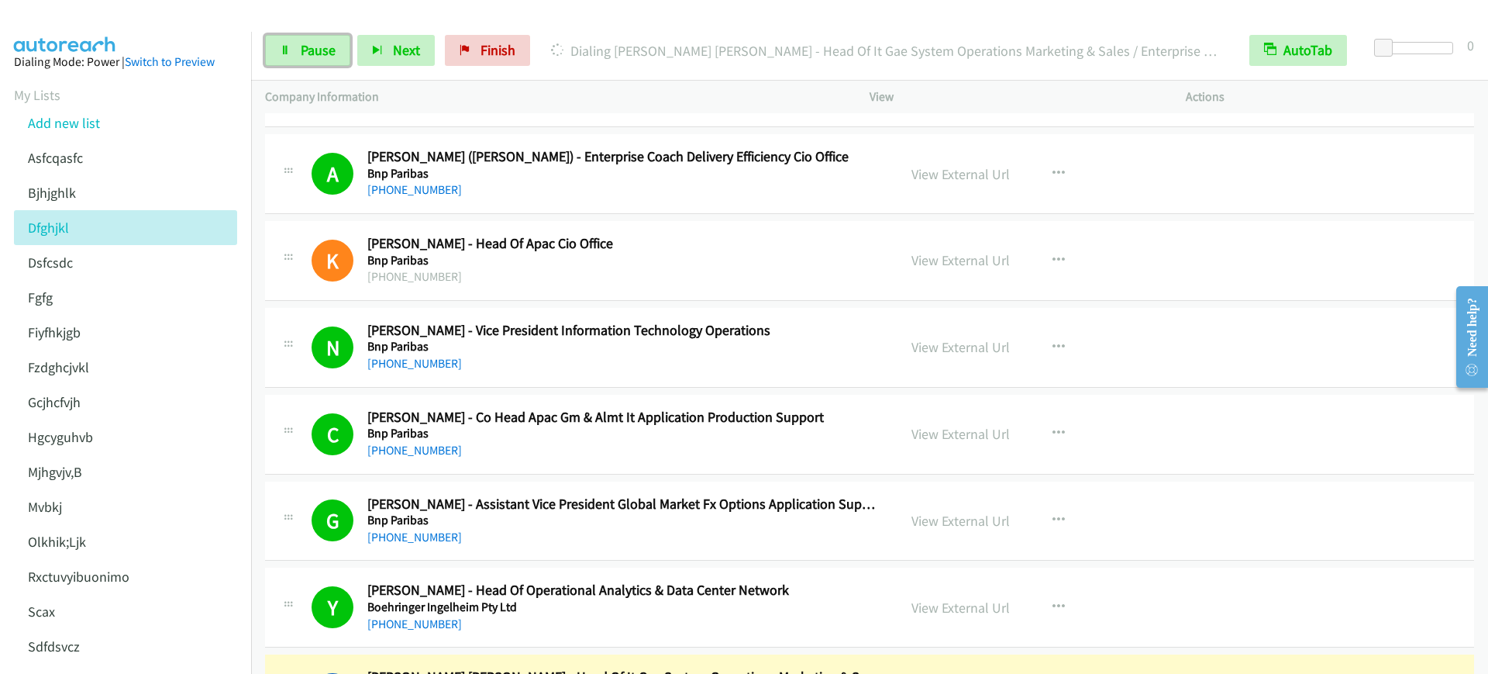
drag, startPoint x: 299, startPoint y: 52, endPoint x: 326, endPoint y: 85, distance: 43.0
click at [299, 52] on link "Pause" at bounding box center [307, 50] width 85 height 31
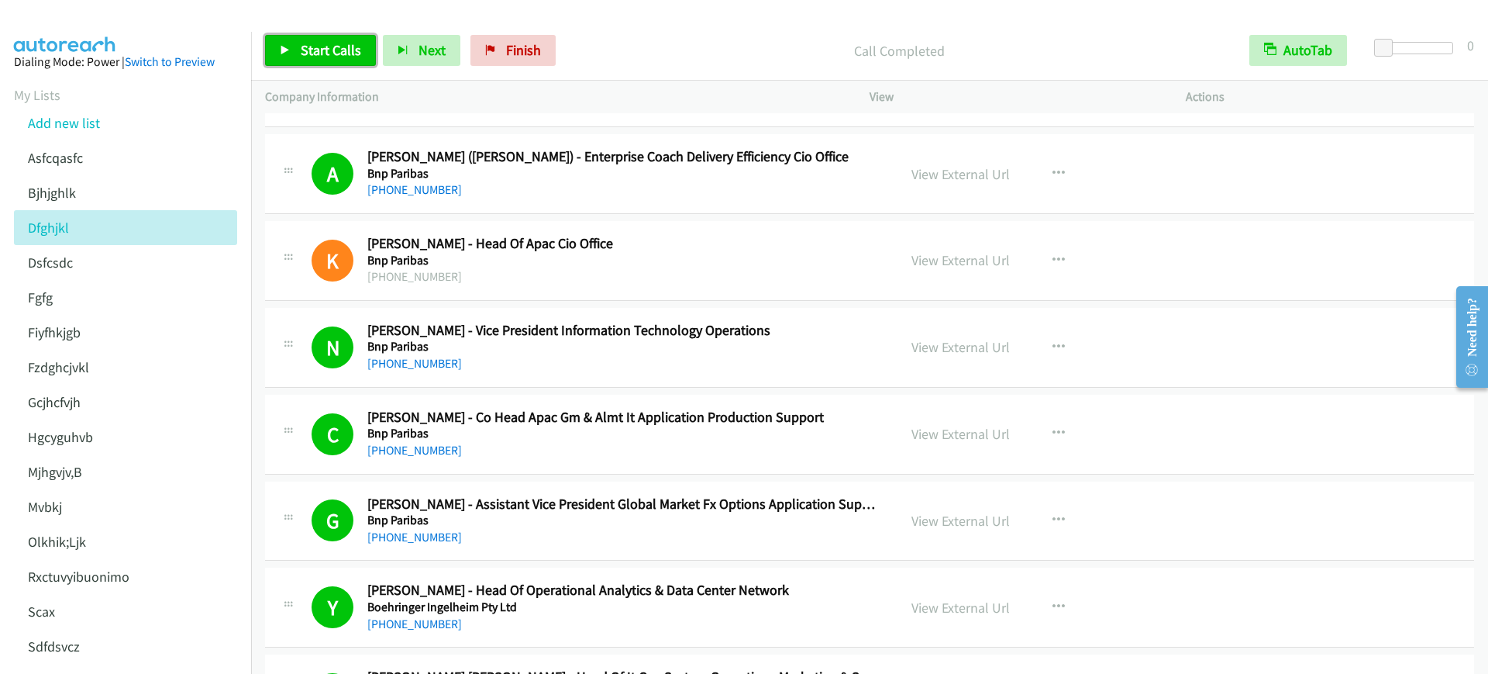
click at [322, 57] on span "Start Calls" at bounding box center [331, 50] width 60 height 18
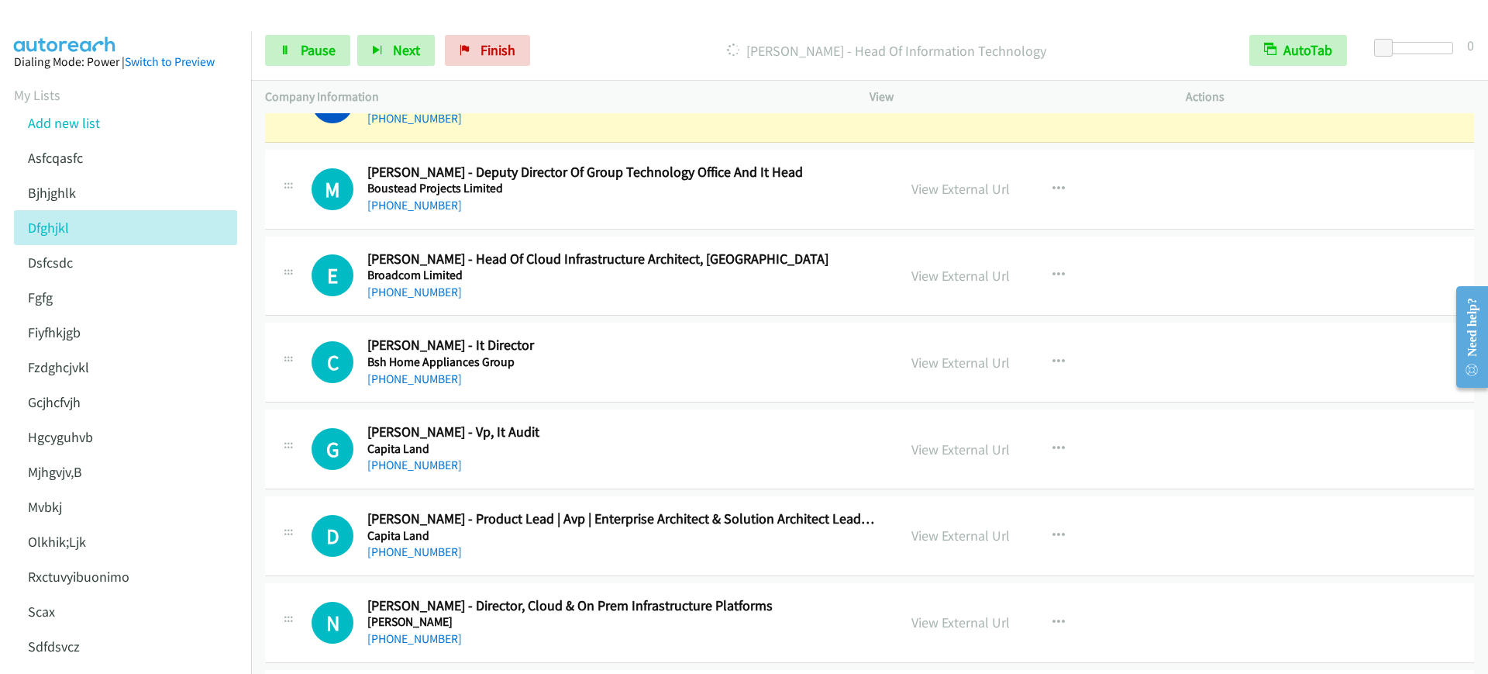
scroll to position [5717, 0]
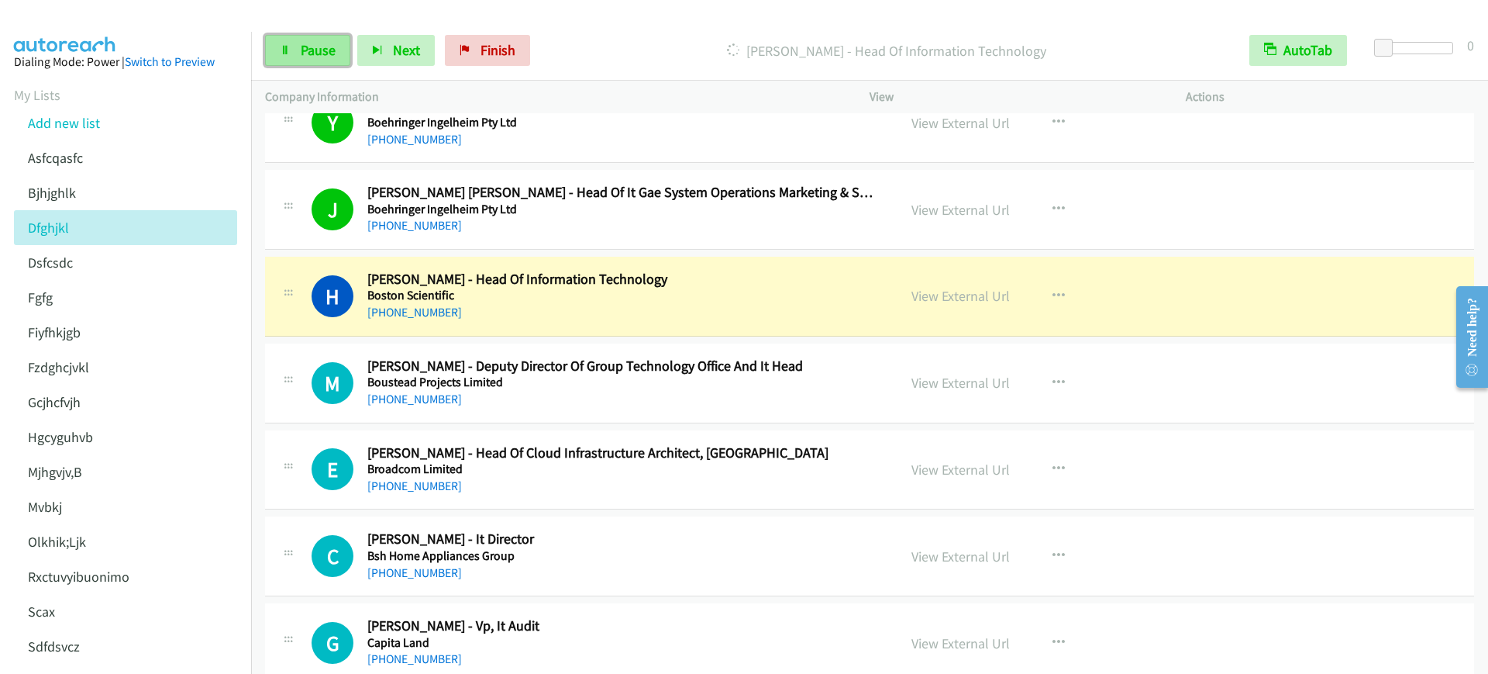
click at [291, 54] on link "Pause" at bounding box center [307, 50] width 85 height 31
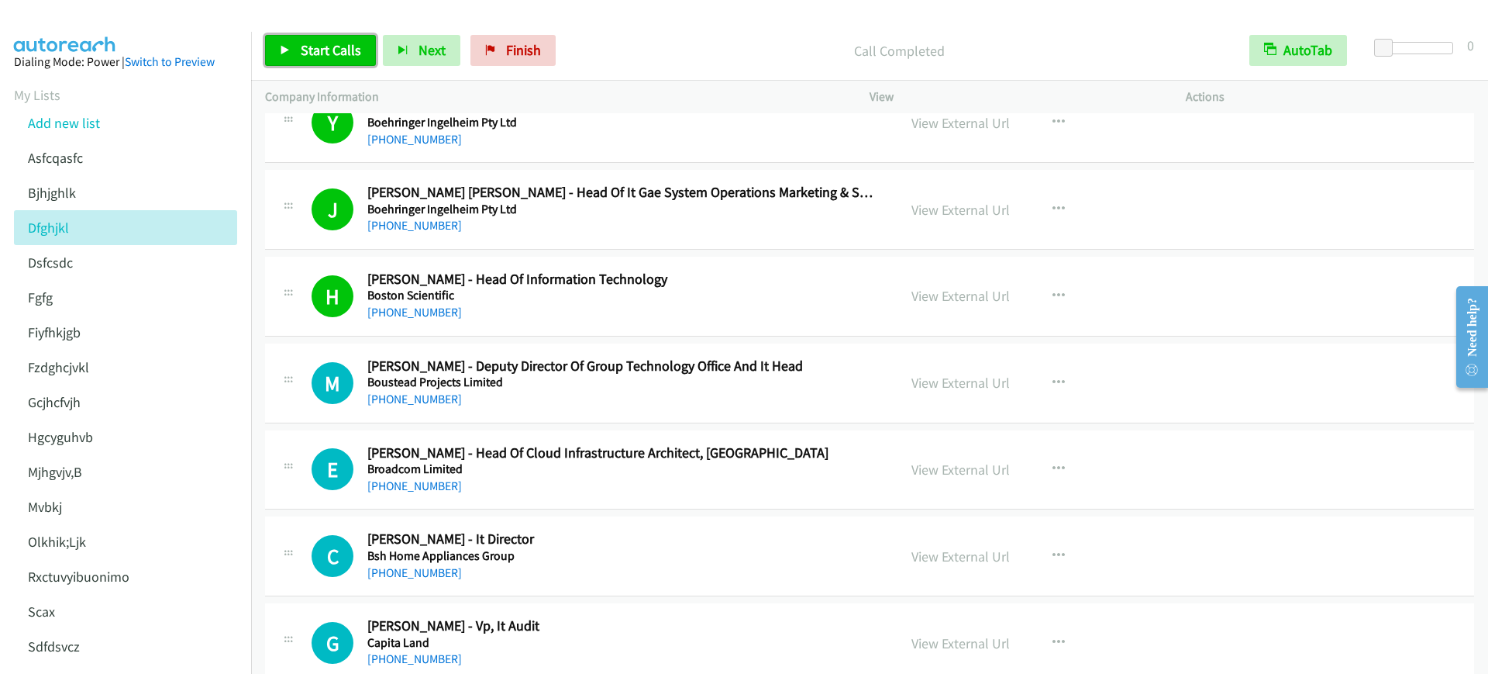
click at [352, 51] on span "Start Calls" at bounding box center [331, 50] width 60 height 18
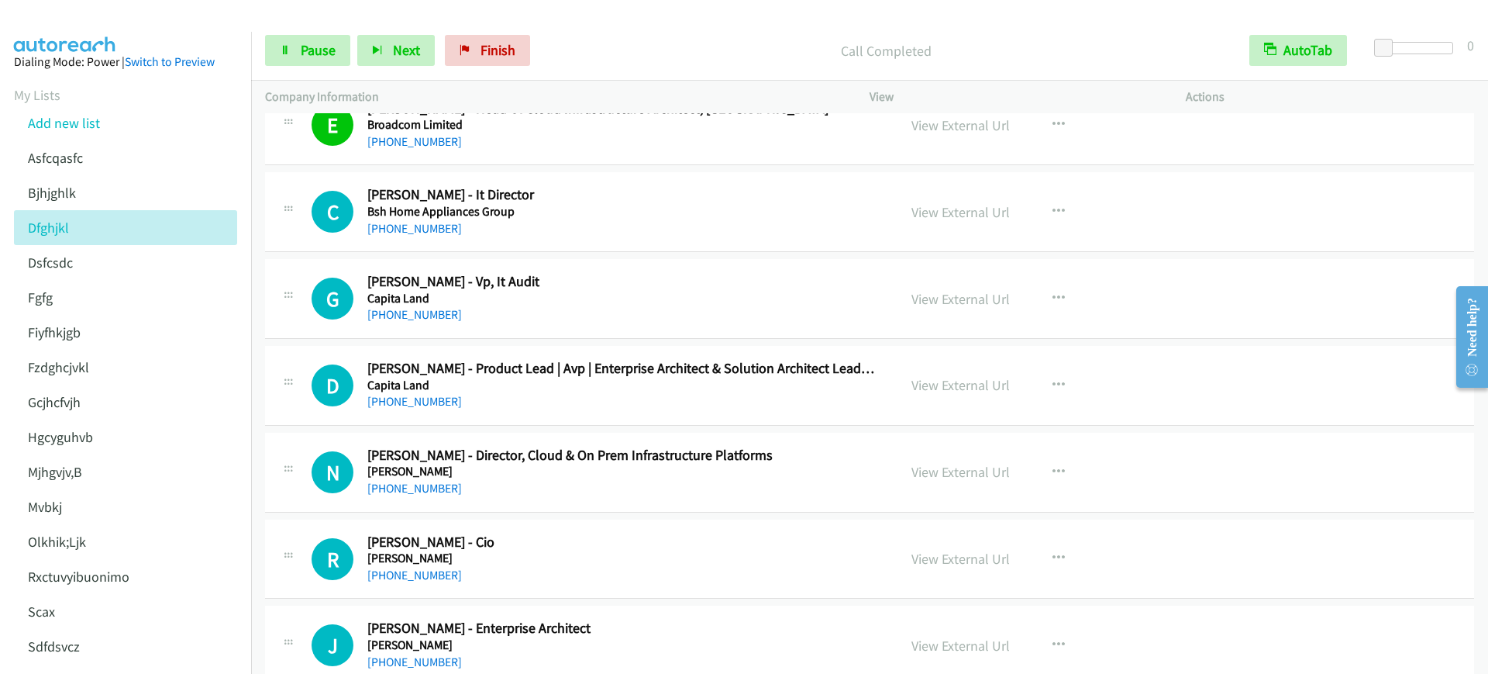
scroll to position [6105, 0]
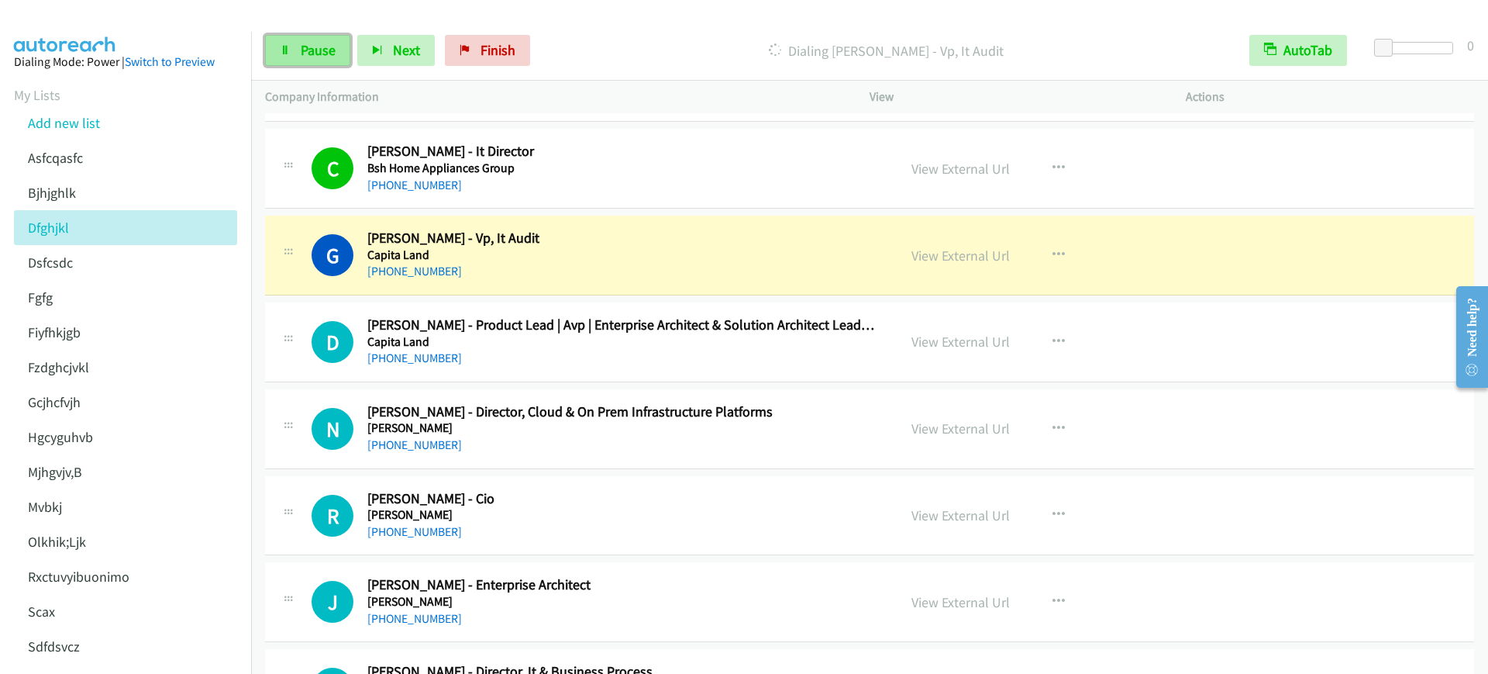
click at [286, 58] on link "Pause" at bounding box center [307, 50] width 85 height 31
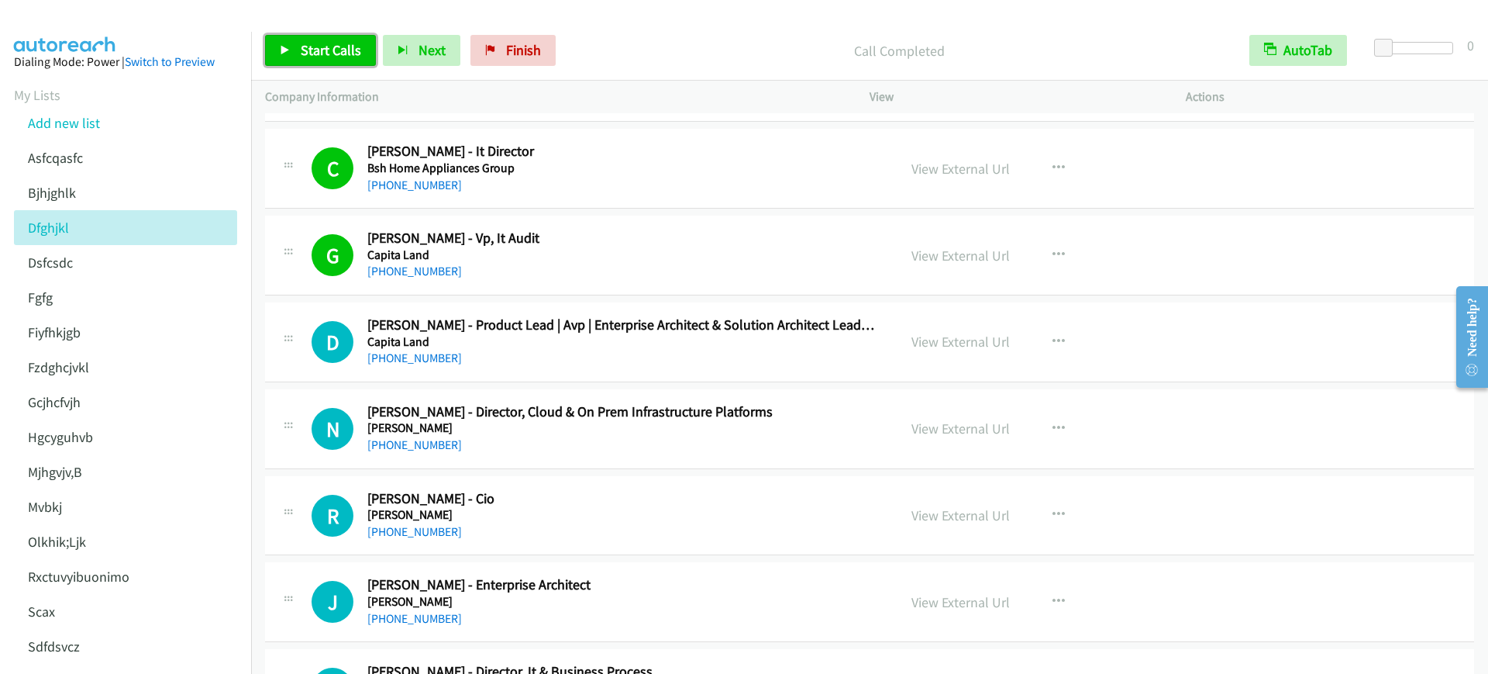
click at [340, 52] on span "Start Calls" at bounding box center [331, 50] width 60 height 18
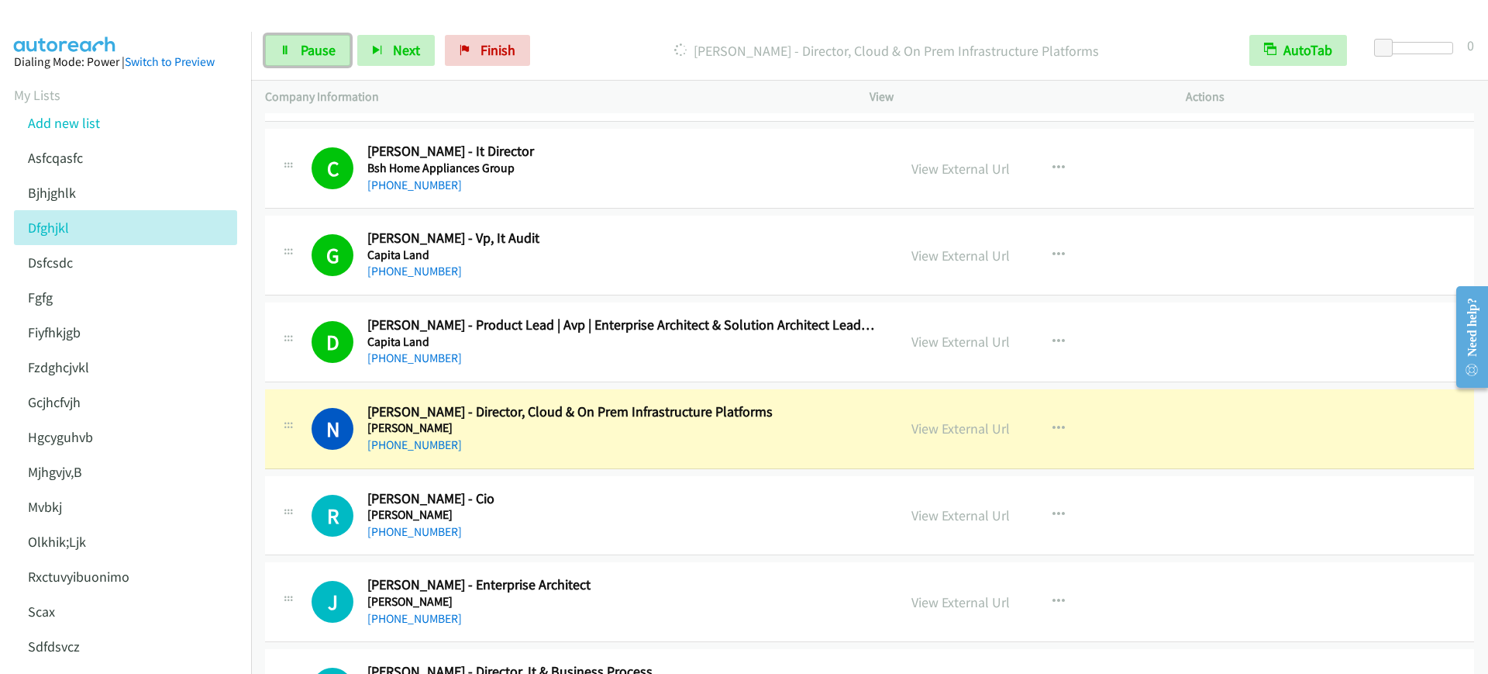
click at [313, 65] on link "Pause" at bounding box center [307, 50] width 85 height 31
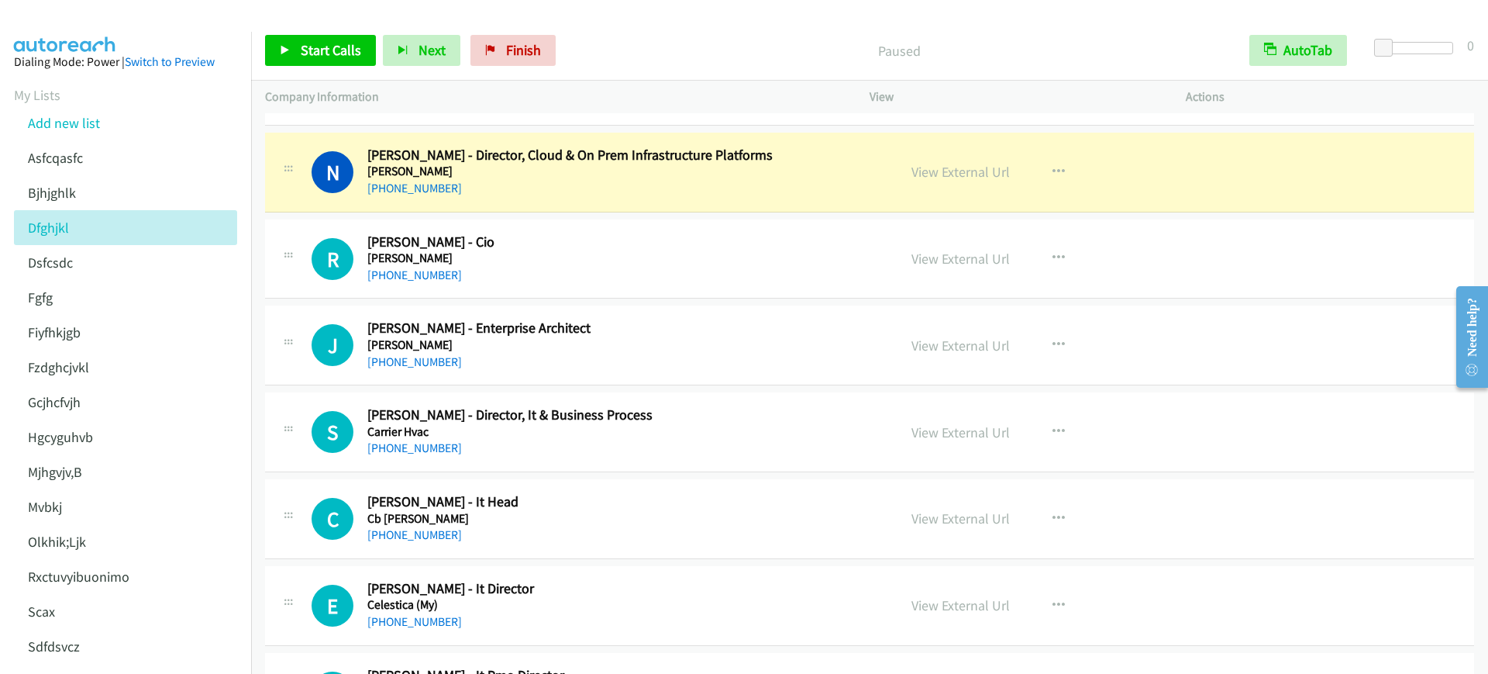
scroll to position [6396, 0]
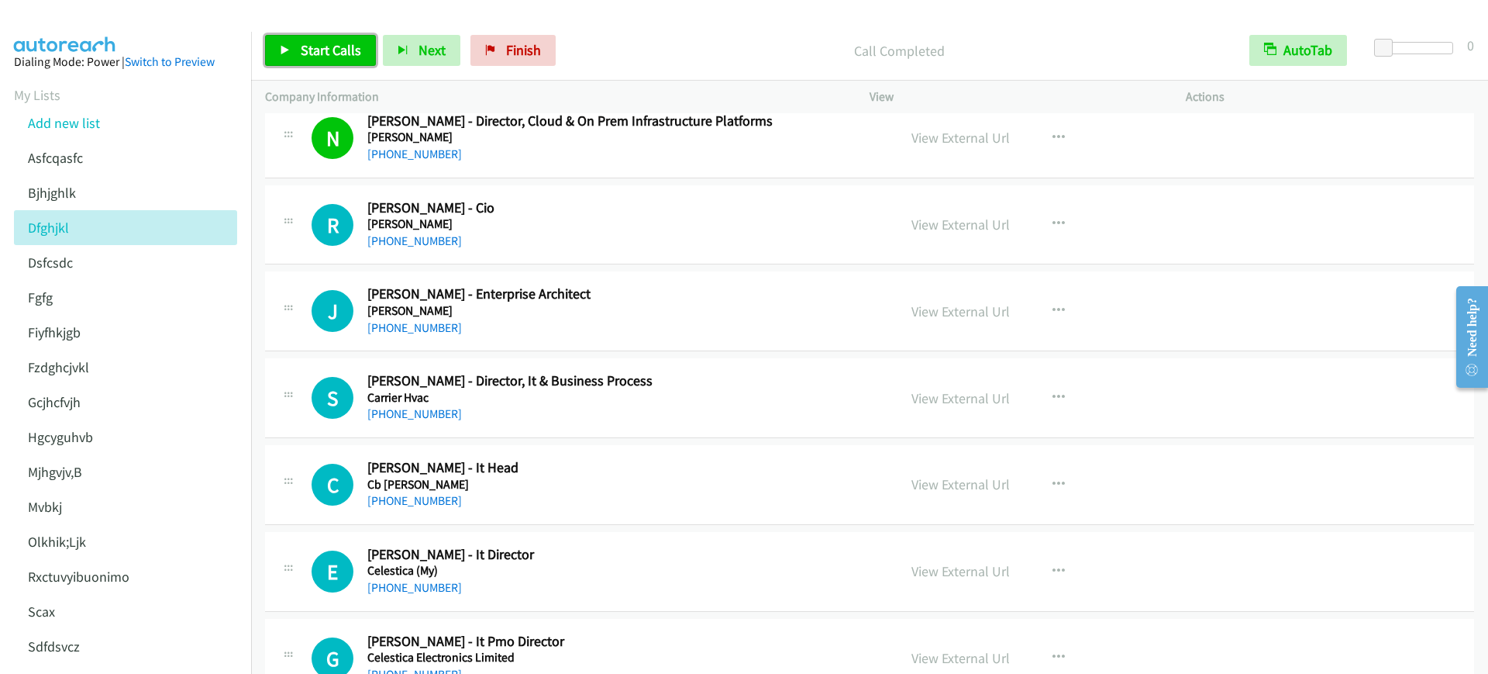
click at [350, 52] on span "Start Calls" at bounding box center [331, 50] width 60 height 18
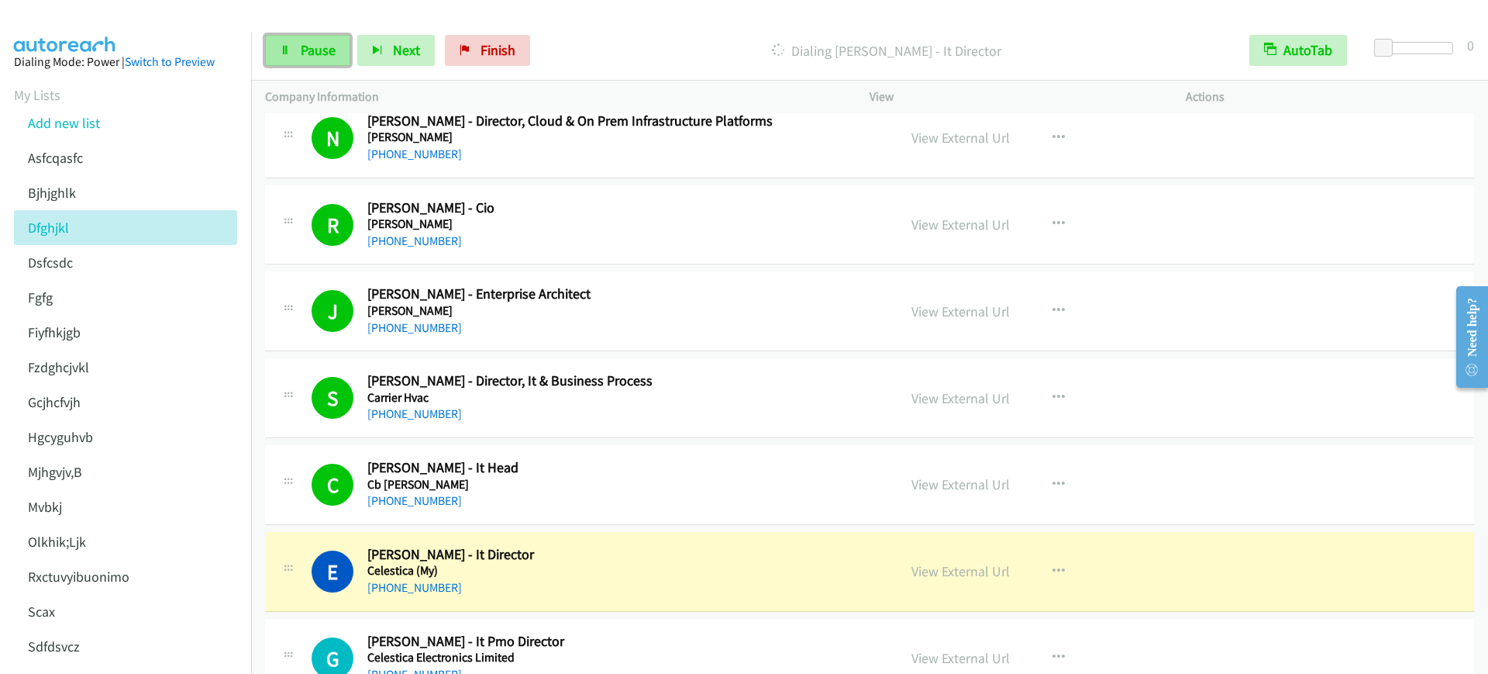
click at [284, 46] on icon at bounding box center [285, 51] width 11 height 11
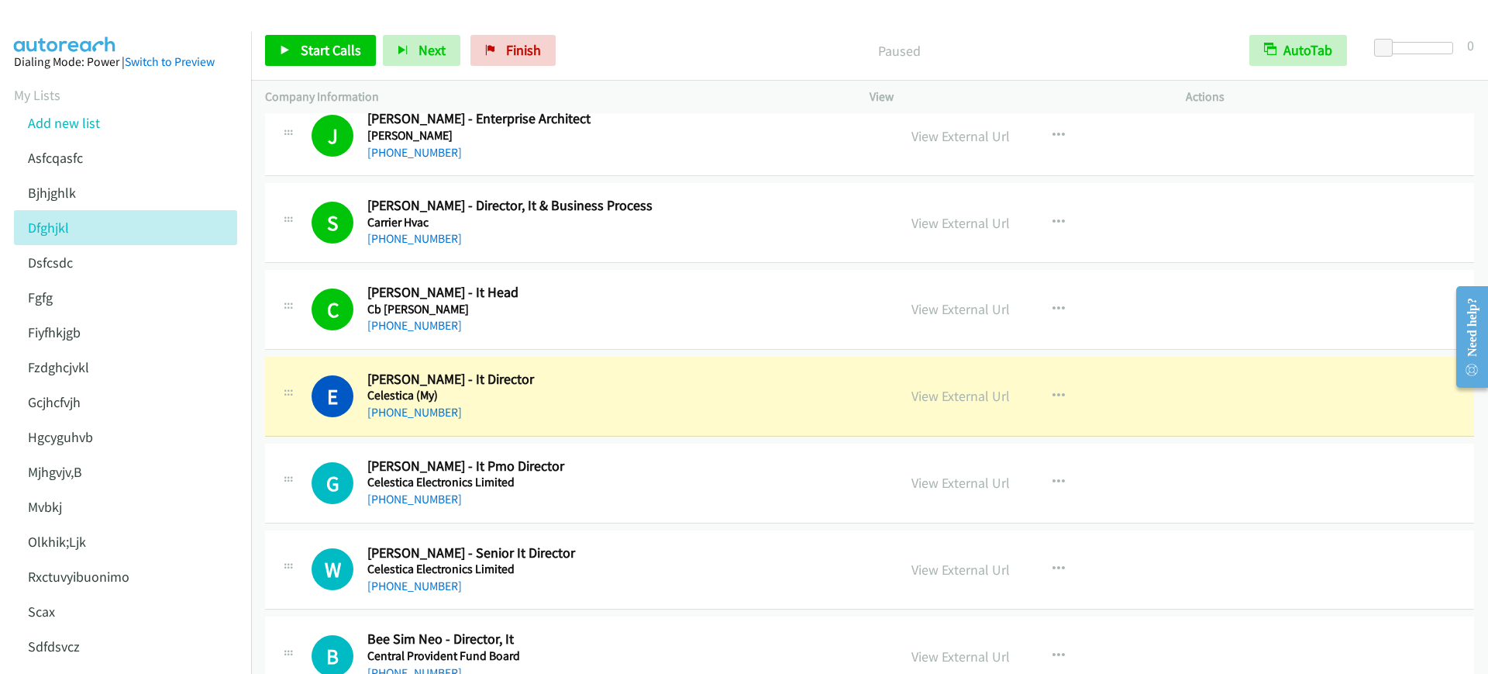
scroll to position [6589, 0]
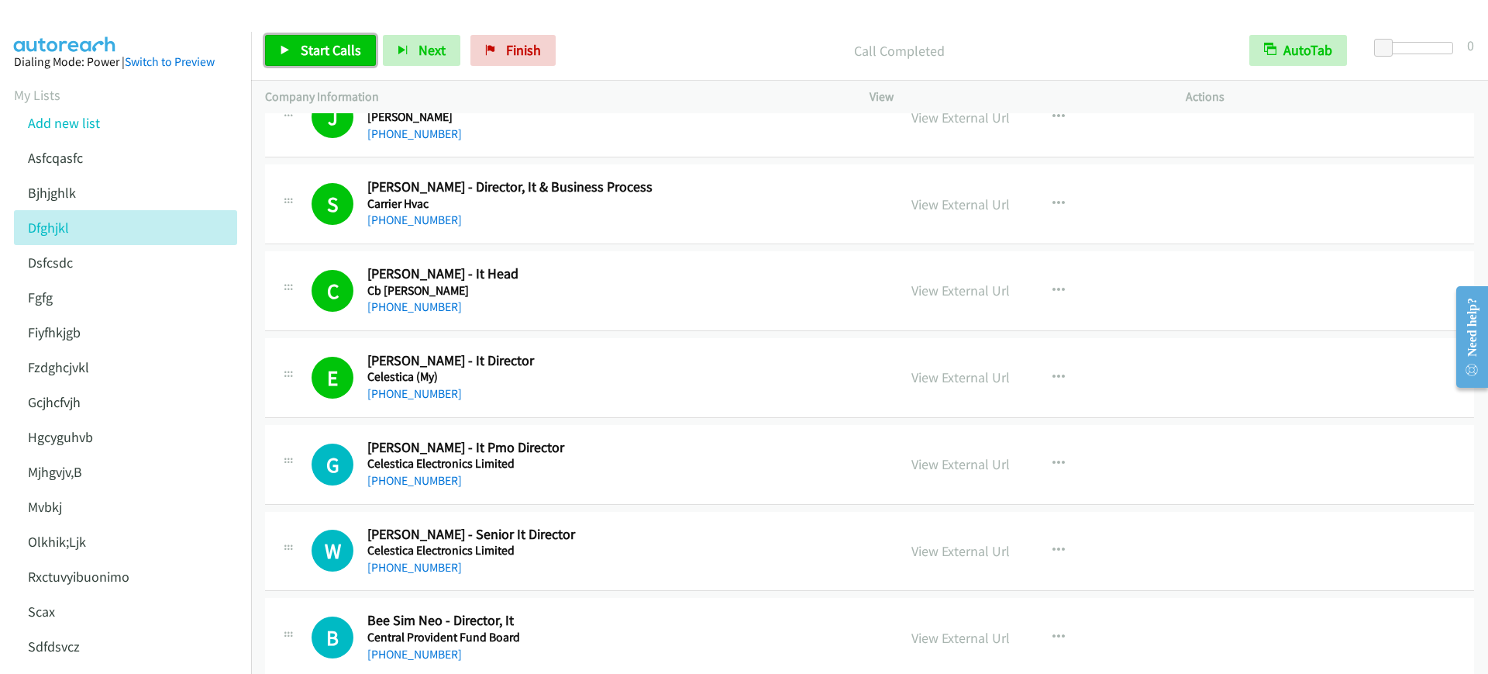
drag, startPoint x: 319, startPoint y: 41, endPoint x: 378, endPoint y: 40, distance: 58.1
click at [319, 42] on span "Start Calls" at bounding box center [331, 50] width 60 height 18
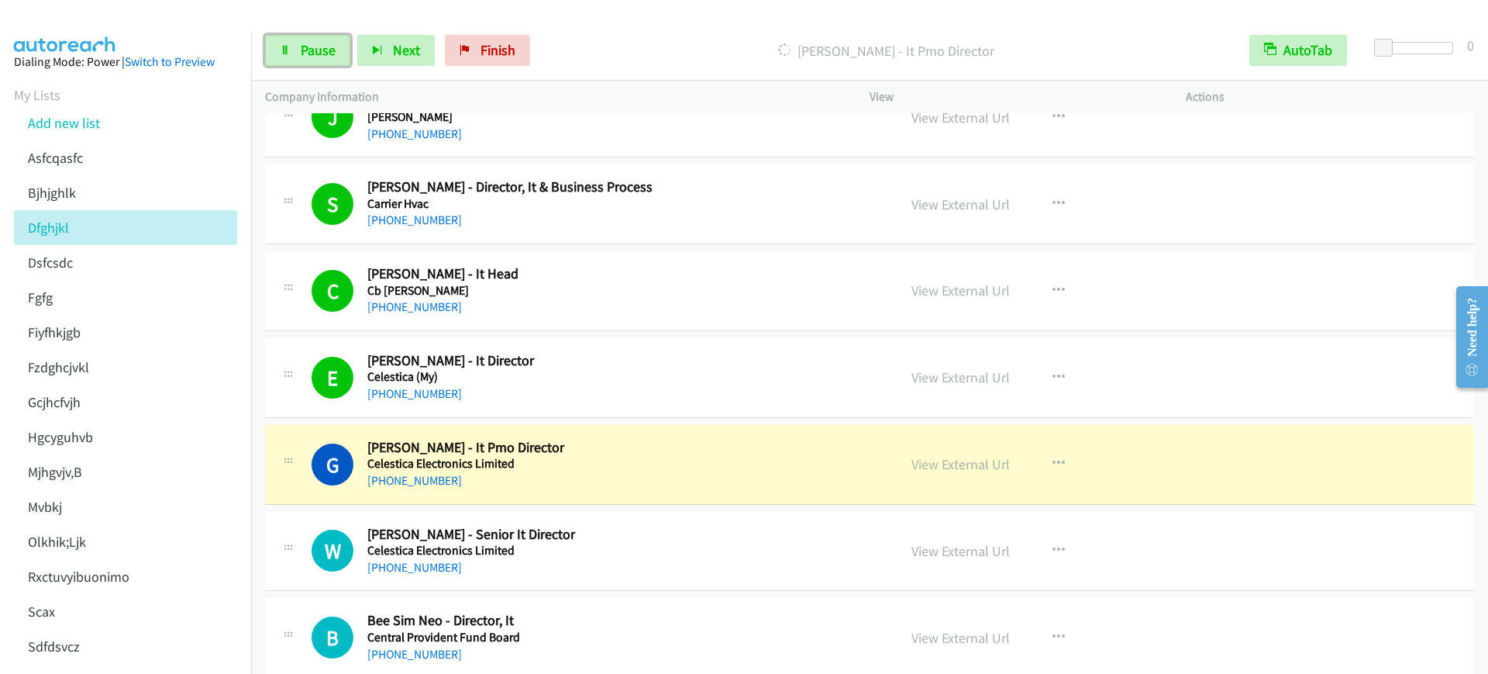
drag, startPoint x: 274, startPoint y: 44, endPoint x: 306, endPoint y: 69, distance: 40.9
click at [274, 44] on link "Pause" at bounding box center [307, 50] width 85 height 31
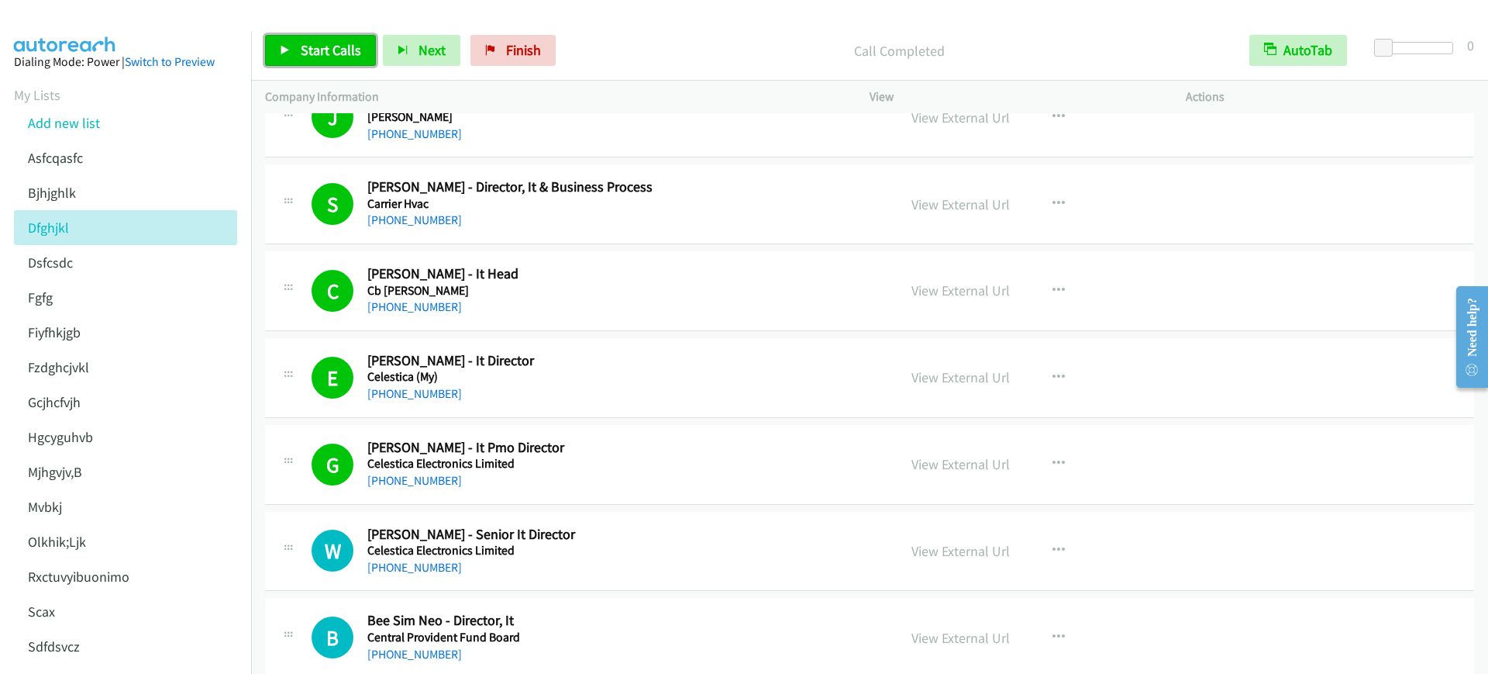
click at [343, 55] on span "Start Calls" at bounding box center [331, 50] width 60 height 18
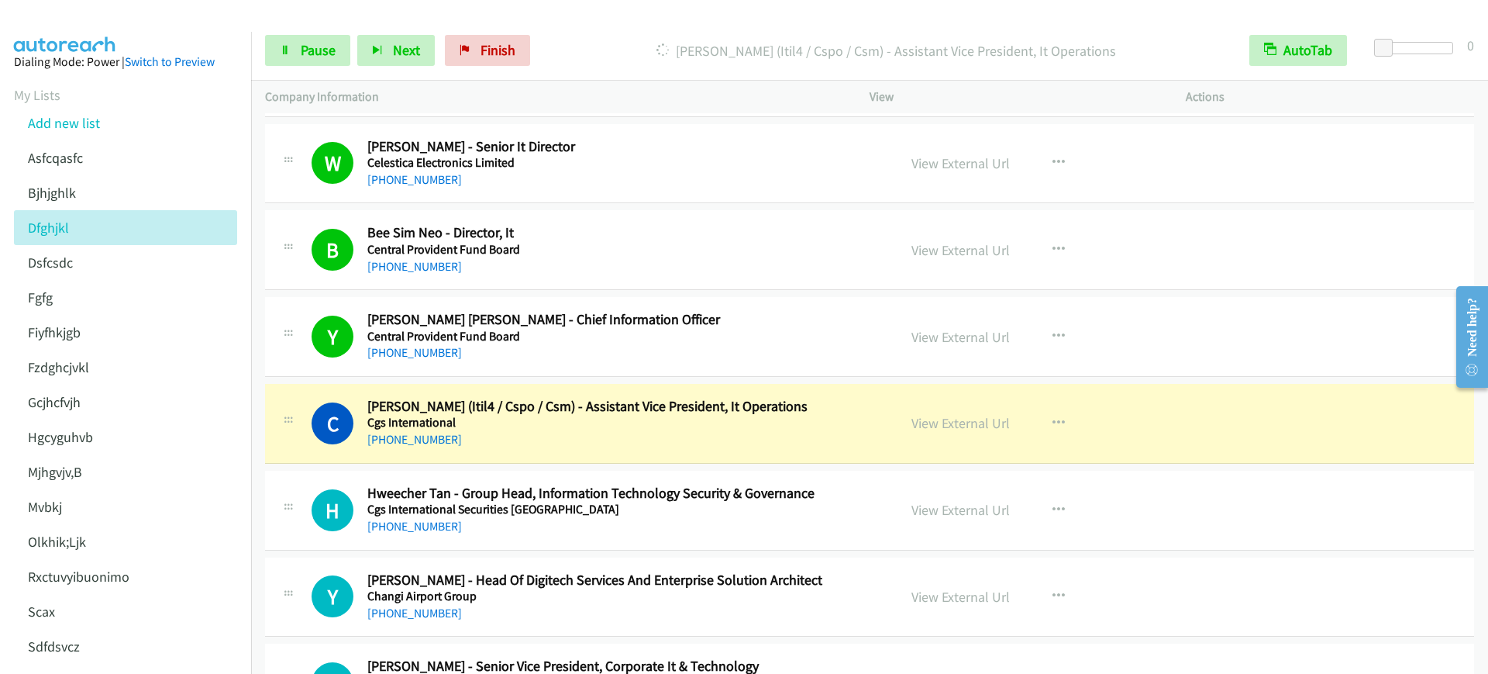
scroll to position [7171, 0]
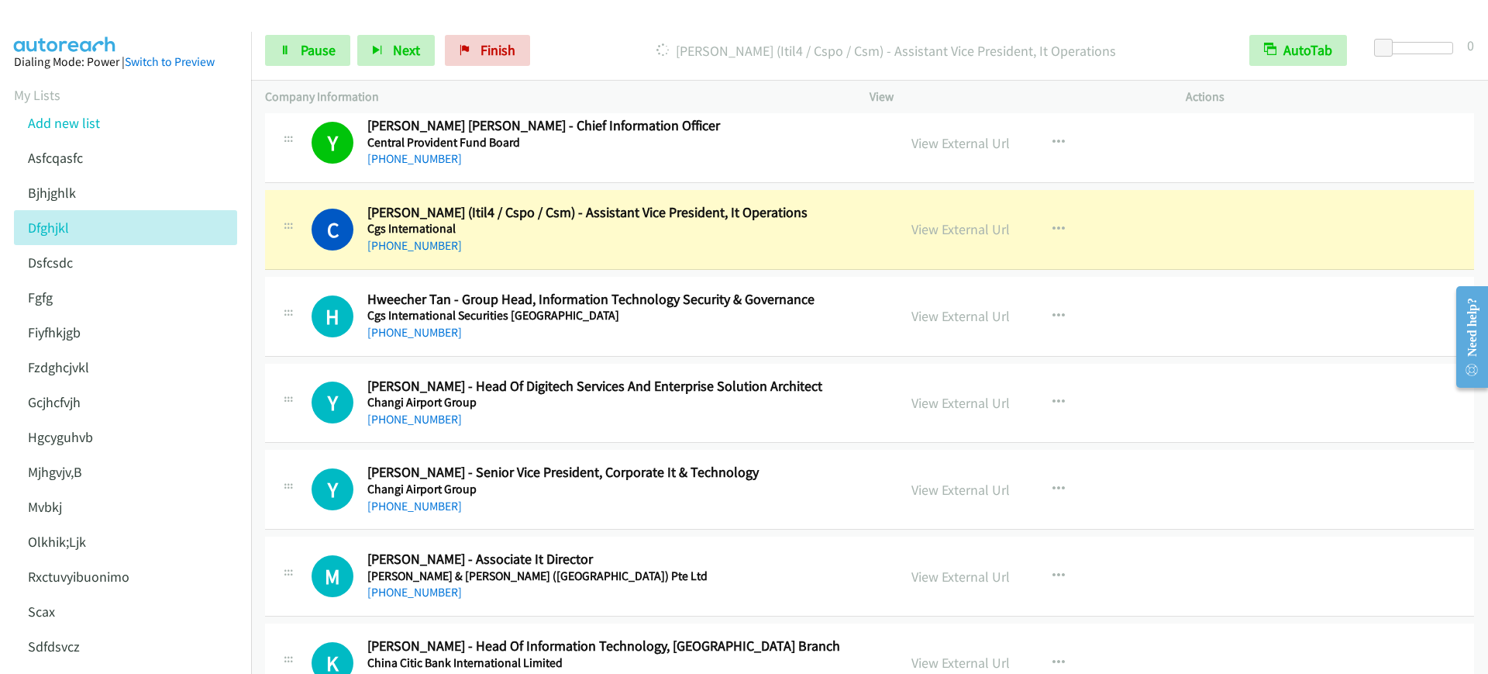
drag, startPoint x: 622, startPoint y: 241, endPoint x: 878, endPoint y: 667, distance: 496.6
click at [292, 57] on link "Pause" at bounding box center [307, 50] width 85 height 31
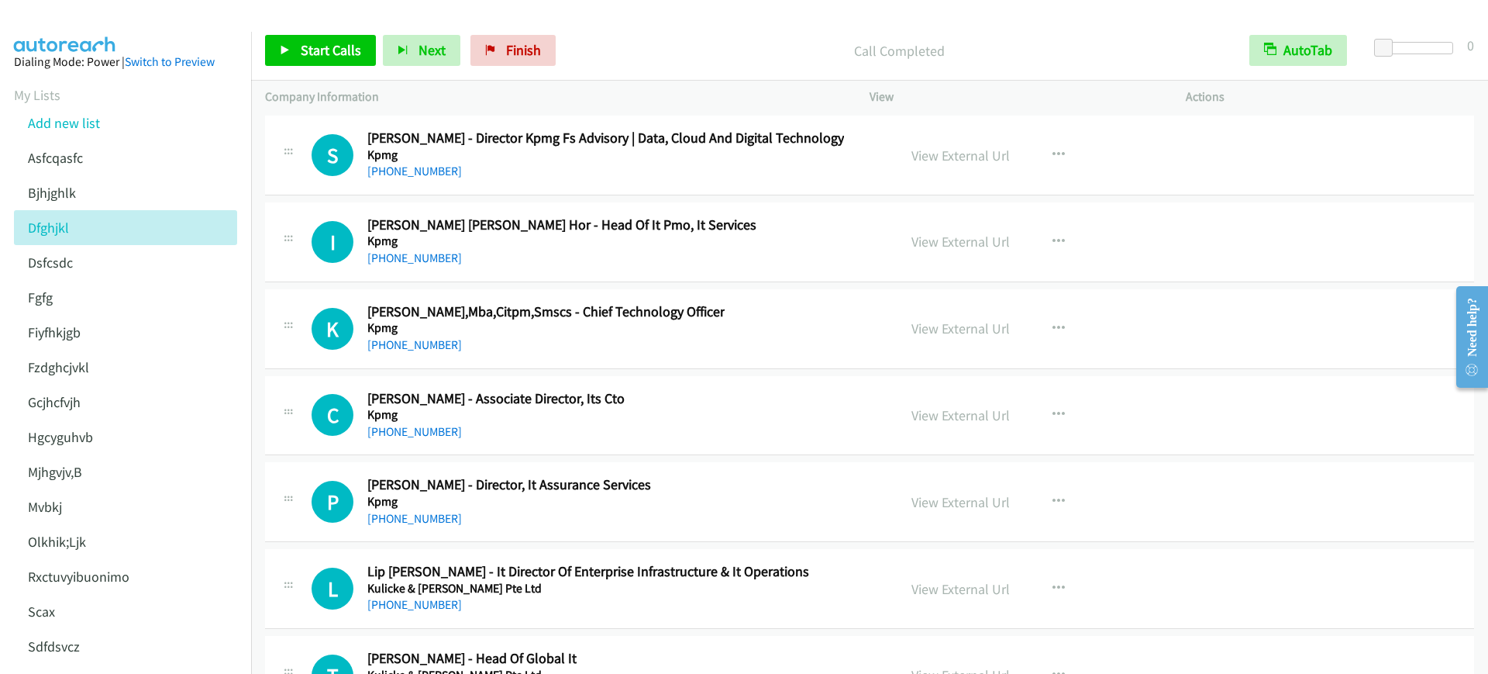
scroll to position [27994, 0]
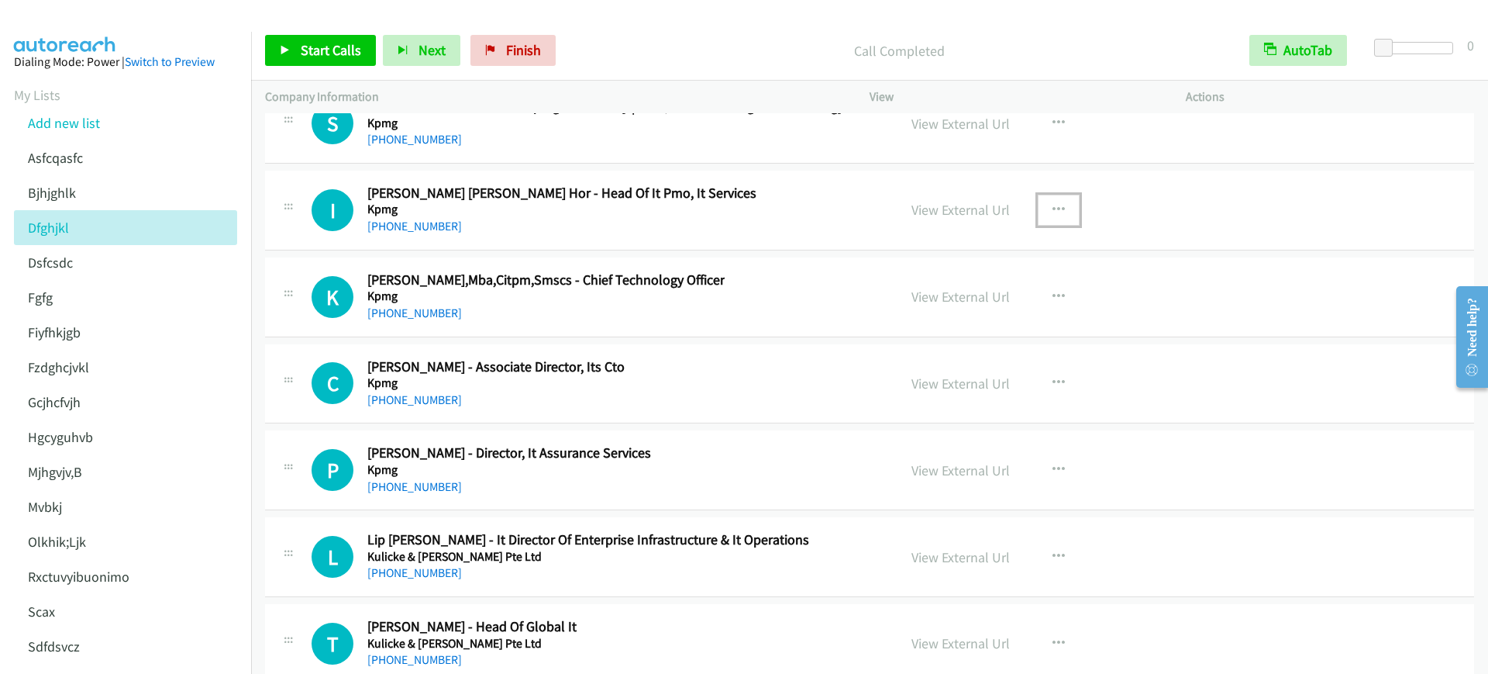
click at [1053, 205] on icon "button" at bounding box center [1059, 210] width 12 height 12
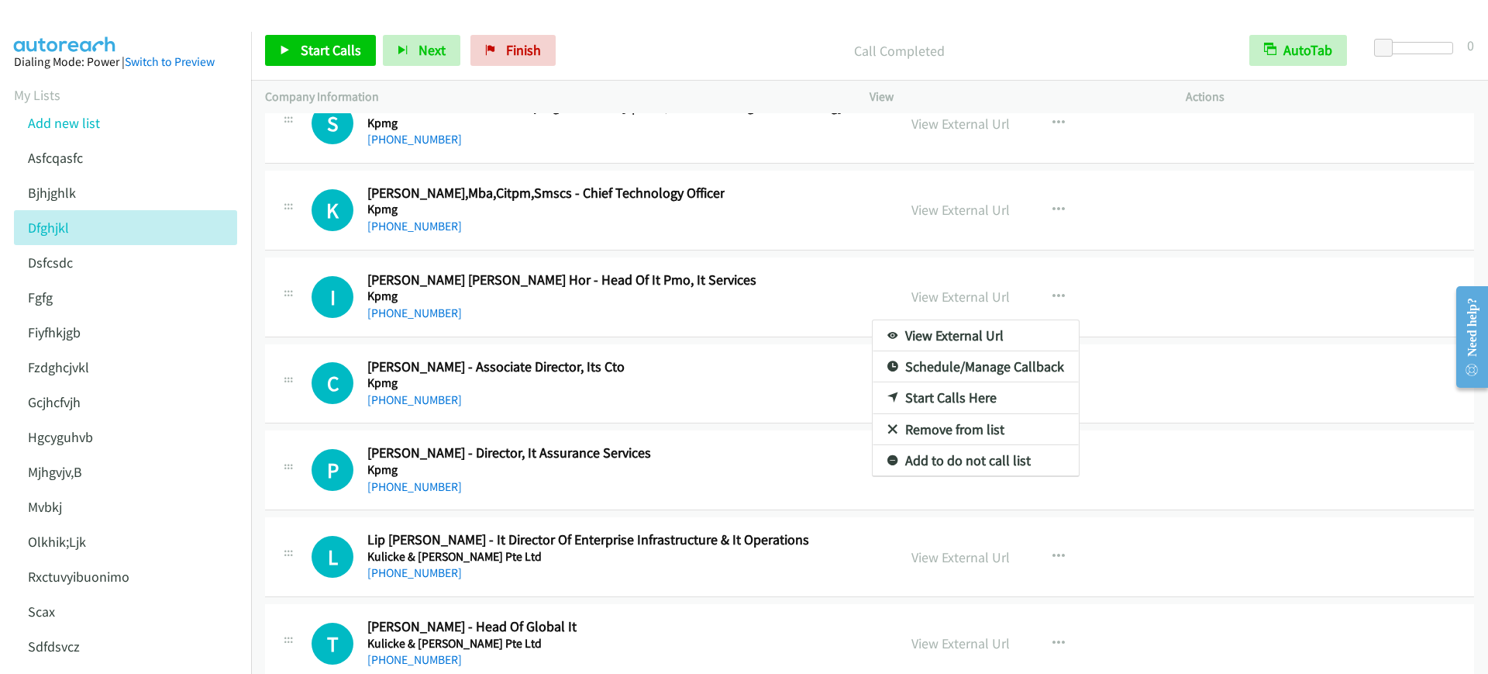
click at [332, 61] on div at bounding box center [744, 337] width 1488 height 674
click at [338, 57] on span "Start Calls" at bounding box center [331, 50] width 60 height 18
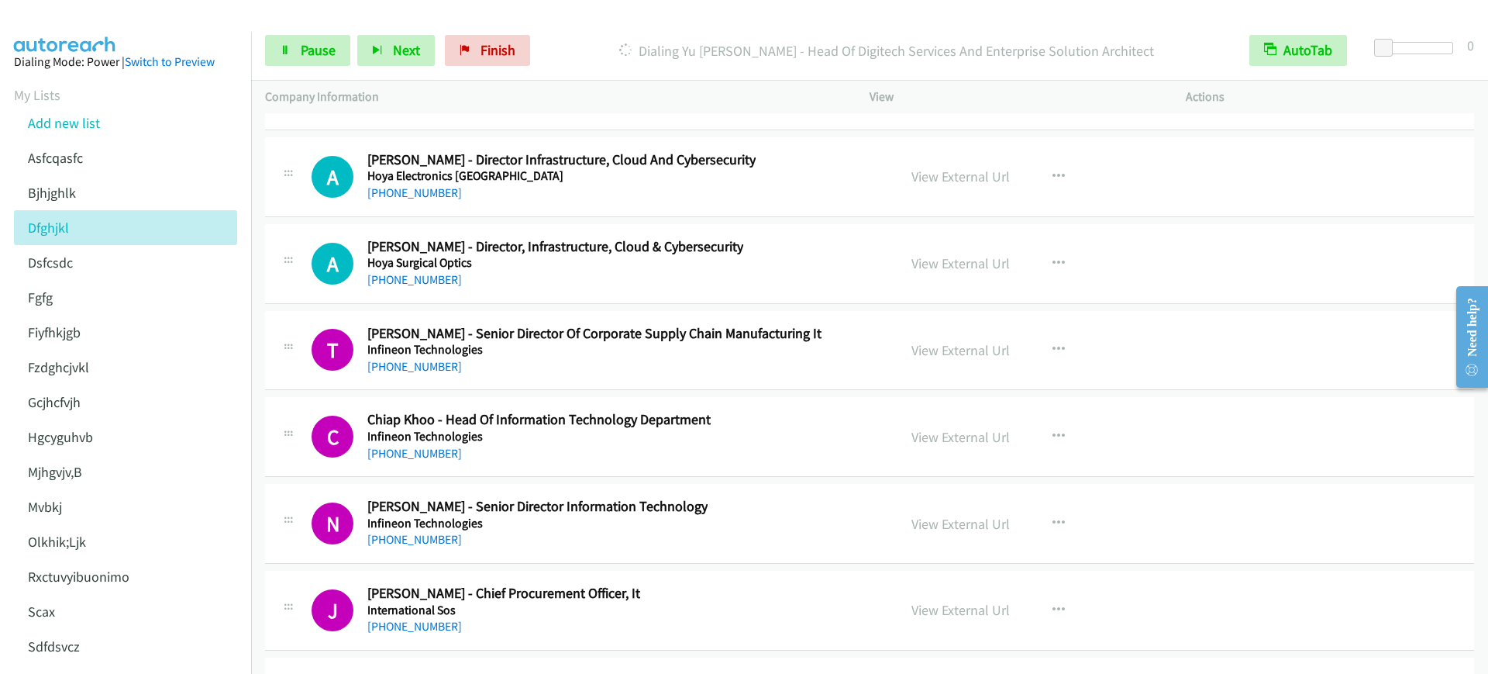
scroll to position [26637, 0]
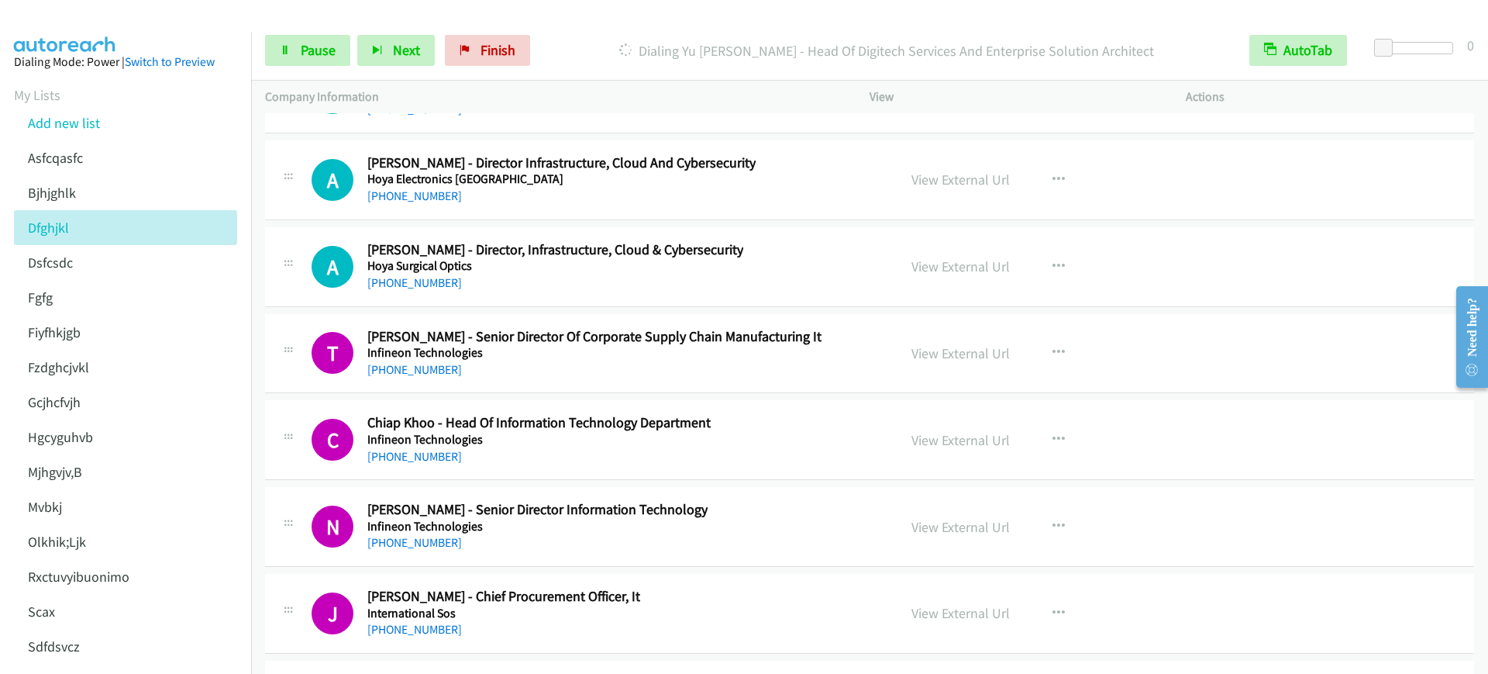
click at [310, 79] on div "Start Calls Pause Next Finish Dialing Yu [PERSON_NAME] - Head Of Digitech Servi…" at bounding box center [869, 51] width 1237 height 60
click at [310, 56] on span "Pause" at bounding box center [318, 50] width 35 height 18
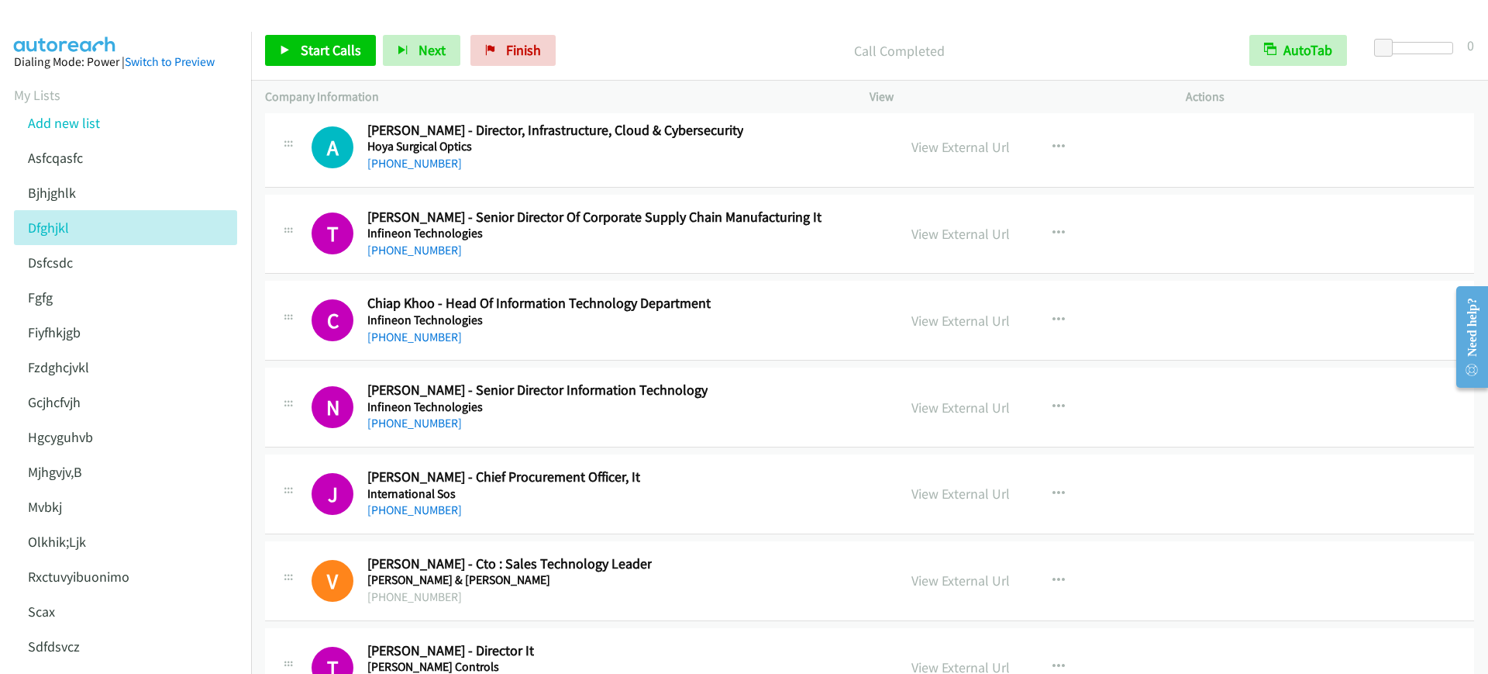
scroll to position [26831, 0]
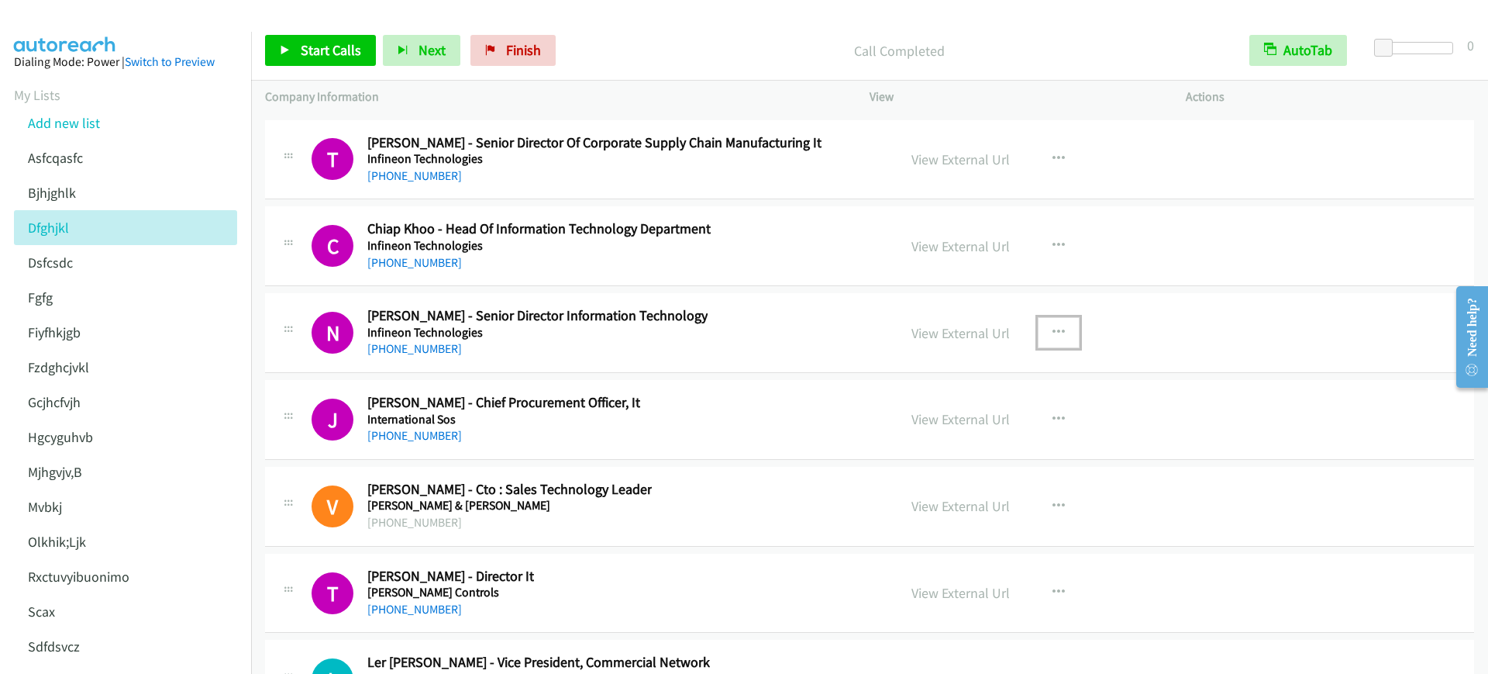
click at [1053, 332] on icon "button" at bounding box center [1059, 332] width 12 height 12
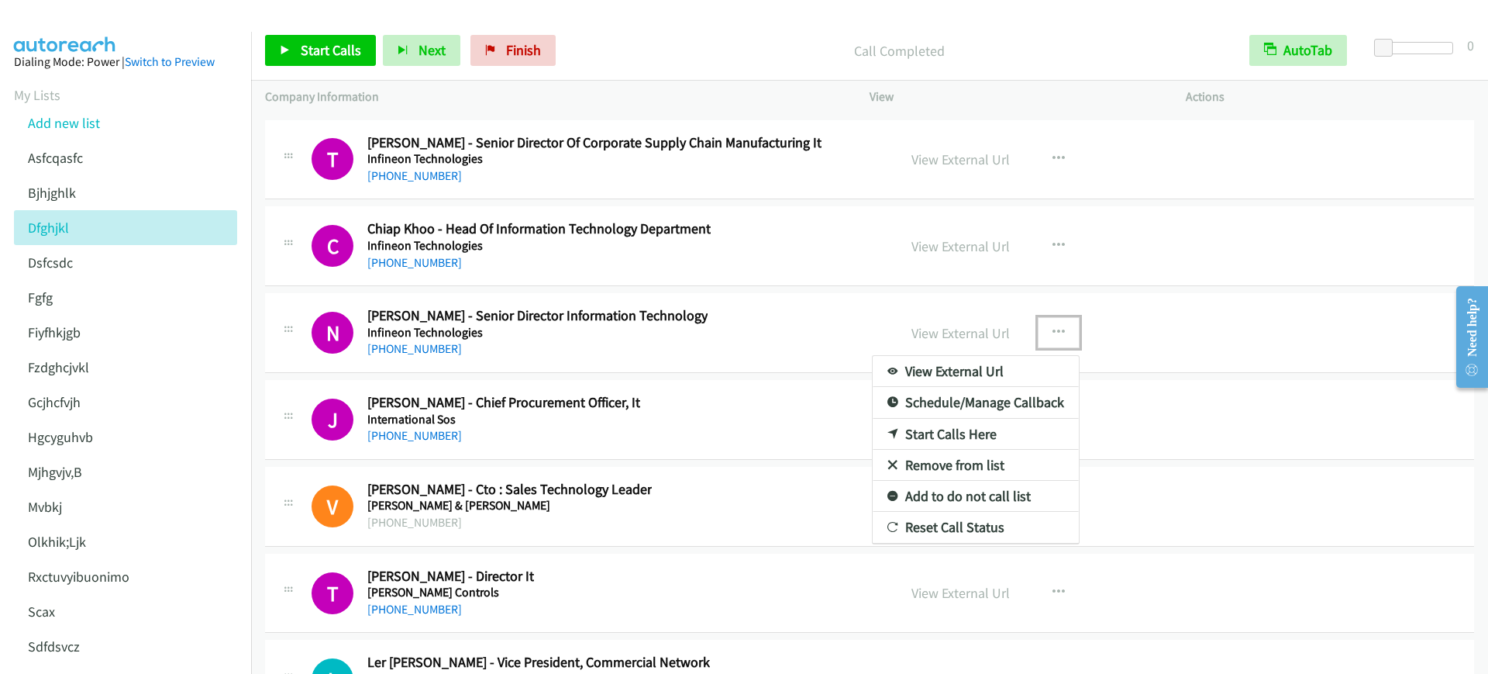
click at [921, 436] on link "Start Calls Here" at bounding box center [976, 434] width 206 height 31
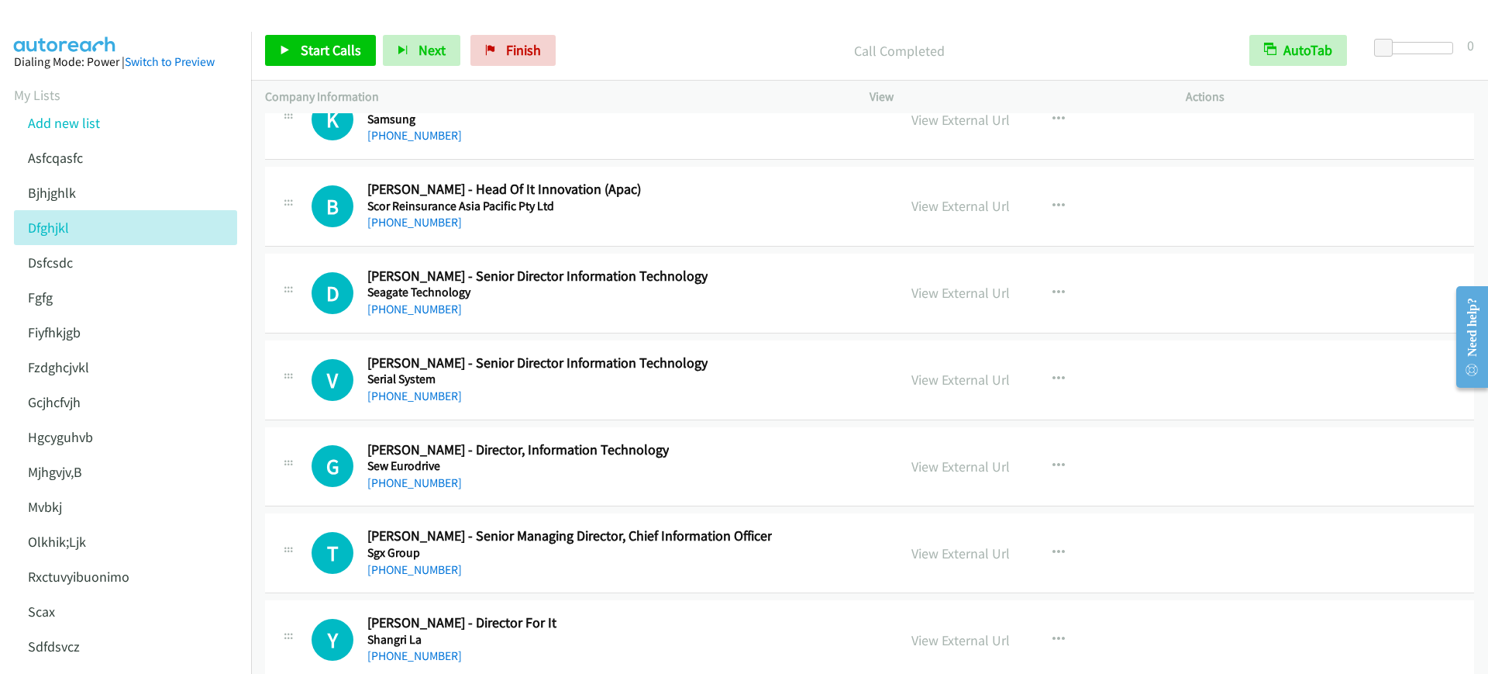
scroll to position [45604, 0]
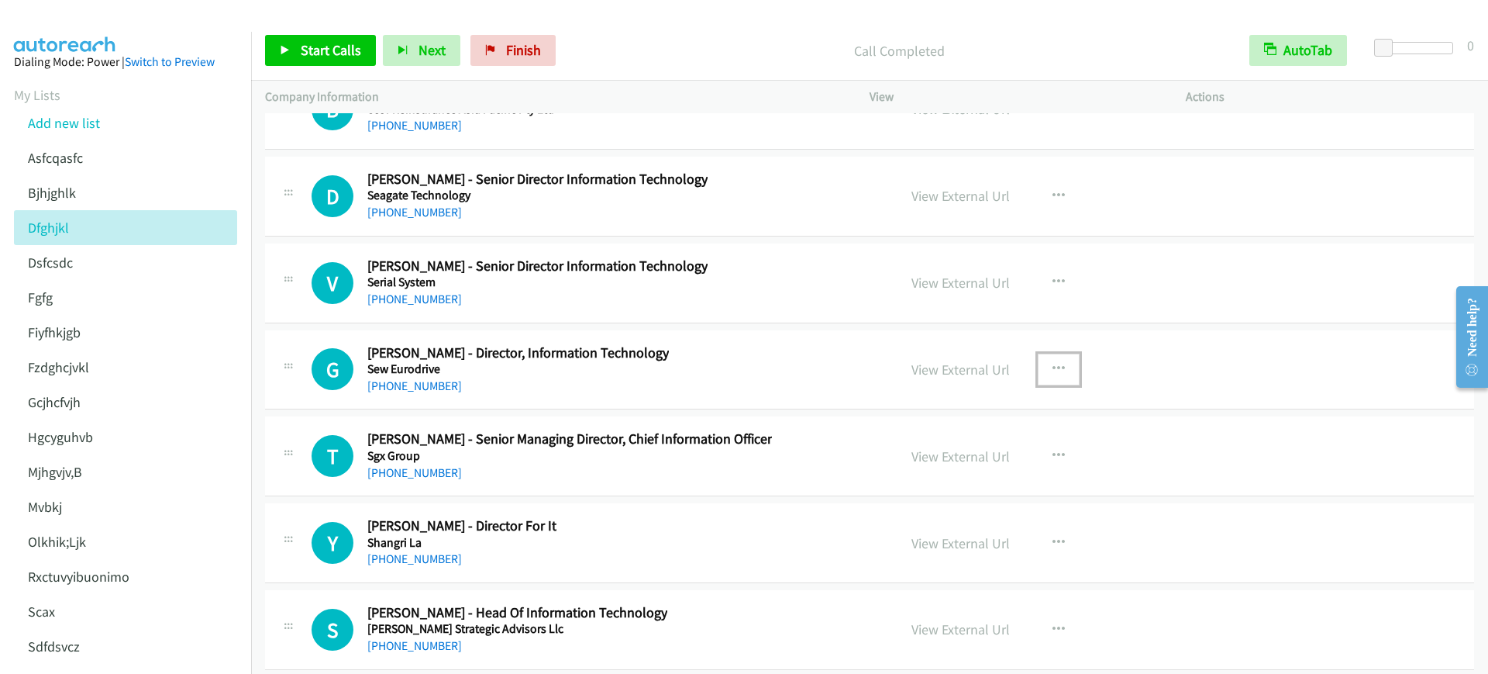
click at [1059, 367] on button "button" at bounding box center [1059, 369] width 42 height 31
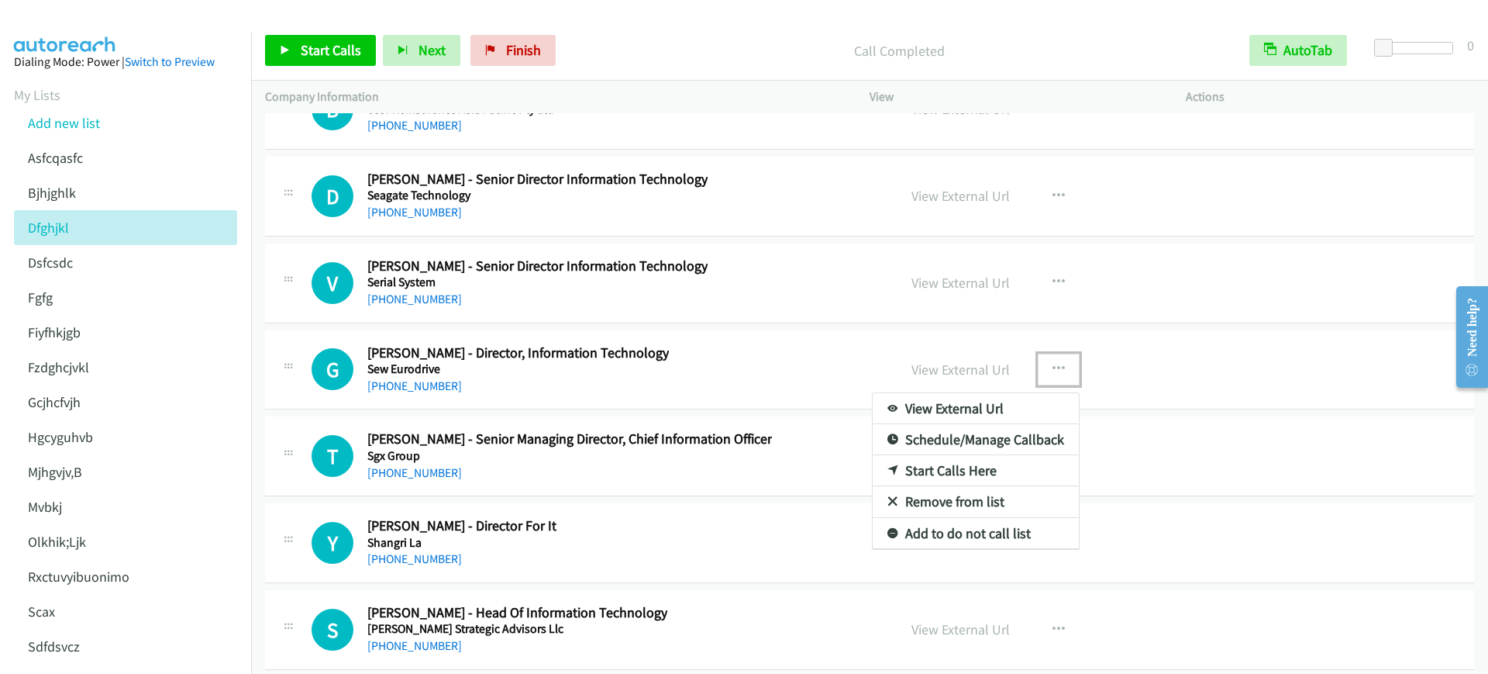
click at [926, 473] on link "Start Calls Here" at bounding box center [976, 470] width 206 height 31
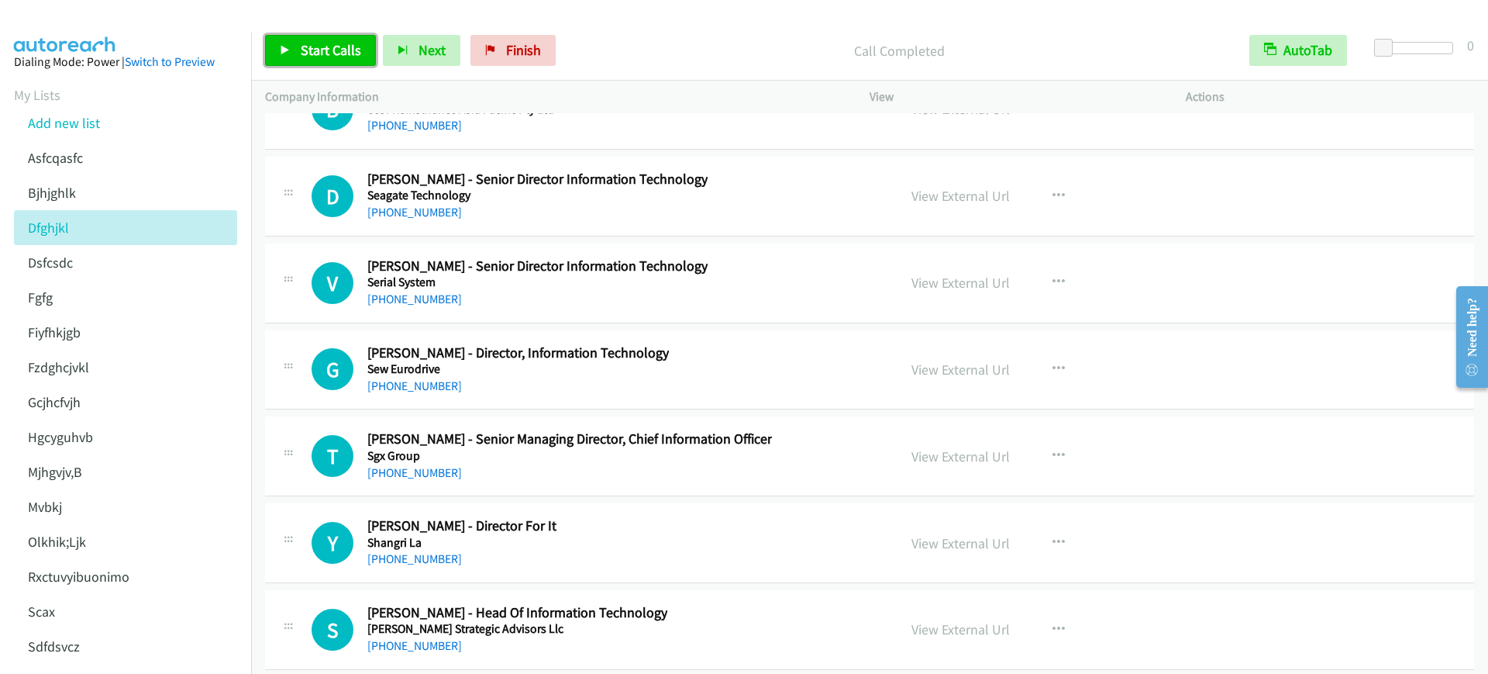
click at [354, 58] on span "Start Calls" at bounding box center [331, 50] width 60 height 18
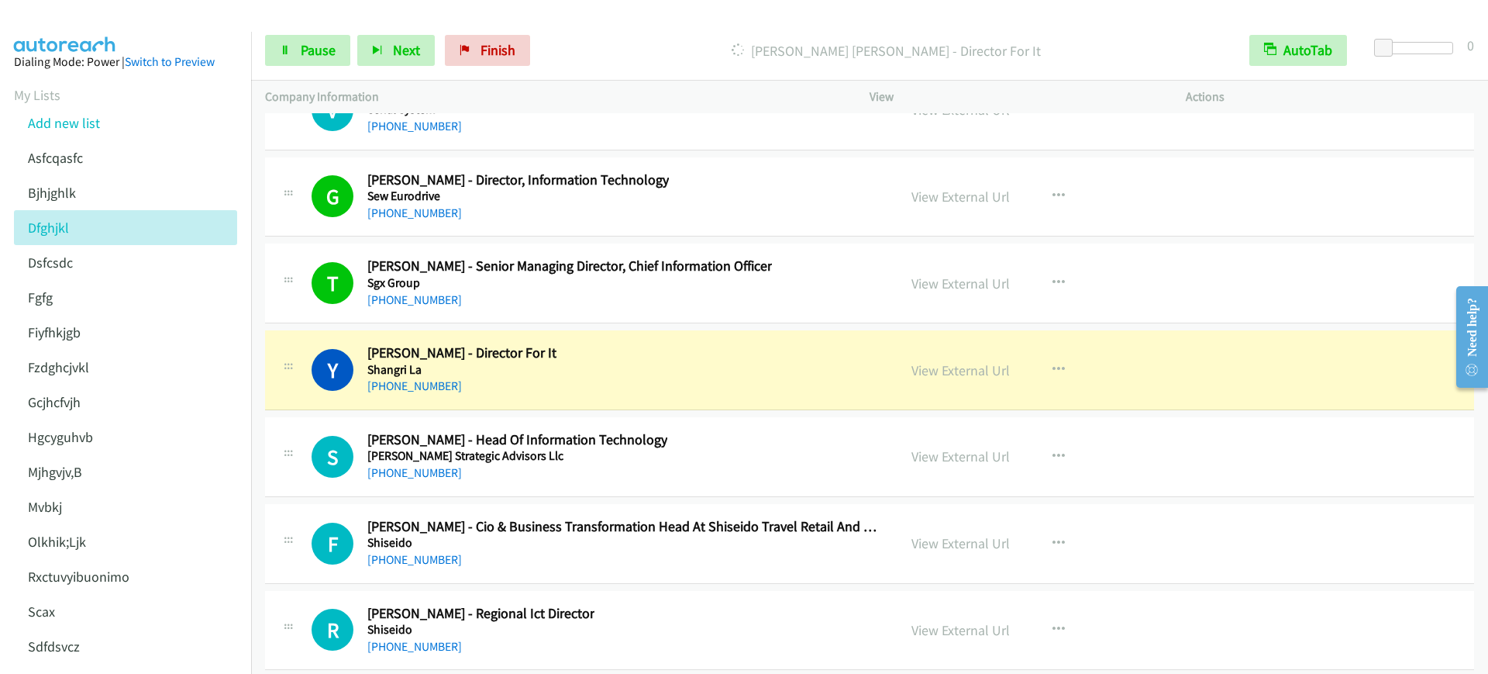
scroll to position [45894, 0]
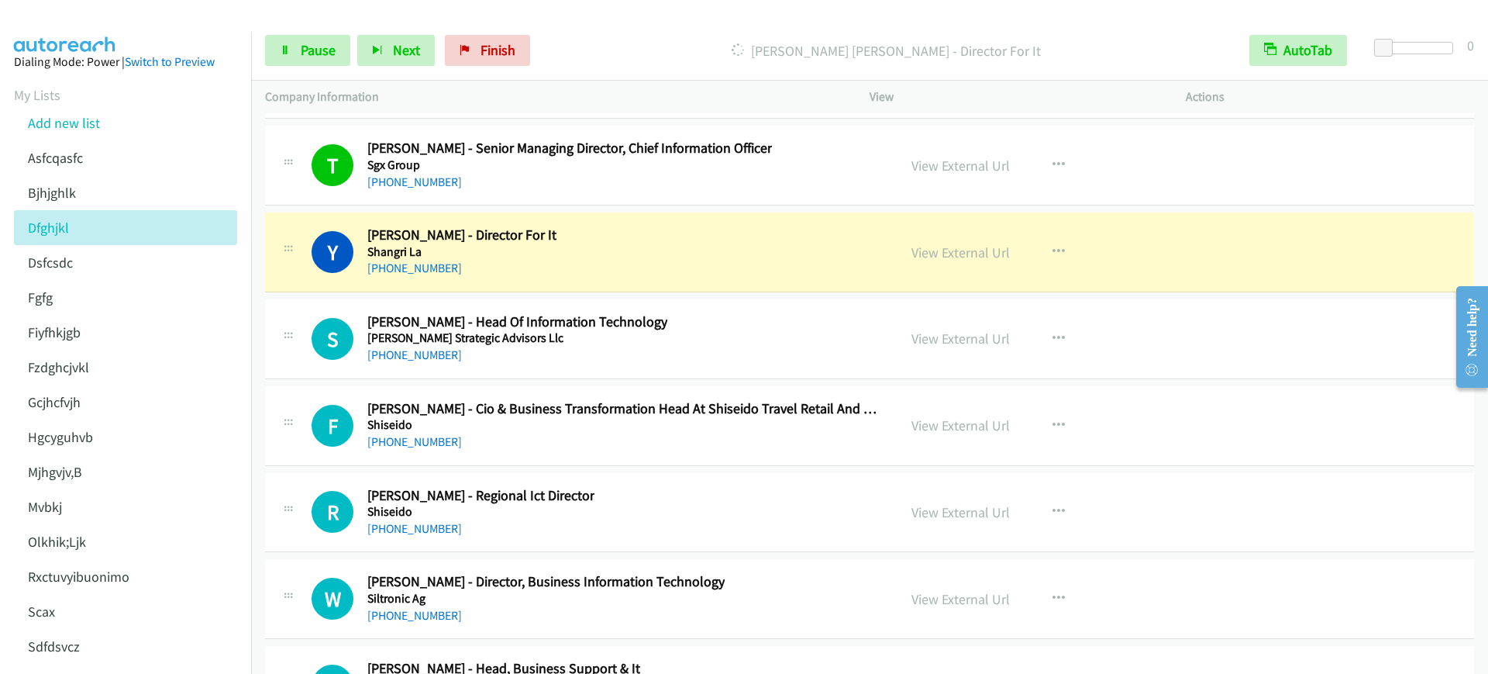
click at [593, 261] on div "Y Callback Scheduled [PERSON_NAME] - Director For It Shangri La [GEOGRAPHIC_DAT…" at bounding box center [598, 251] width 572 height 51
click at [328, 50] on span "Pause" at bounding box center [318, 50] width 35 height 18
